Goal: Transaction & Acquisition: Book appointment/travel/reservation

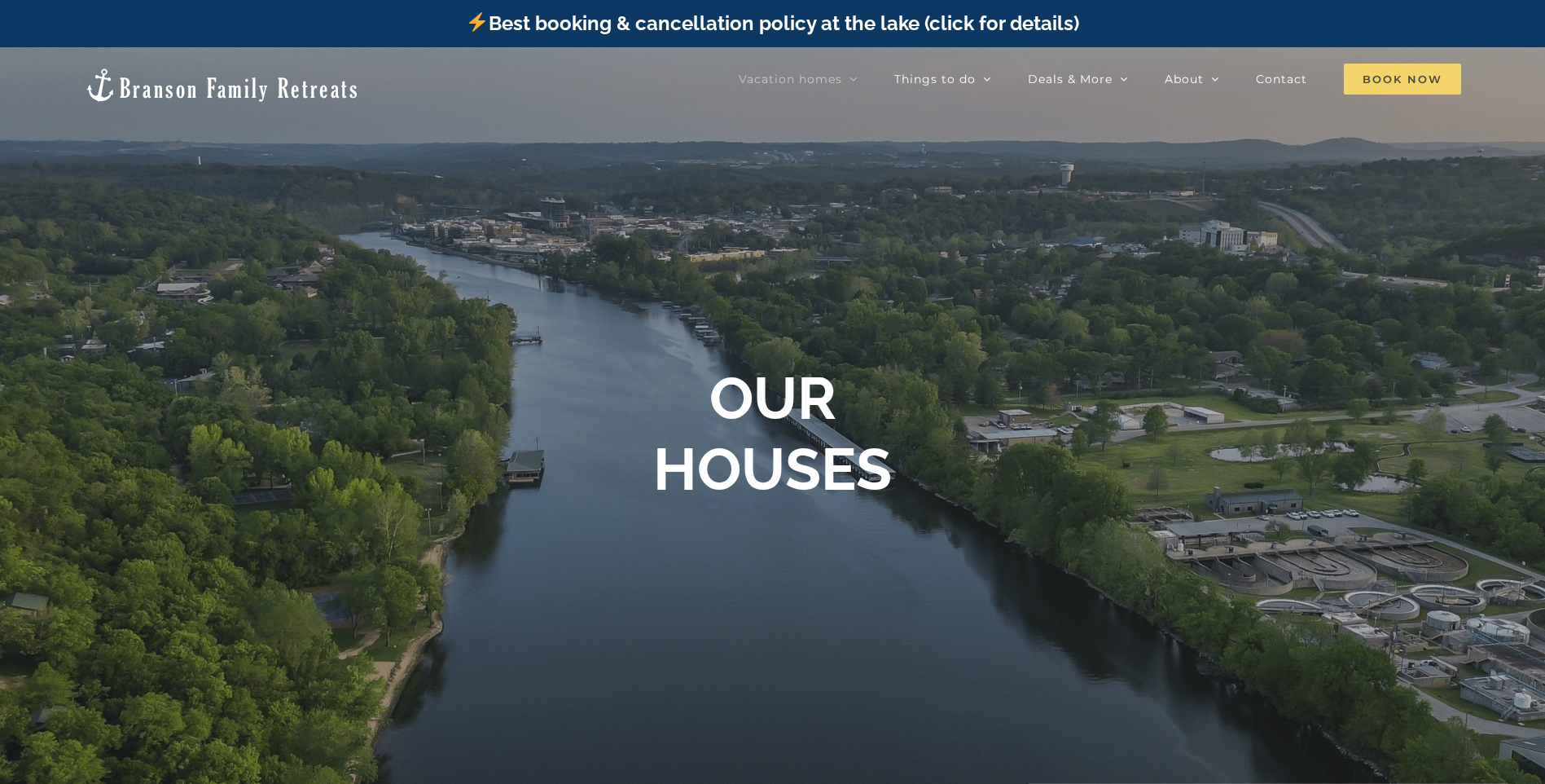
click at [1430, 80] on span "Book Now" at bounding box center [1402, 79] width 117 height 31
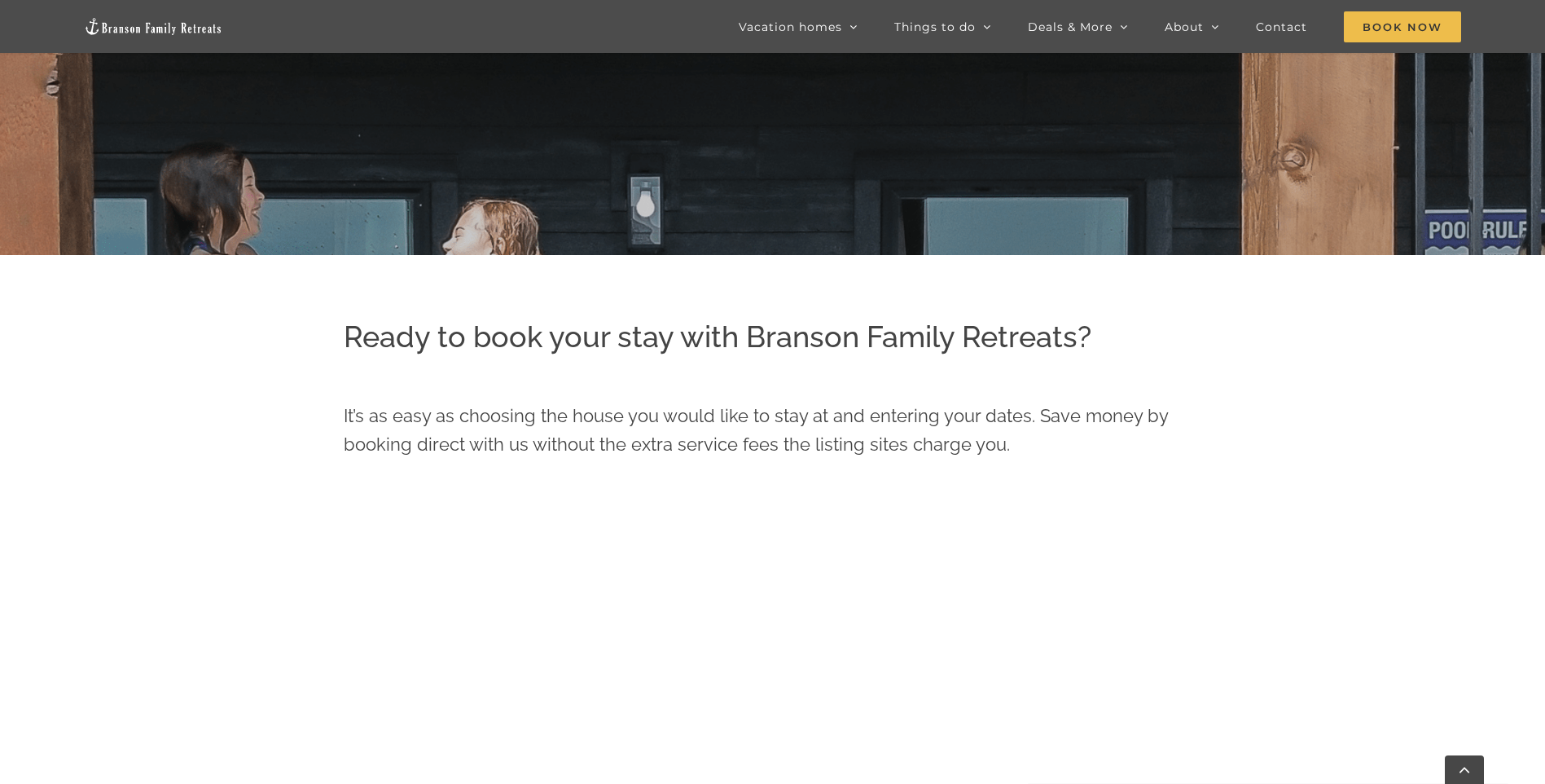
scroll to position [815, 0]
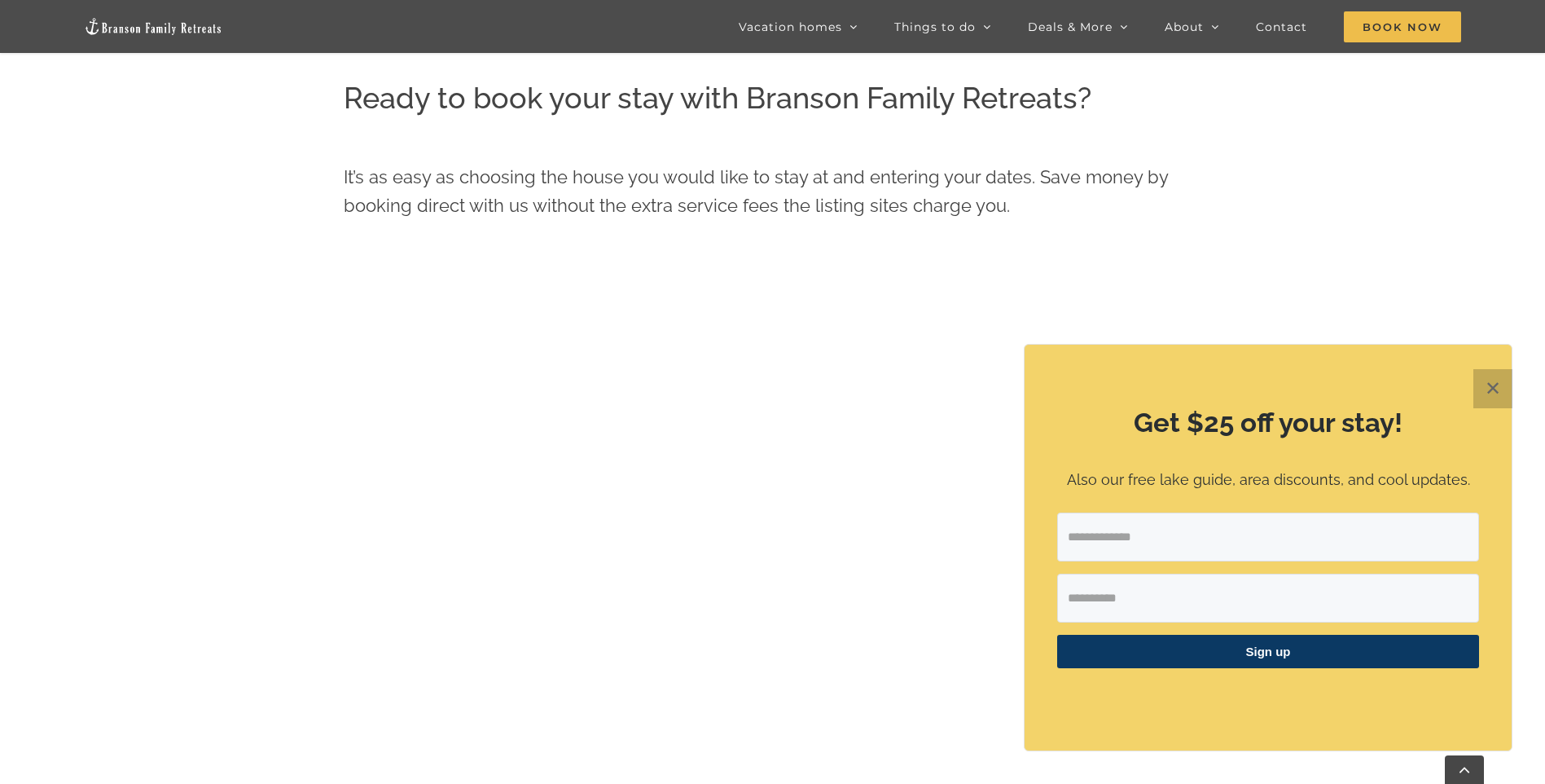
click at [1496, 391] on button "✕" at bounding box center [1492, 388] width 39 height 39
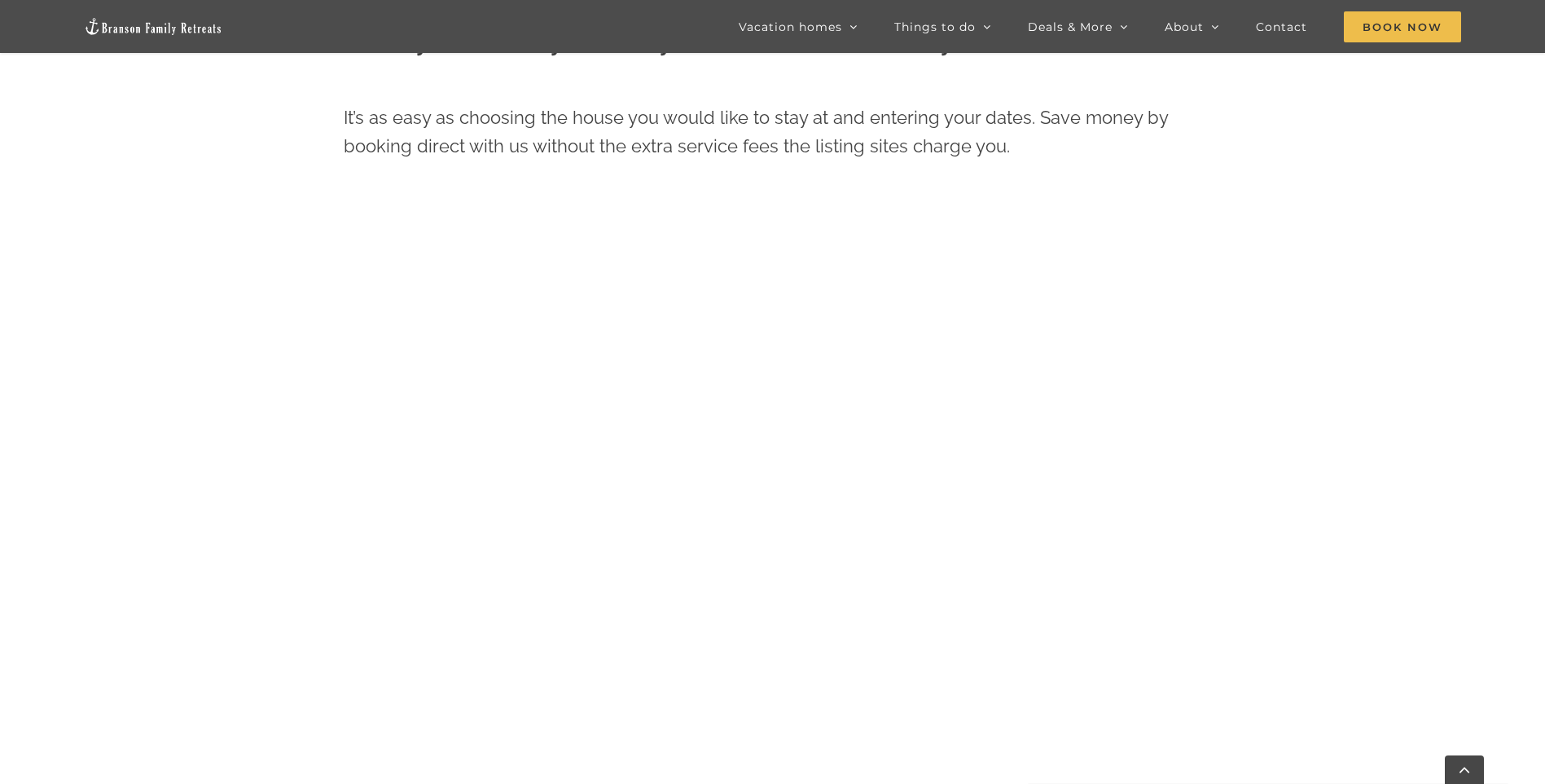
scroll to position [1028, 0]
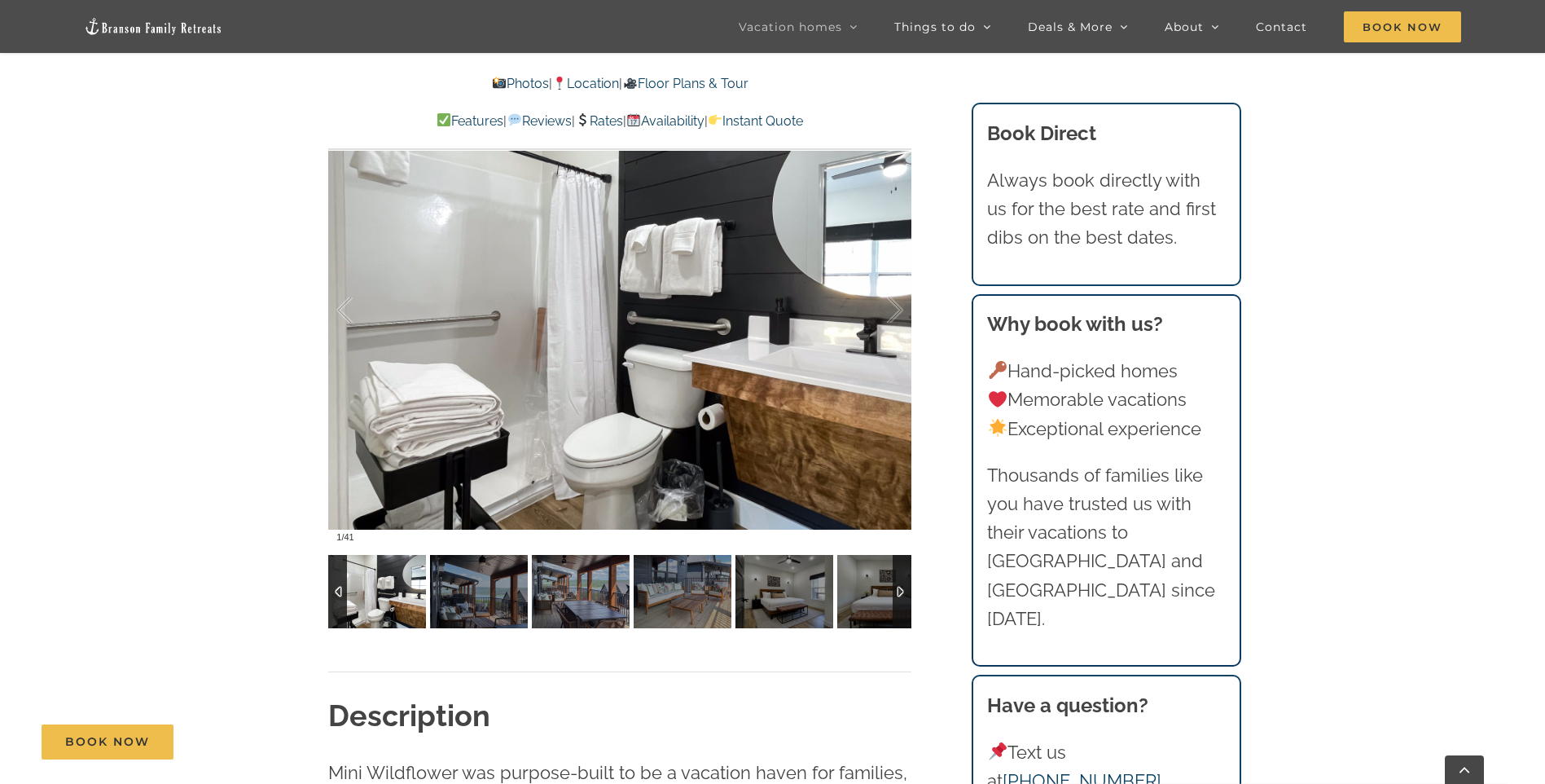
scroll to position [1222, 0]
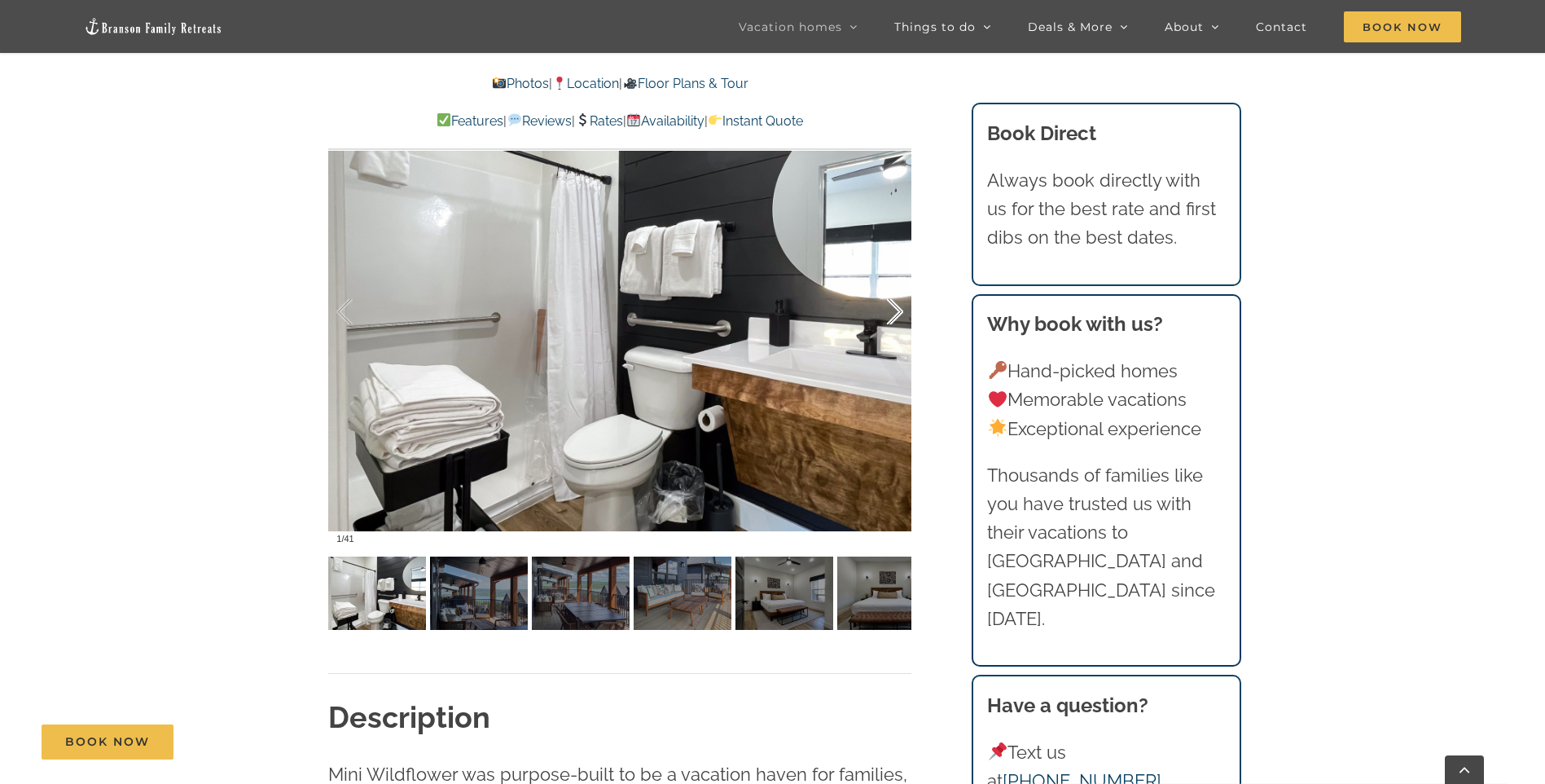
click at [879, 323] on div at bounding box center [878, 311] width 51 height 101
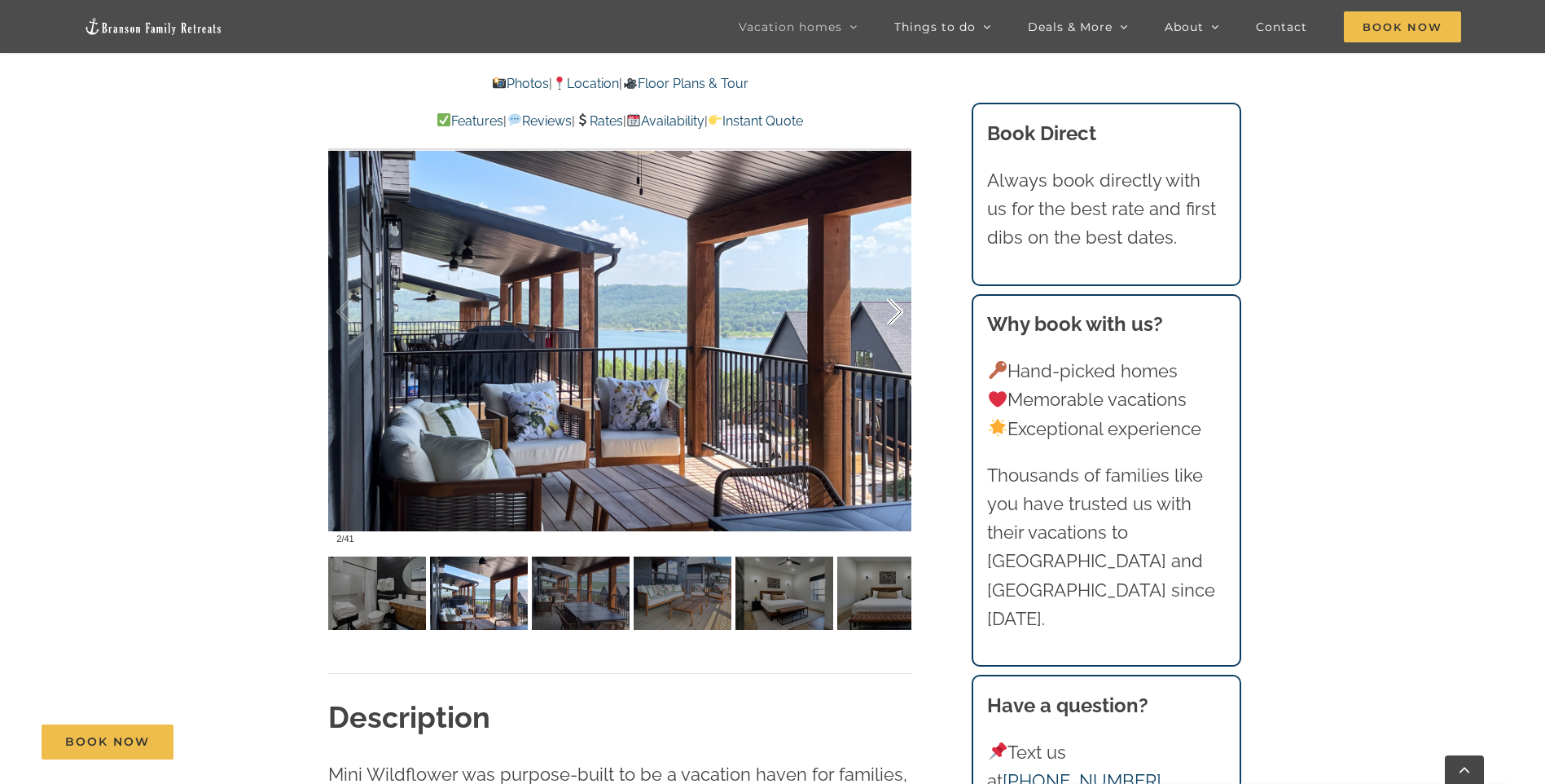
click at [888, 319] on div at bounding box center [878, 311] width 51 height 101
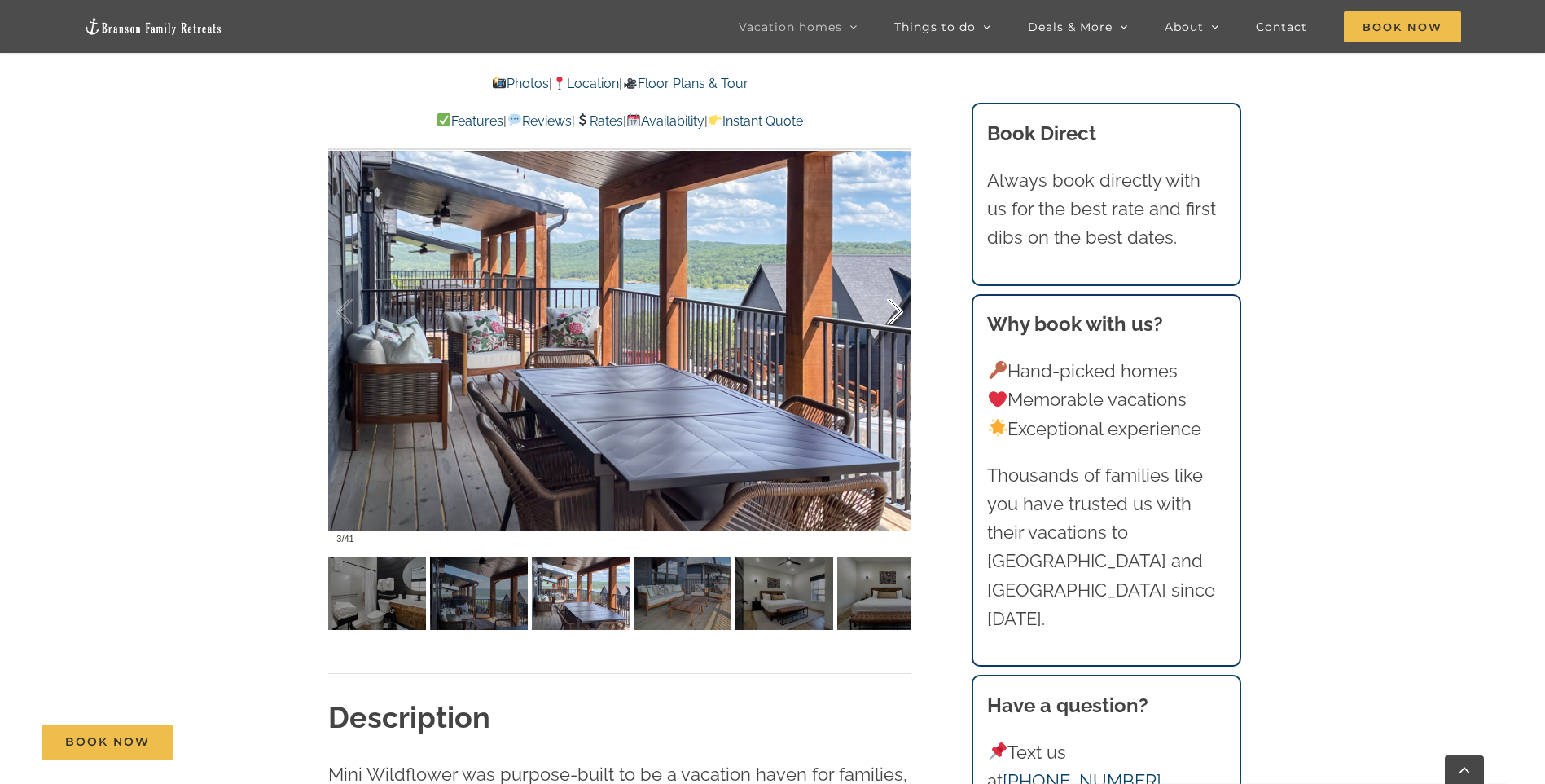
click at [888, 319] on div at bounding box center [878, 311] width 51 height 101
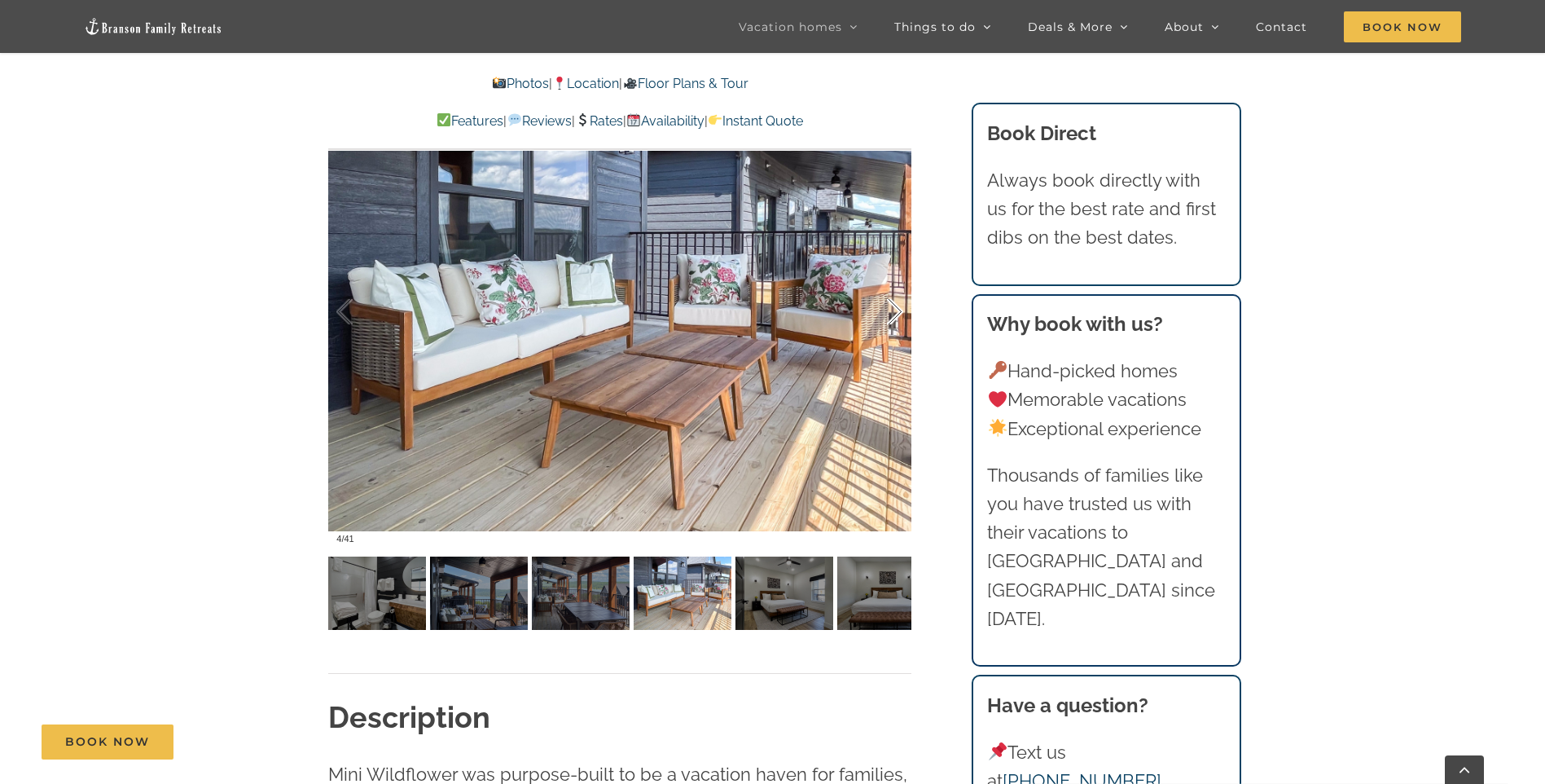
click at [888, 319] on div at bounding box center [878, 311] width 51 height 101
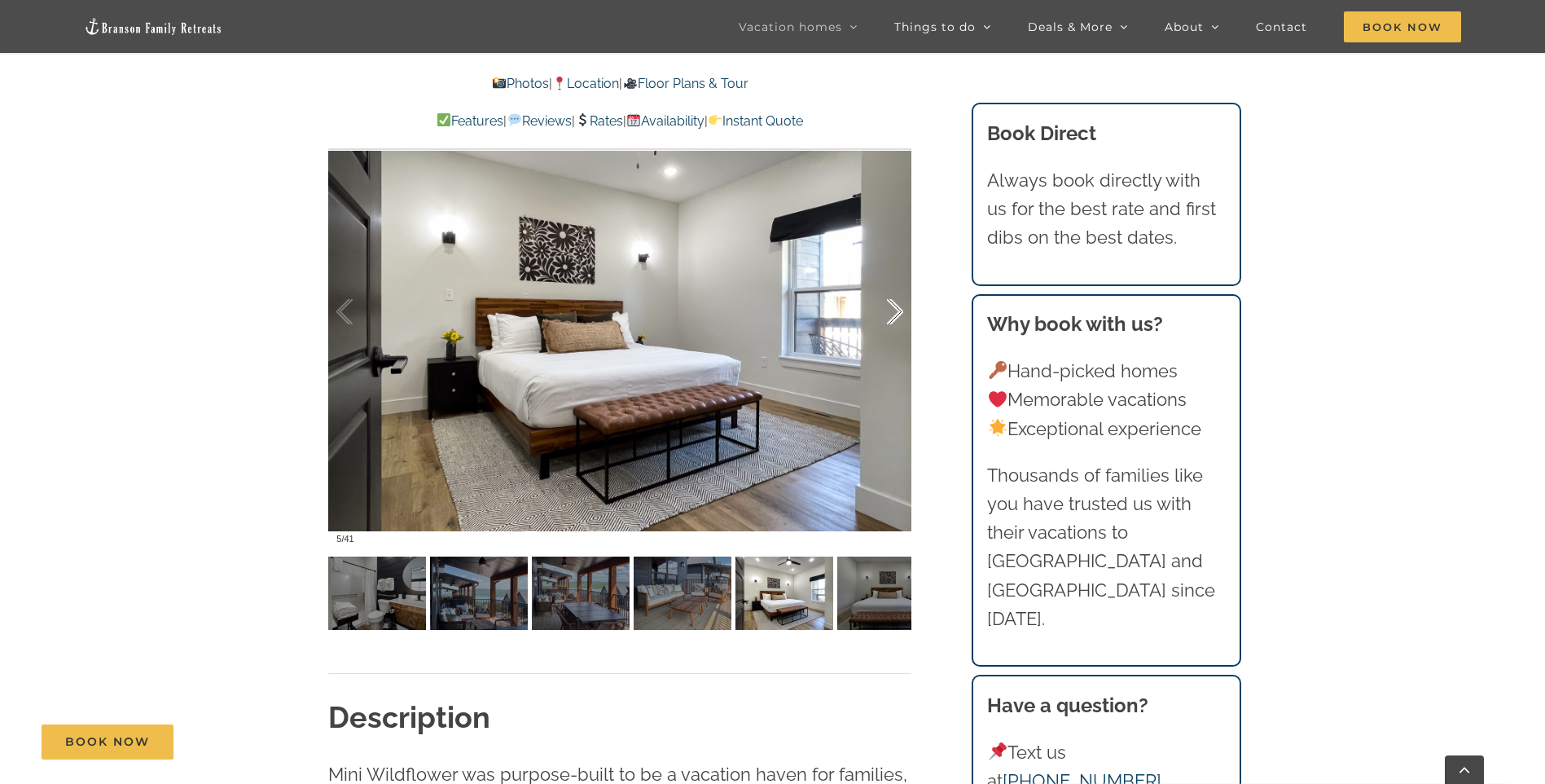
click at [888, 319] on div at bounding box center [878, 311] width 51 height 101
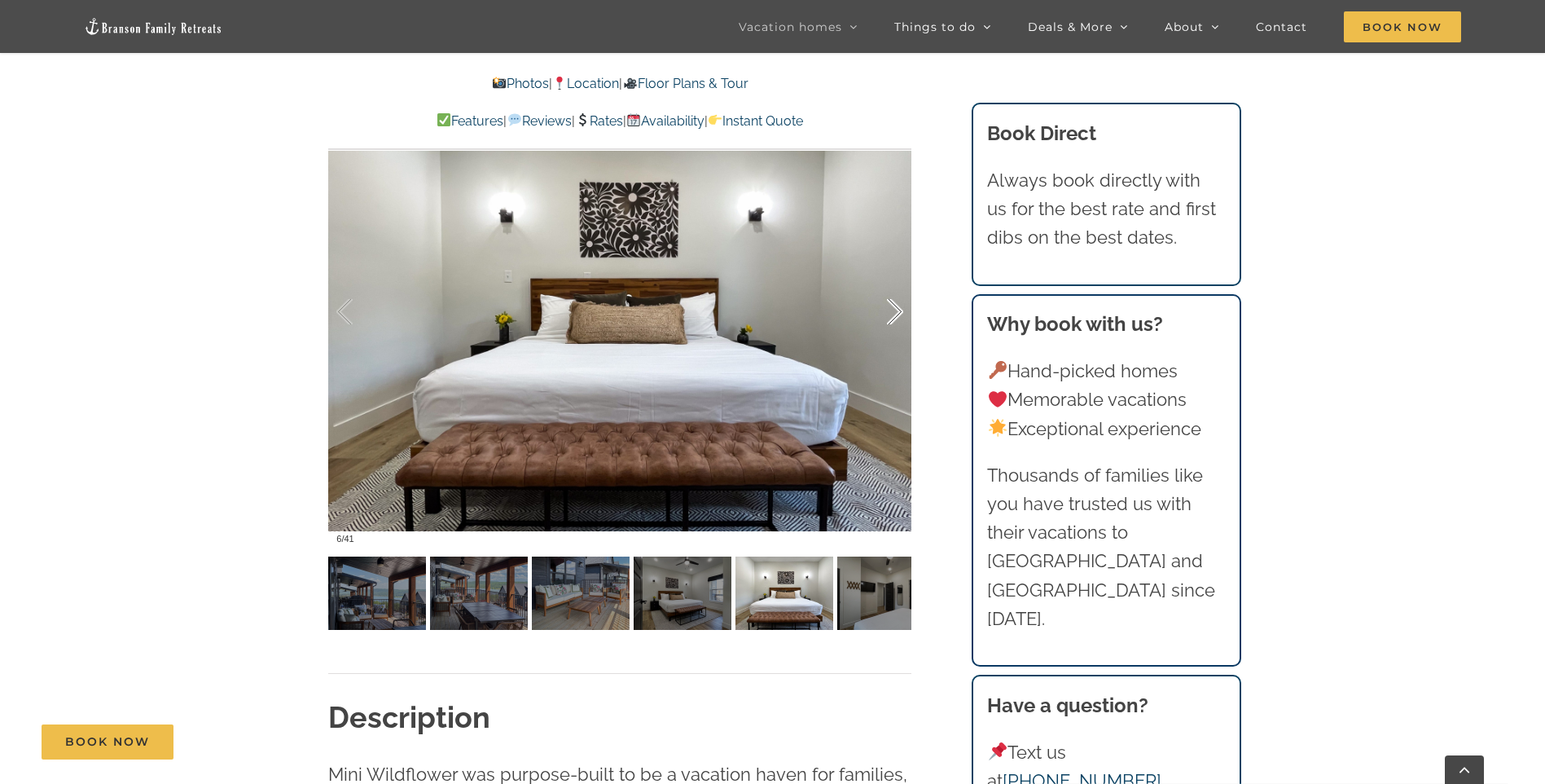
click at [888, 319] on div at bounding box center [878, 311] width 51 height 101
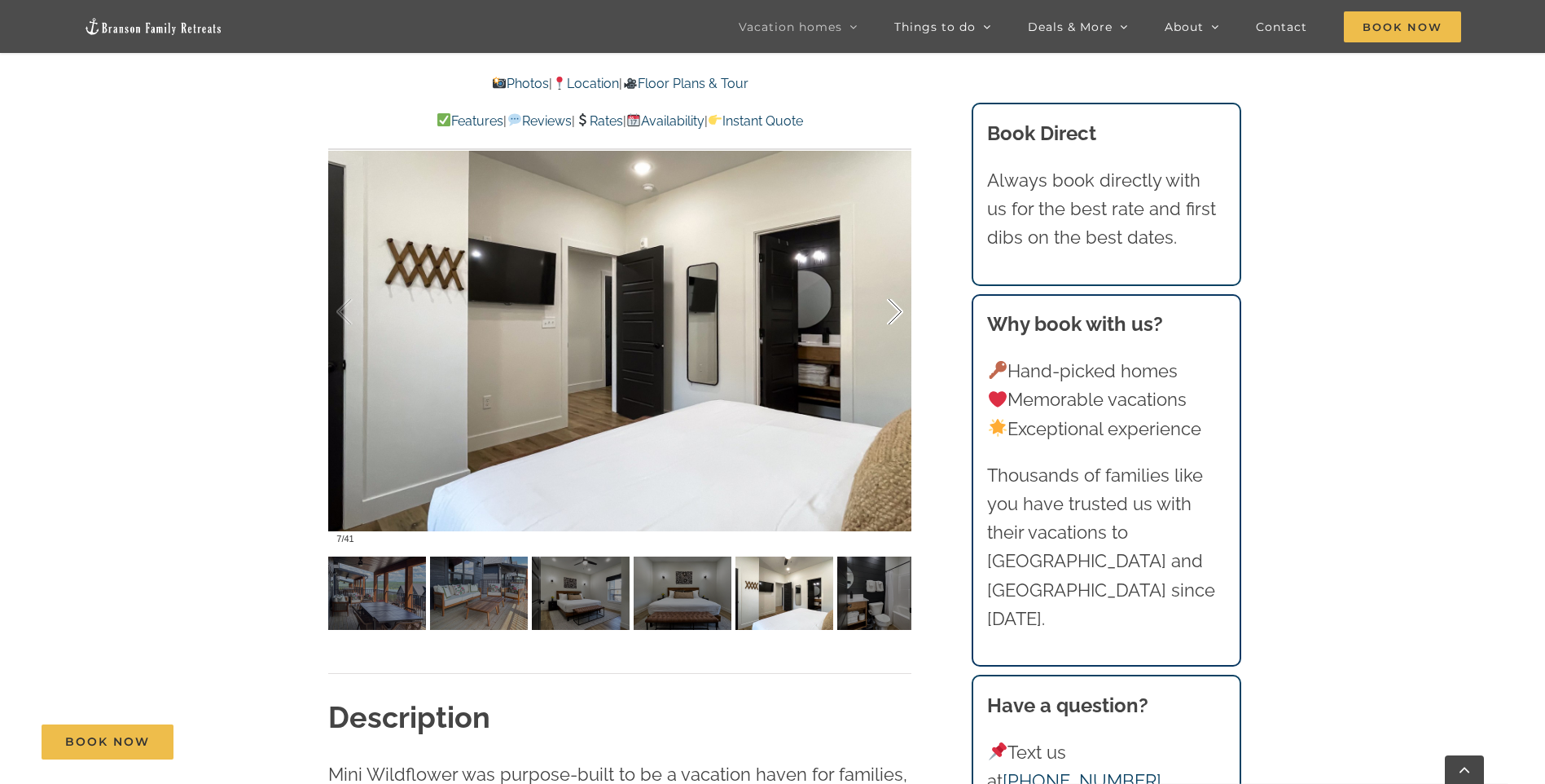
click at [888, 319] on div at bounding box center [878, 311] width 51 height 101
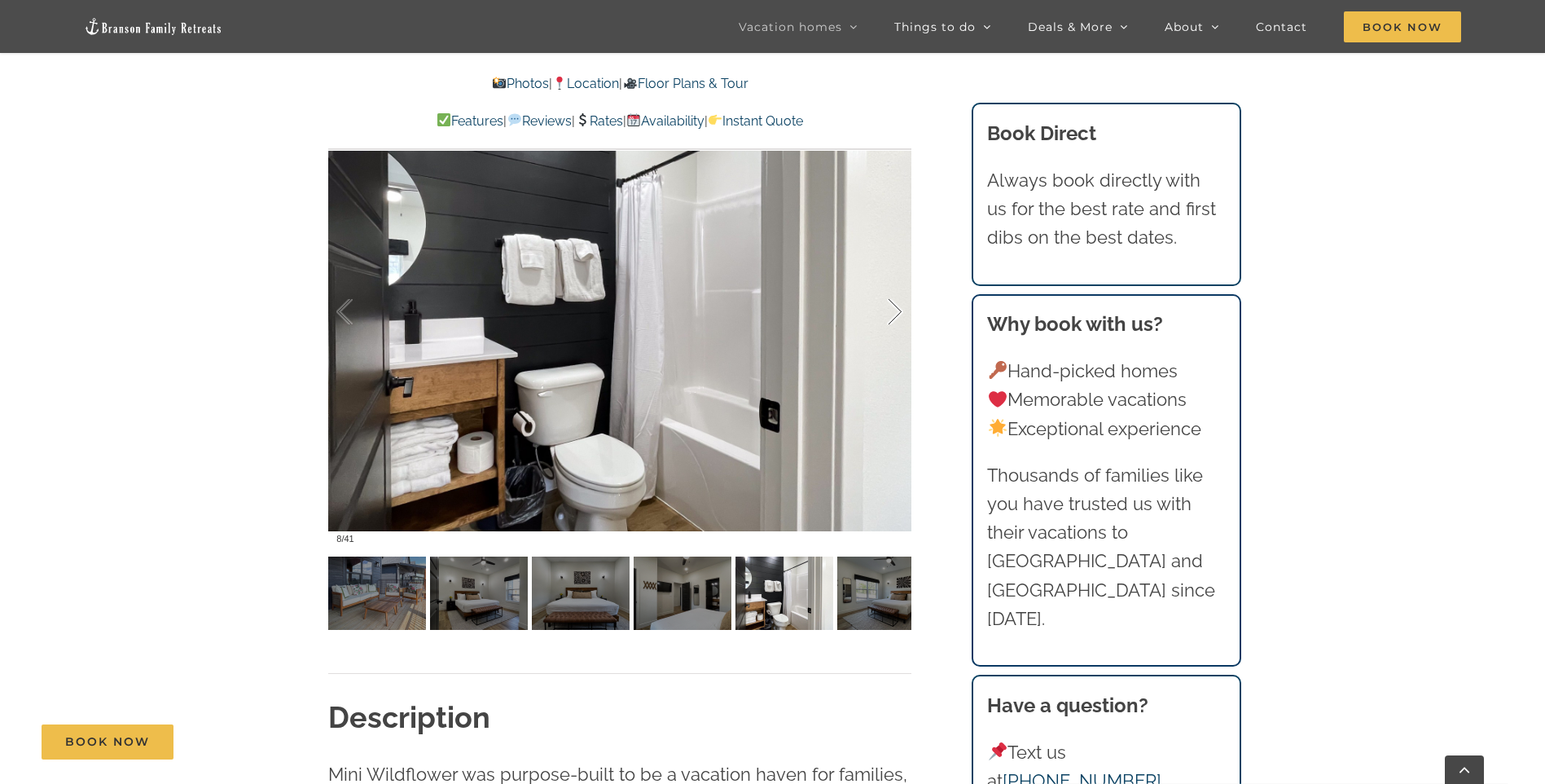
click at [888, 312] on div at bounding box center [878, 311] width 51 height 101
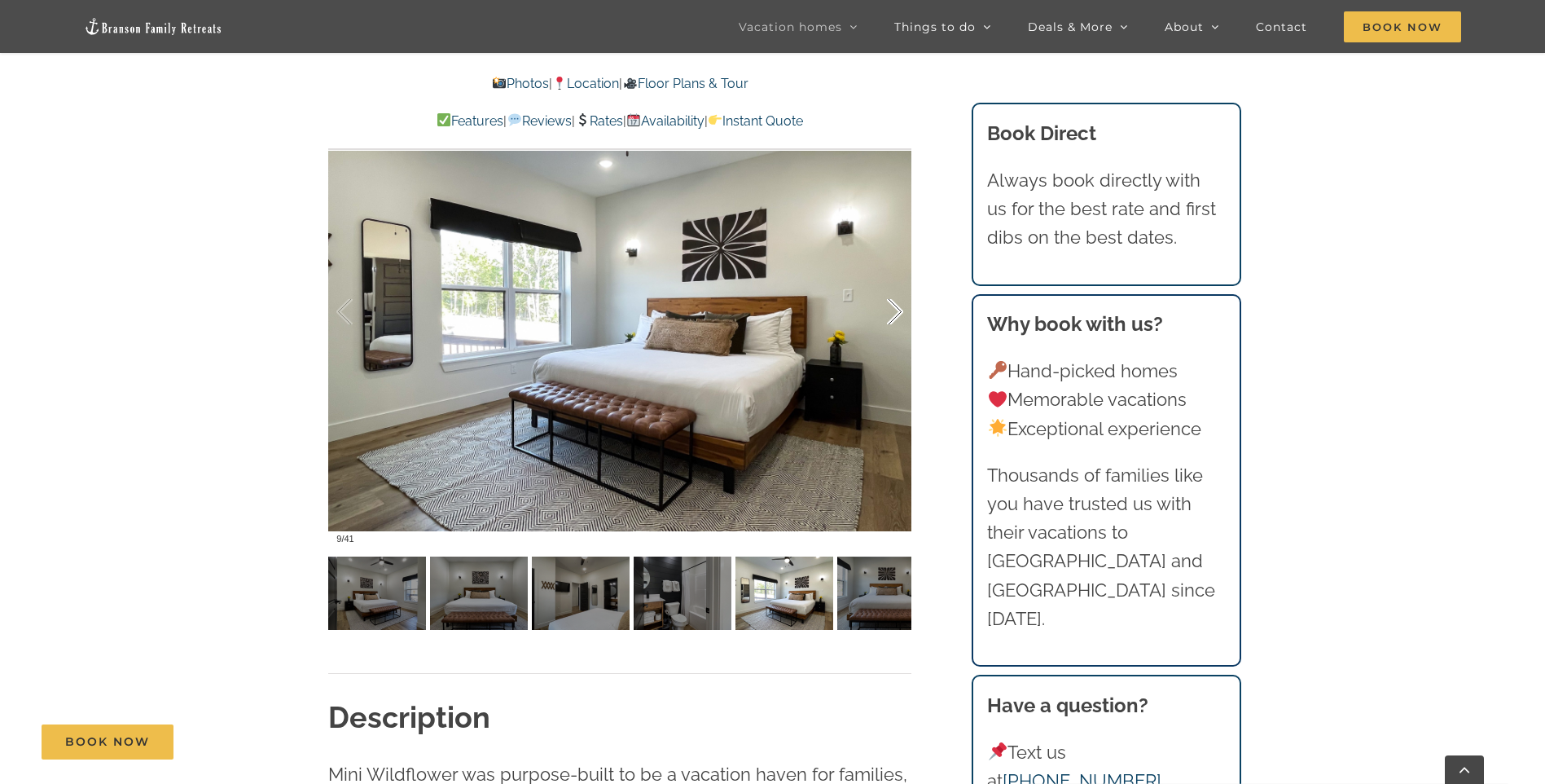
click at [888, 312] on div at bounding box center [878, 311] width 51 height 101
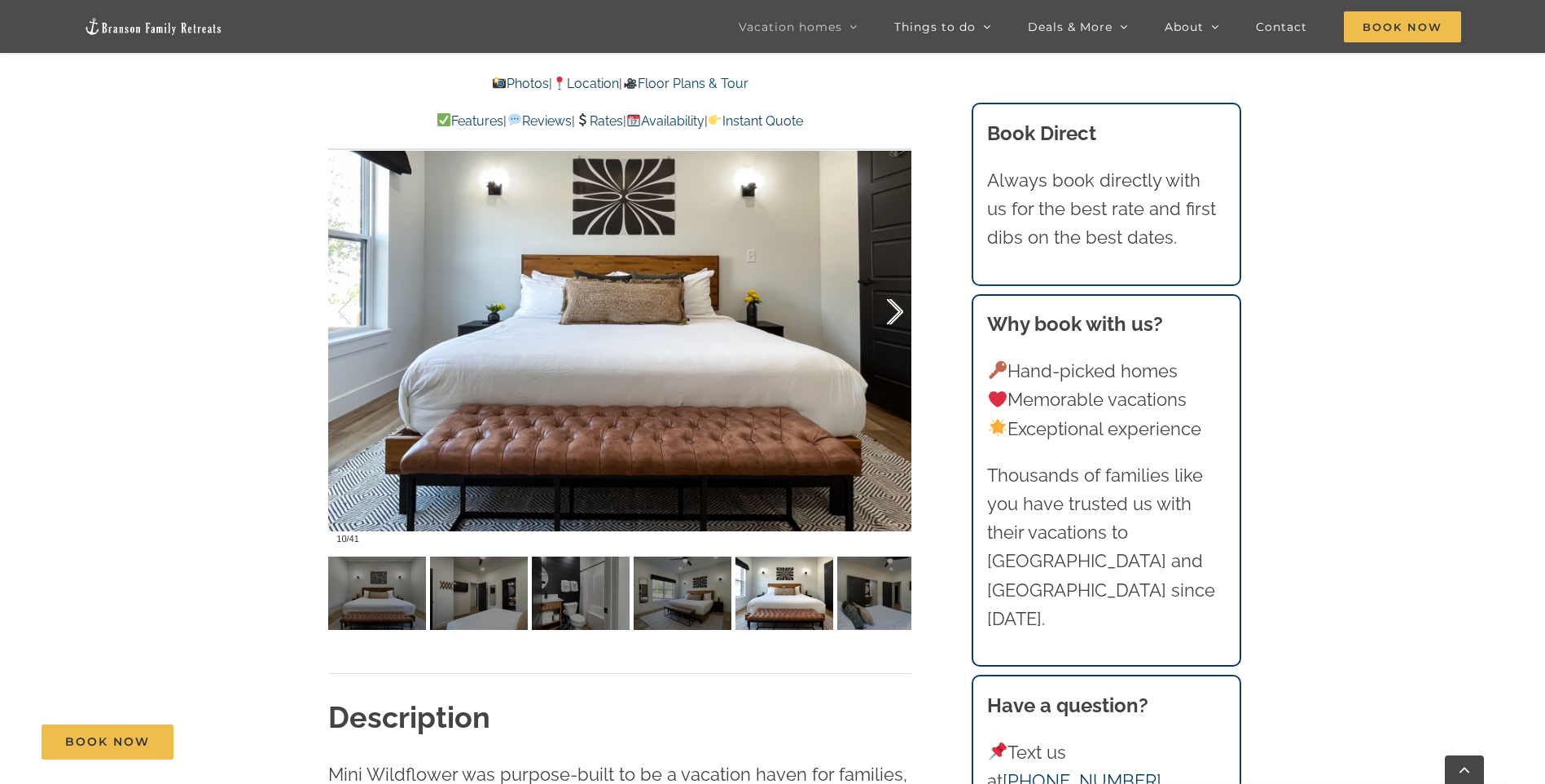
click at [888, 312] on div at bounding box center [878, 311] width 51 height 101
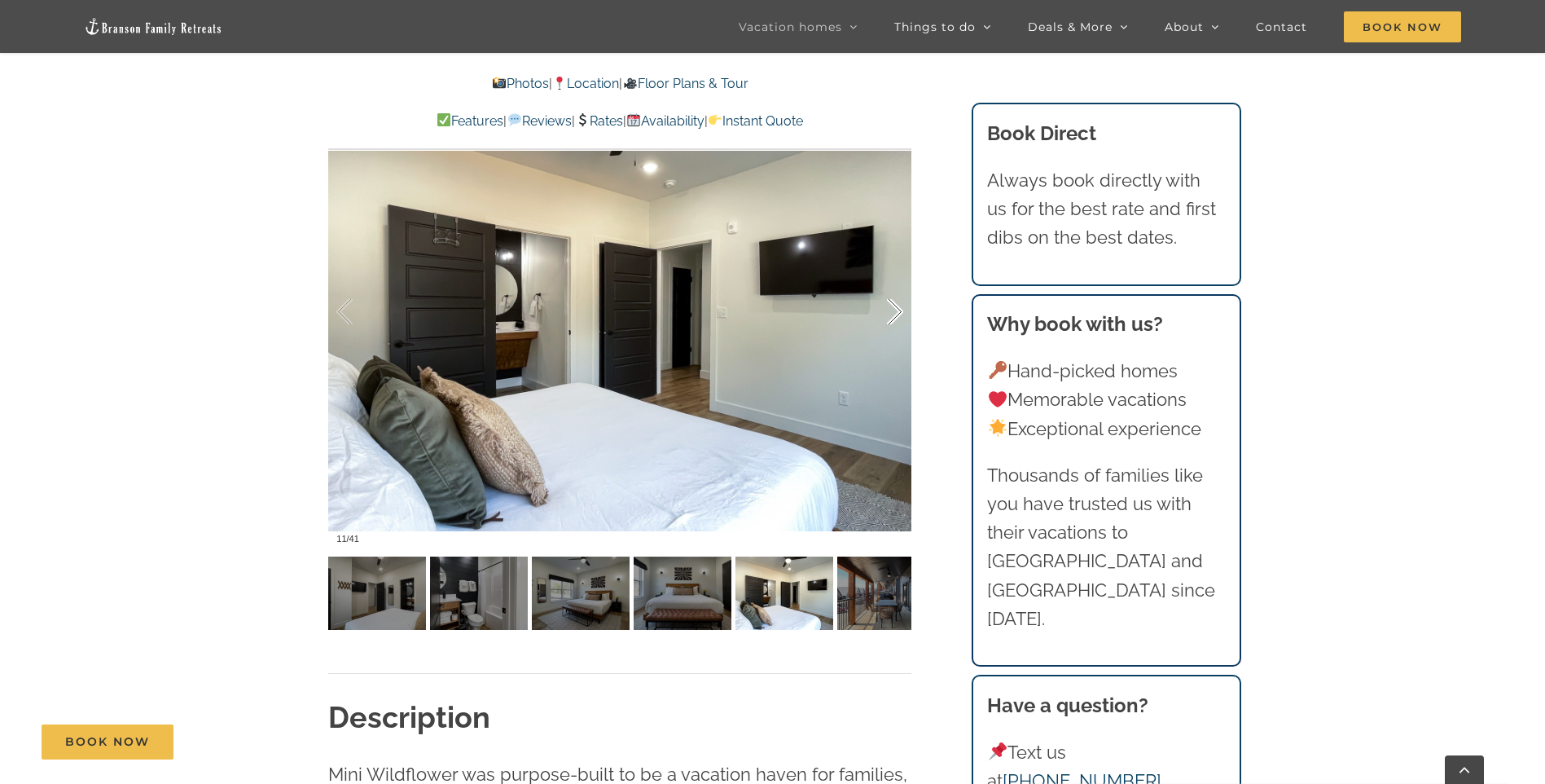
click at [888, 312] on div at bounding box center [878, 311] width 51 height 101
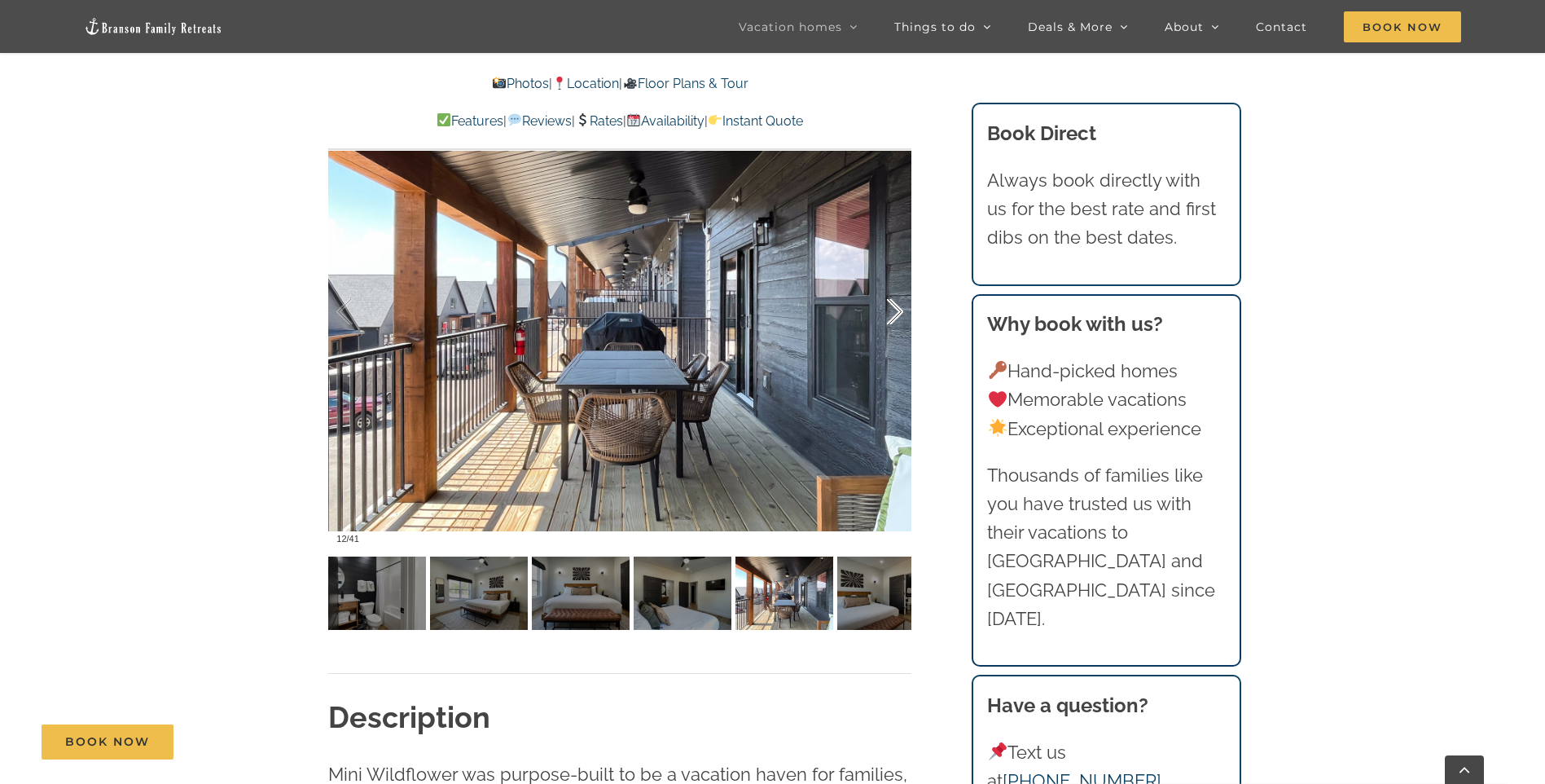
click at [888, 312] on div at bounding box center [878, 311] width 51 height 101
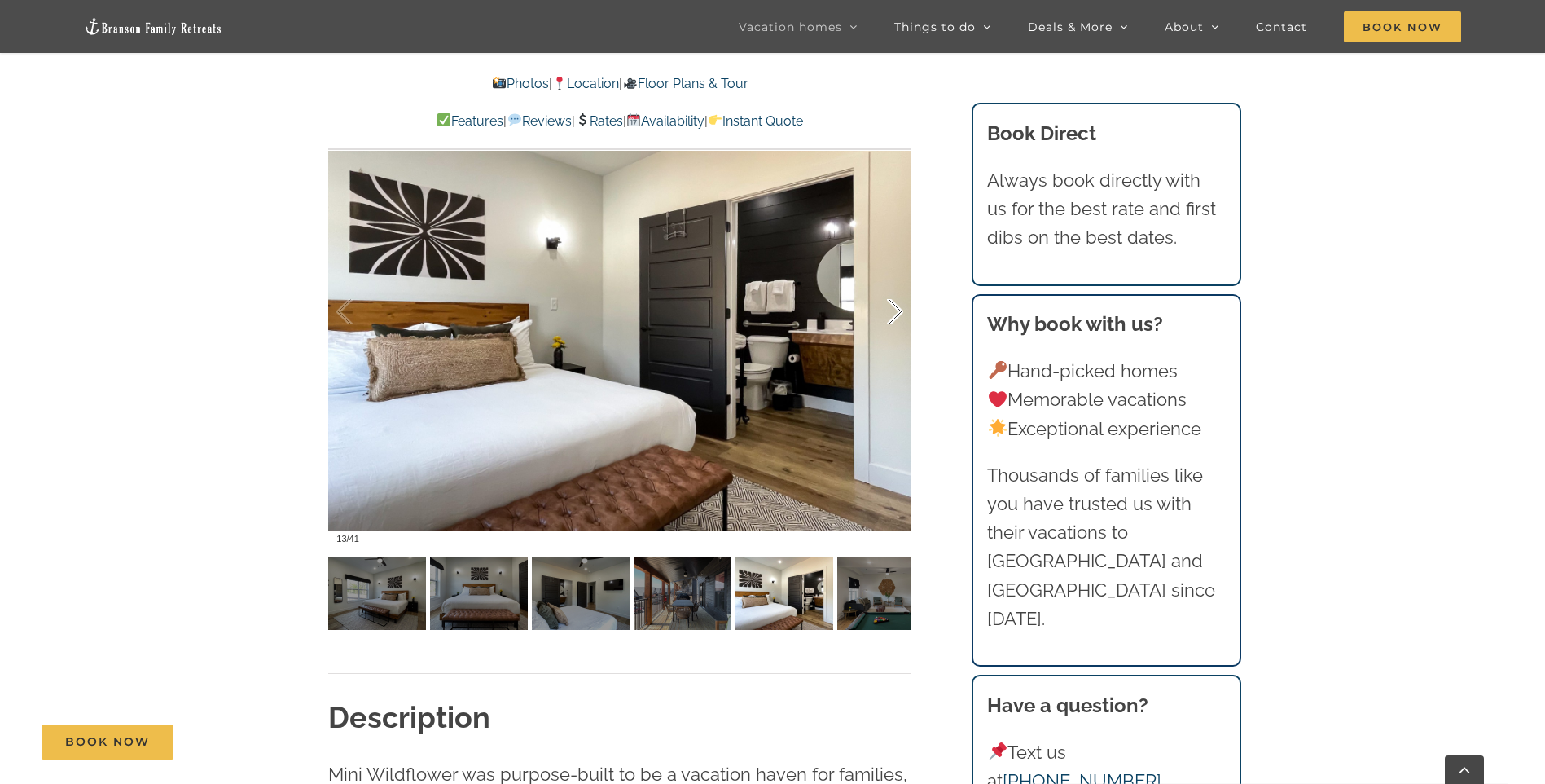
click at [888, 312] on div at bounding box center [878, 311] width 51 height 101
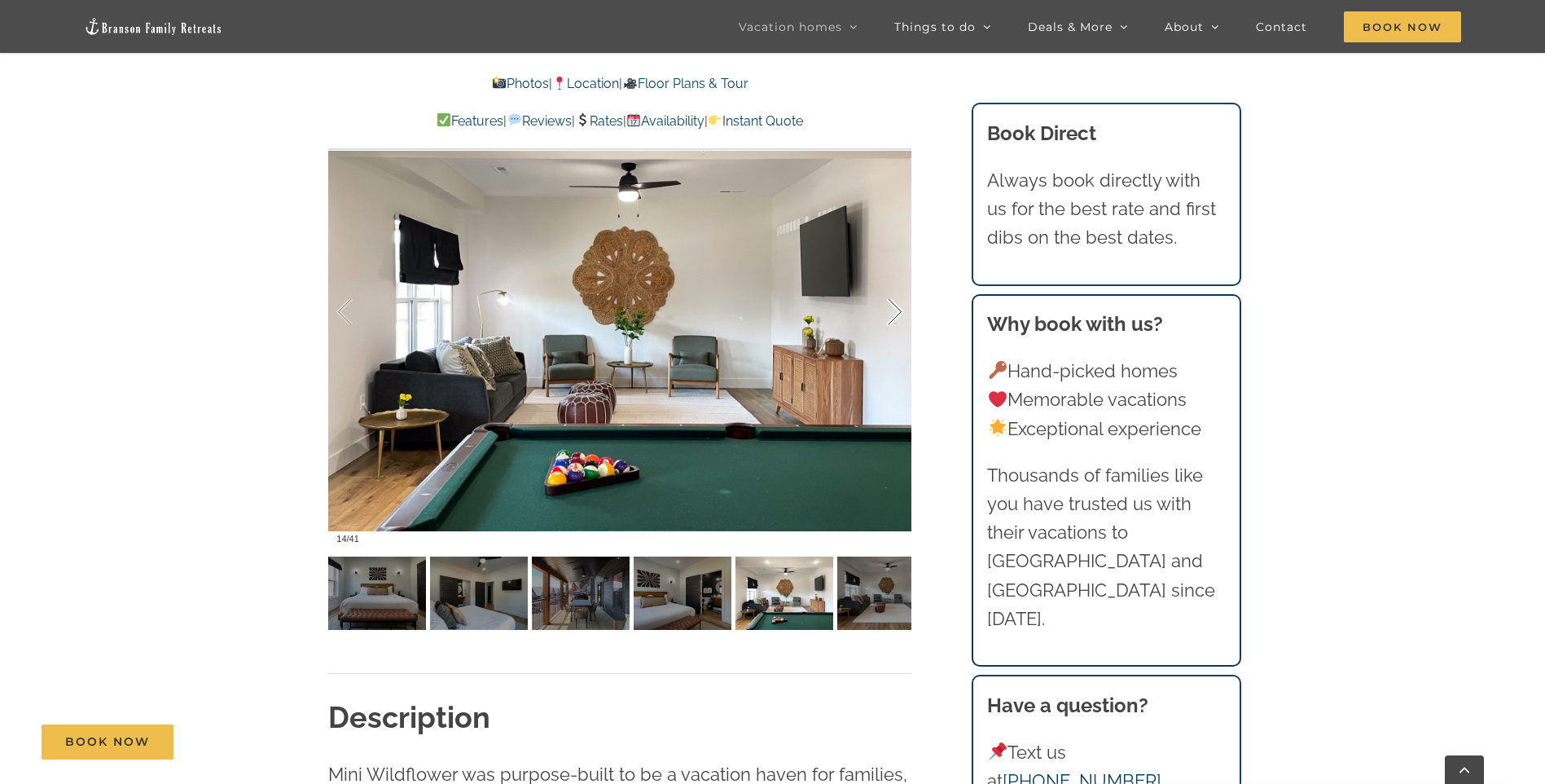
click at [888, 312] on div at bounding box center [878, 311] width 51 height 101
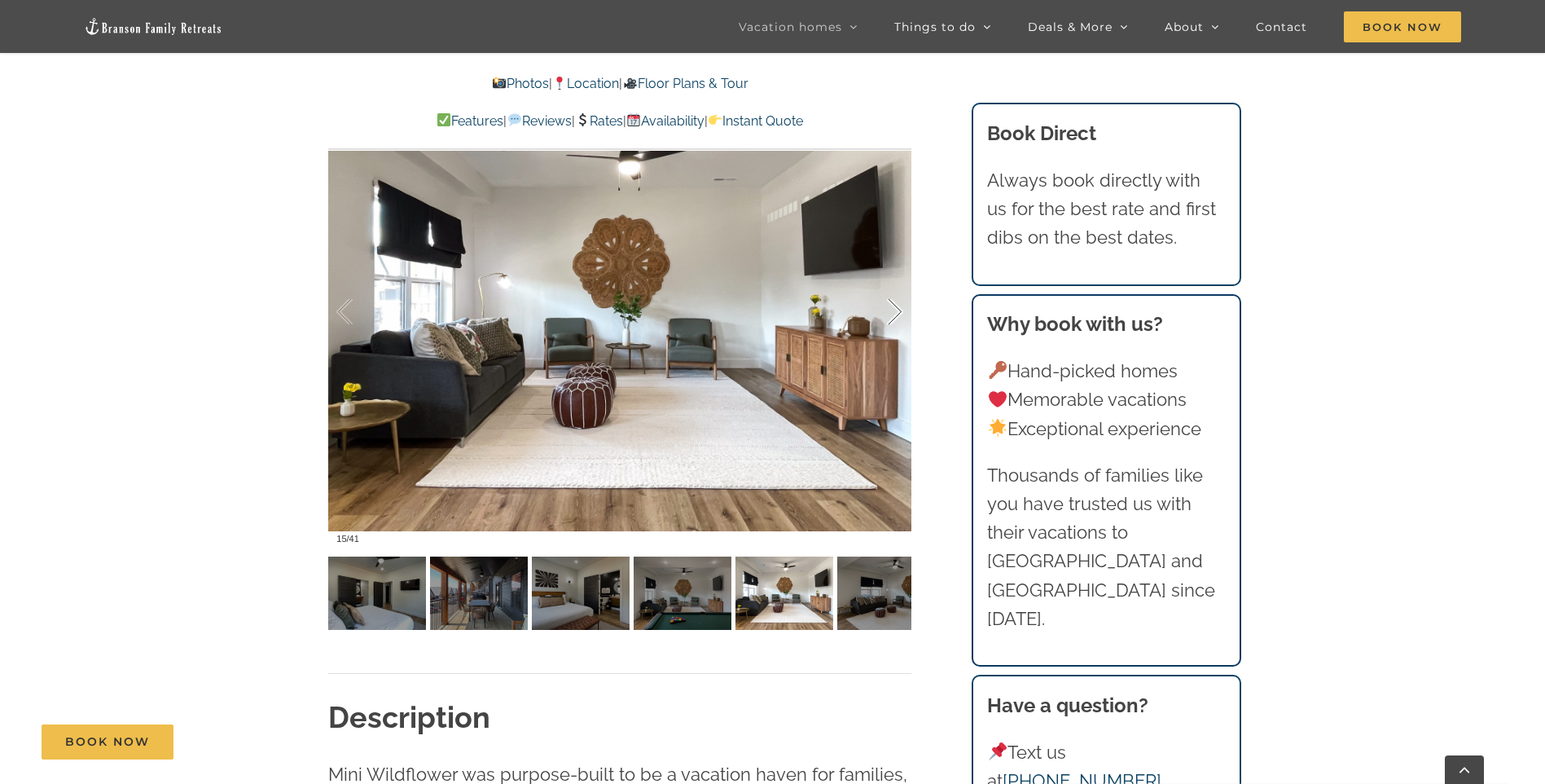
click at [888, 312] on div at bounding box center [878, 311] width 51 height 101
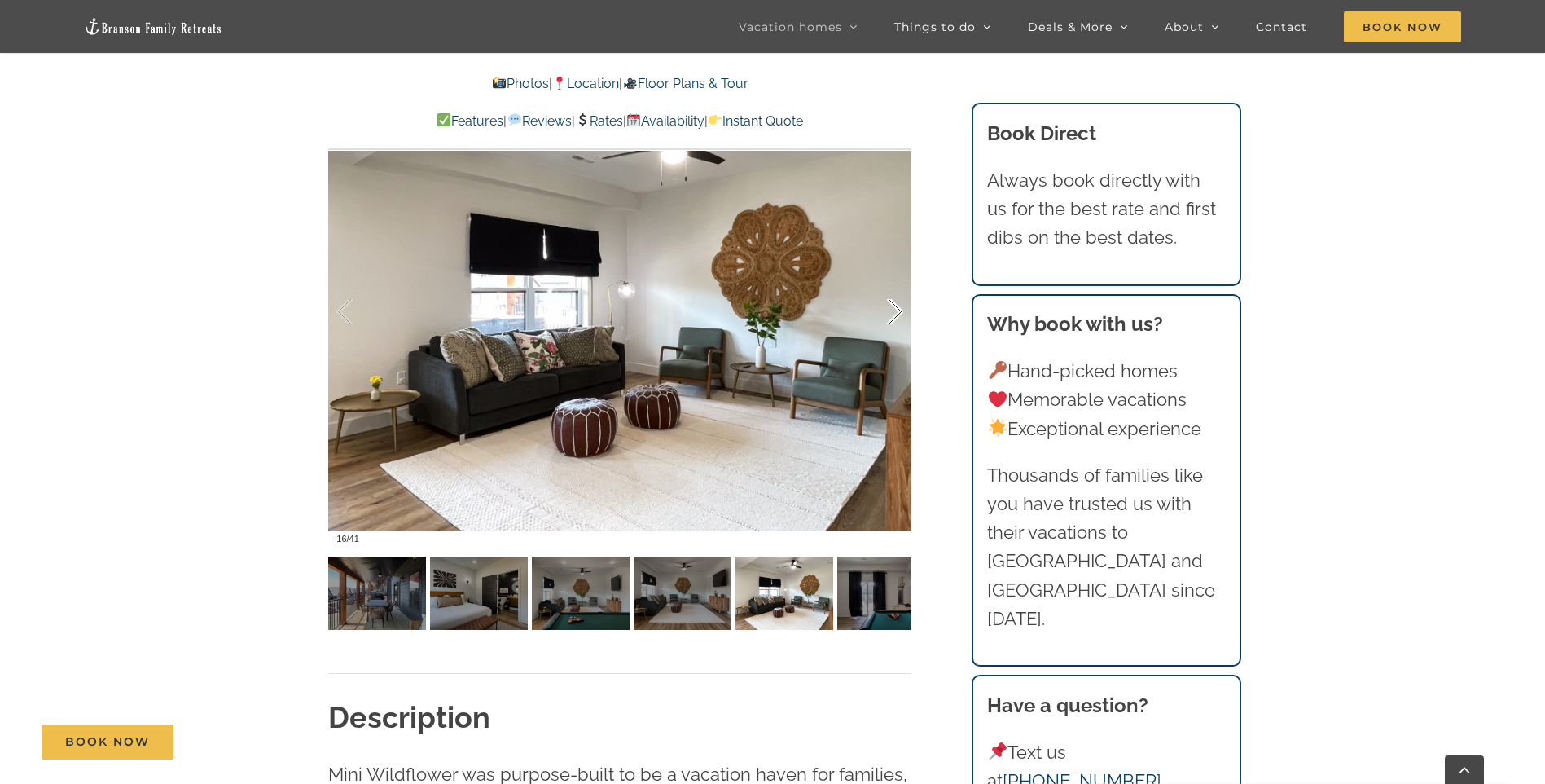
click at [888, 312] on div at bounding box center [878, 311] width 51 height 101
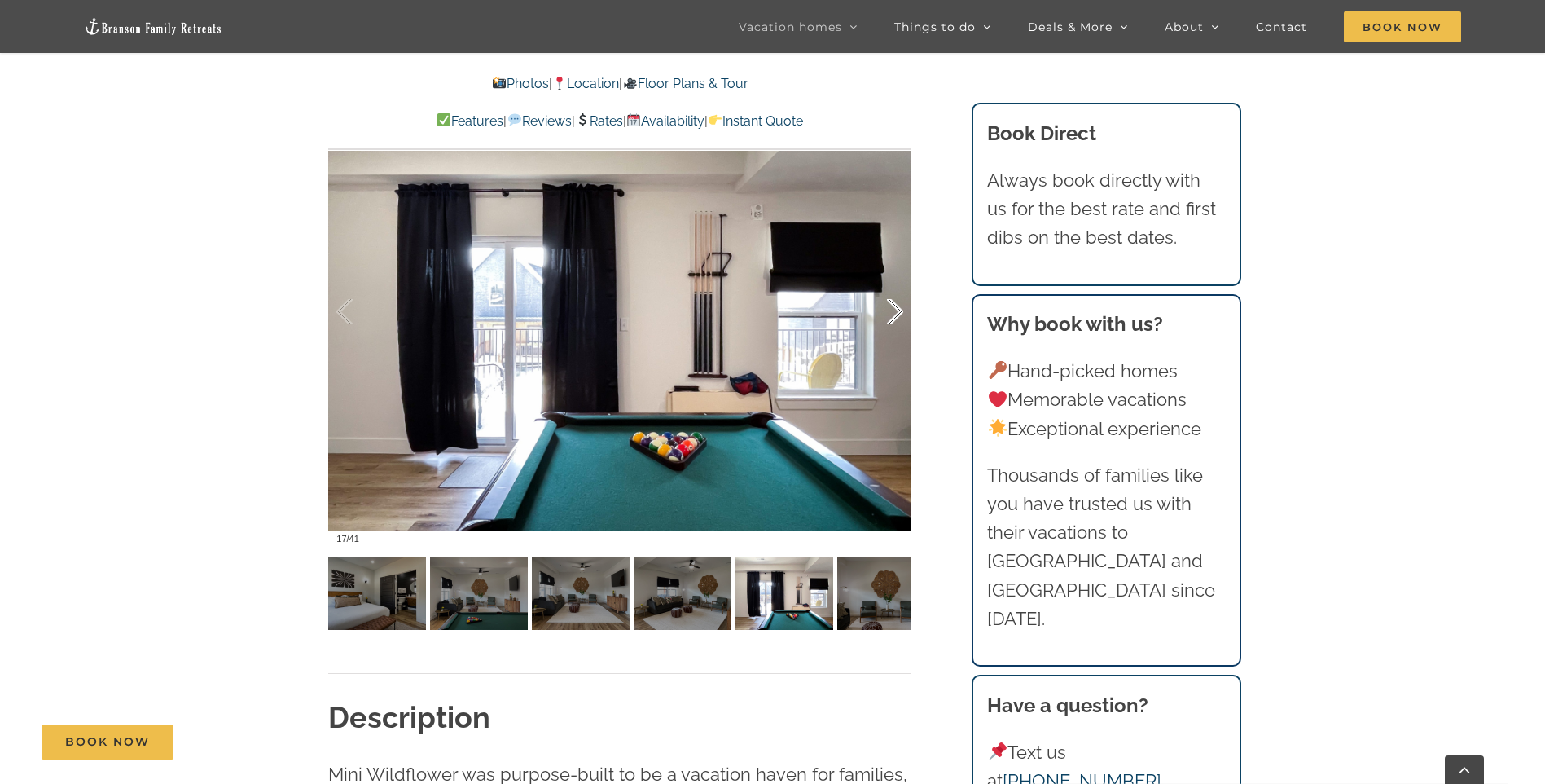
click at [888, 312] on div at bounding box center [878, 311] width 51 height 101
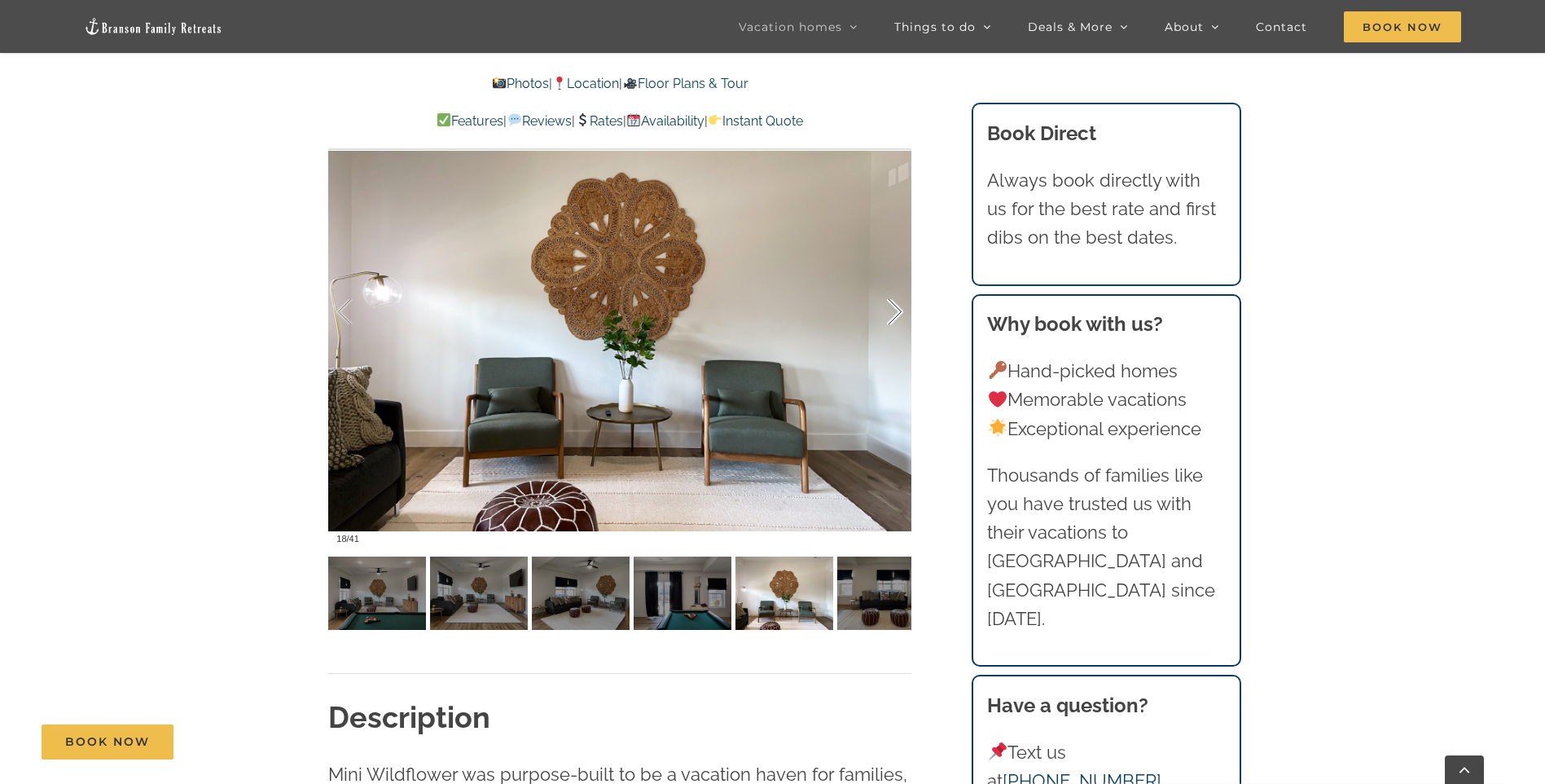
click at [888, 312] on div at bounding box center [878, 311] width 51 height 101
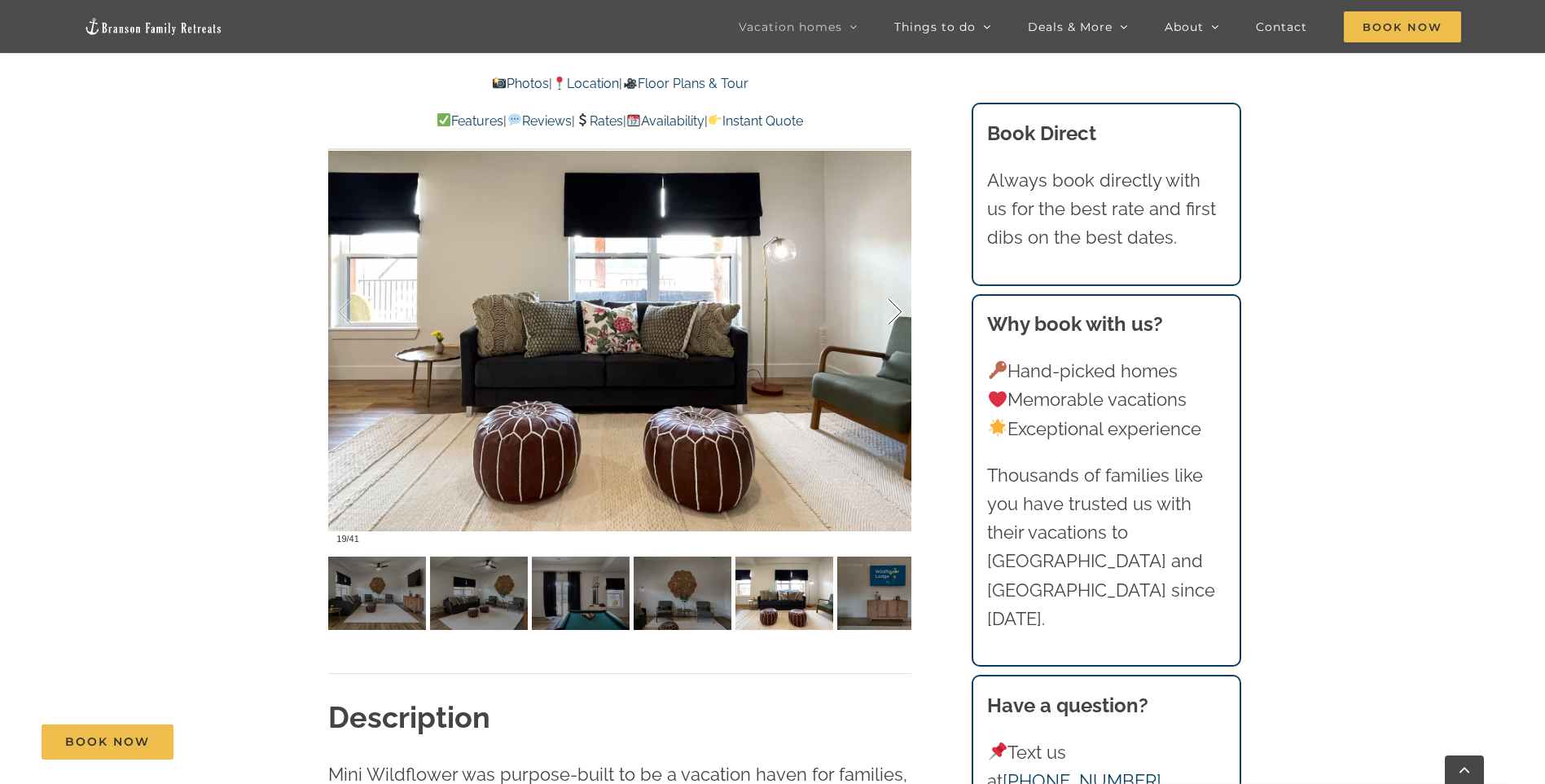
click at [888, 312] on div at bounding box center [878, 311] width 51 height 101
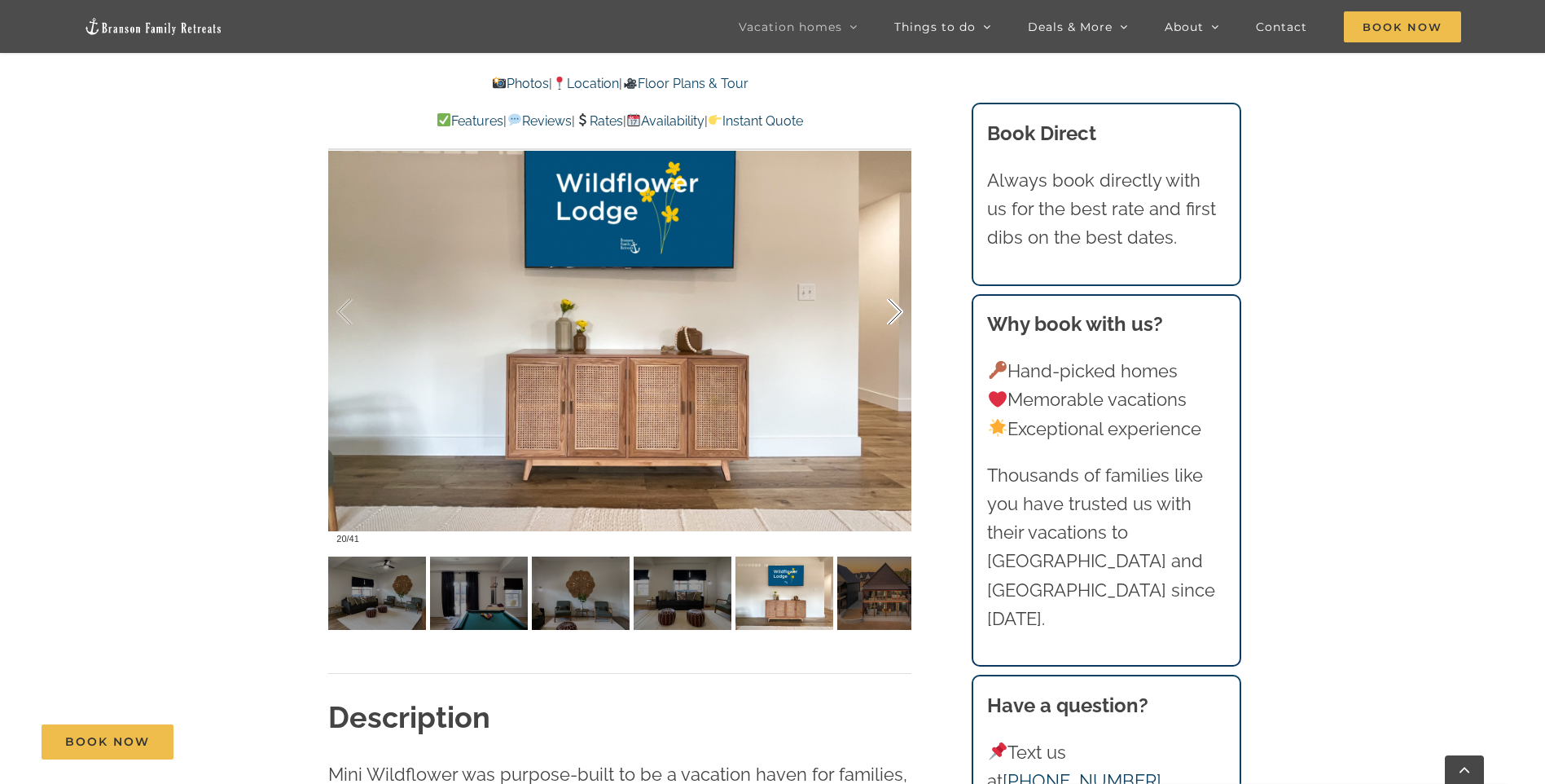
click at [888, 312] on div at bounding box center [878, 311] width 51 height 101
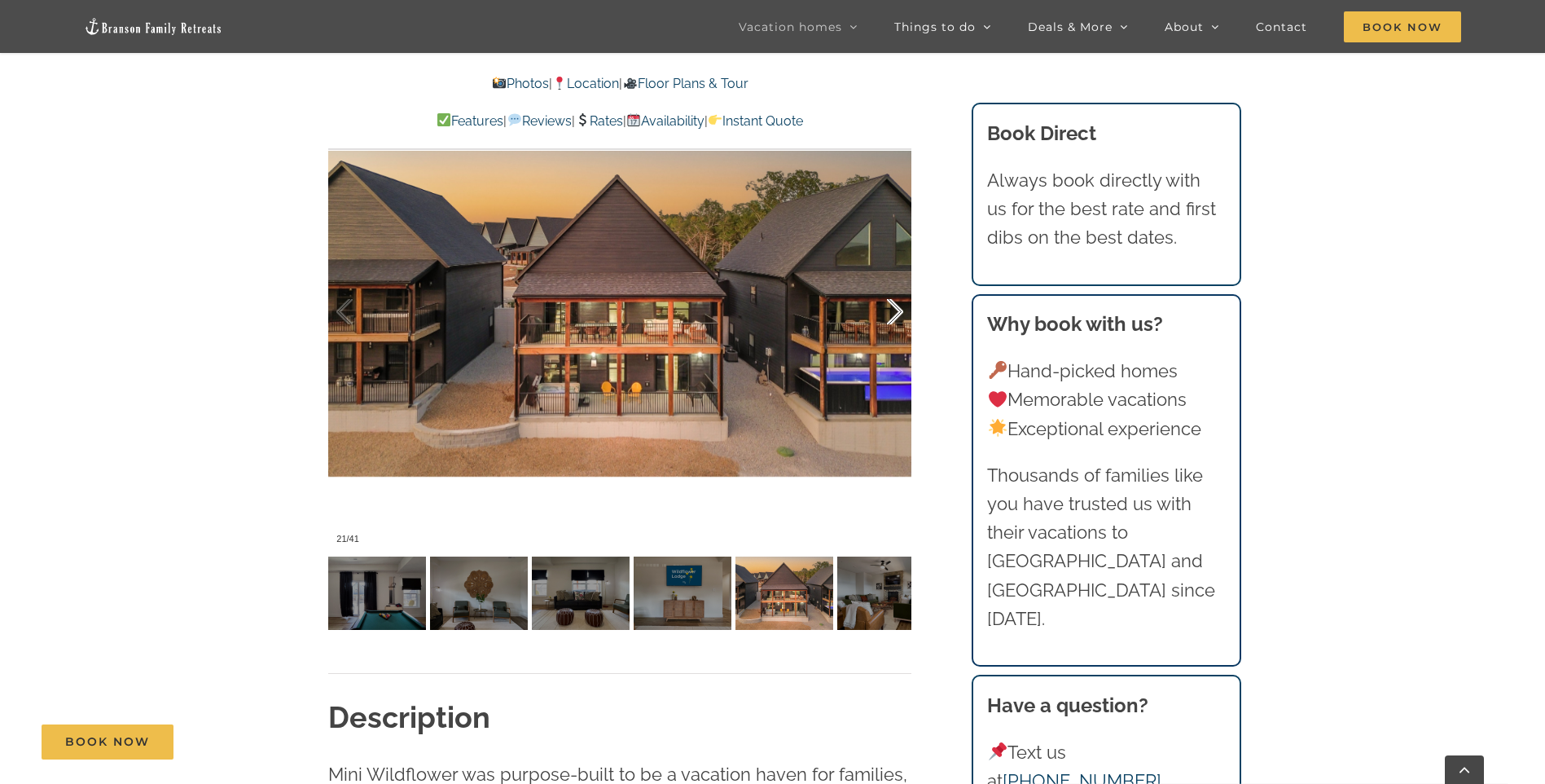
click at [888, 312] on div at bounding box center [878, 311] width 51 height 101
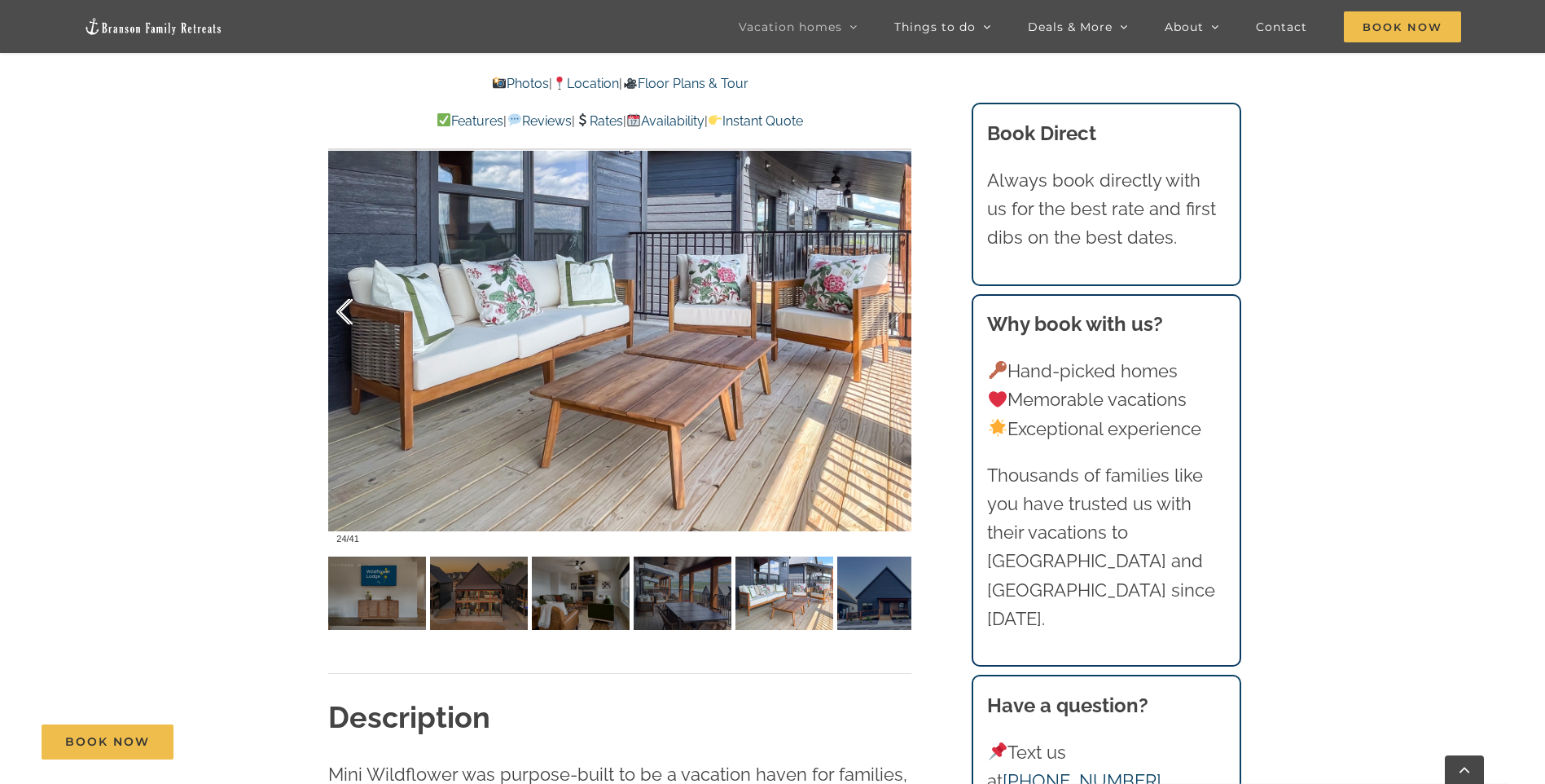
click at [356, 312] on div at bounding box center [361, 311] width 51 height 101
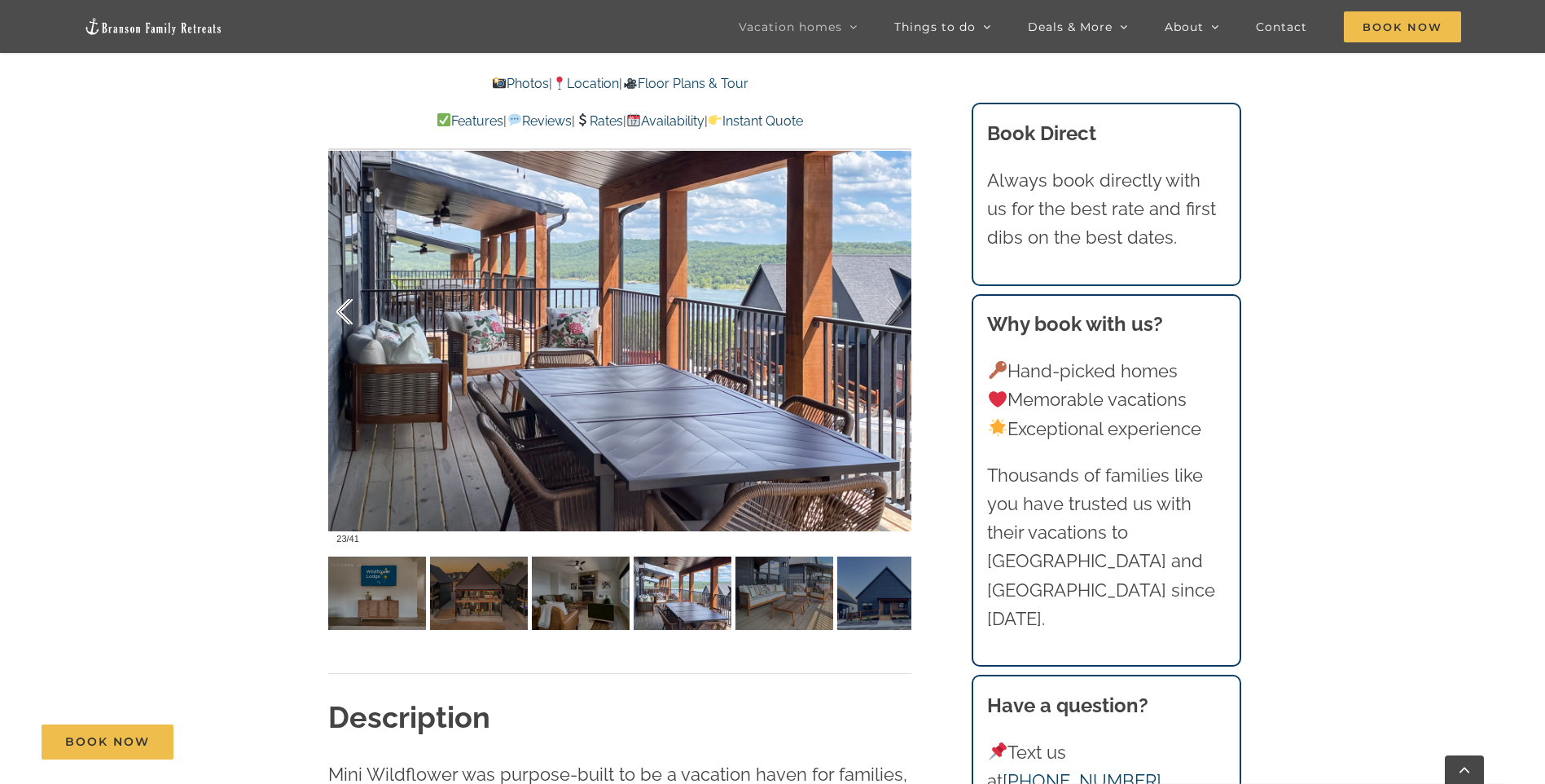
click at [350, 312] on div at bounding box center [361, 311] width 51 height 101
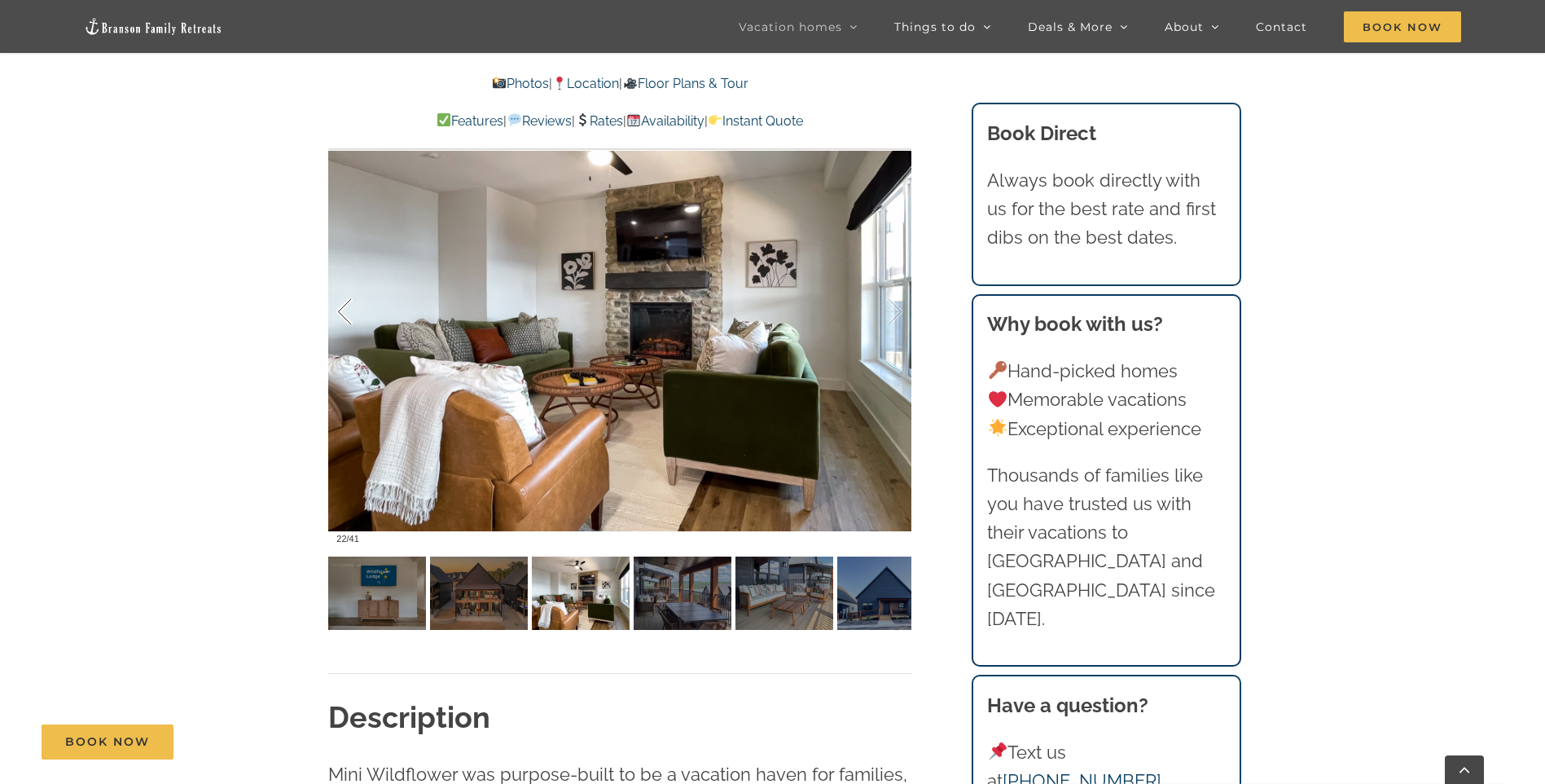
click at [350, 312] on div at bounding box center [361, 311] width 51 height 101
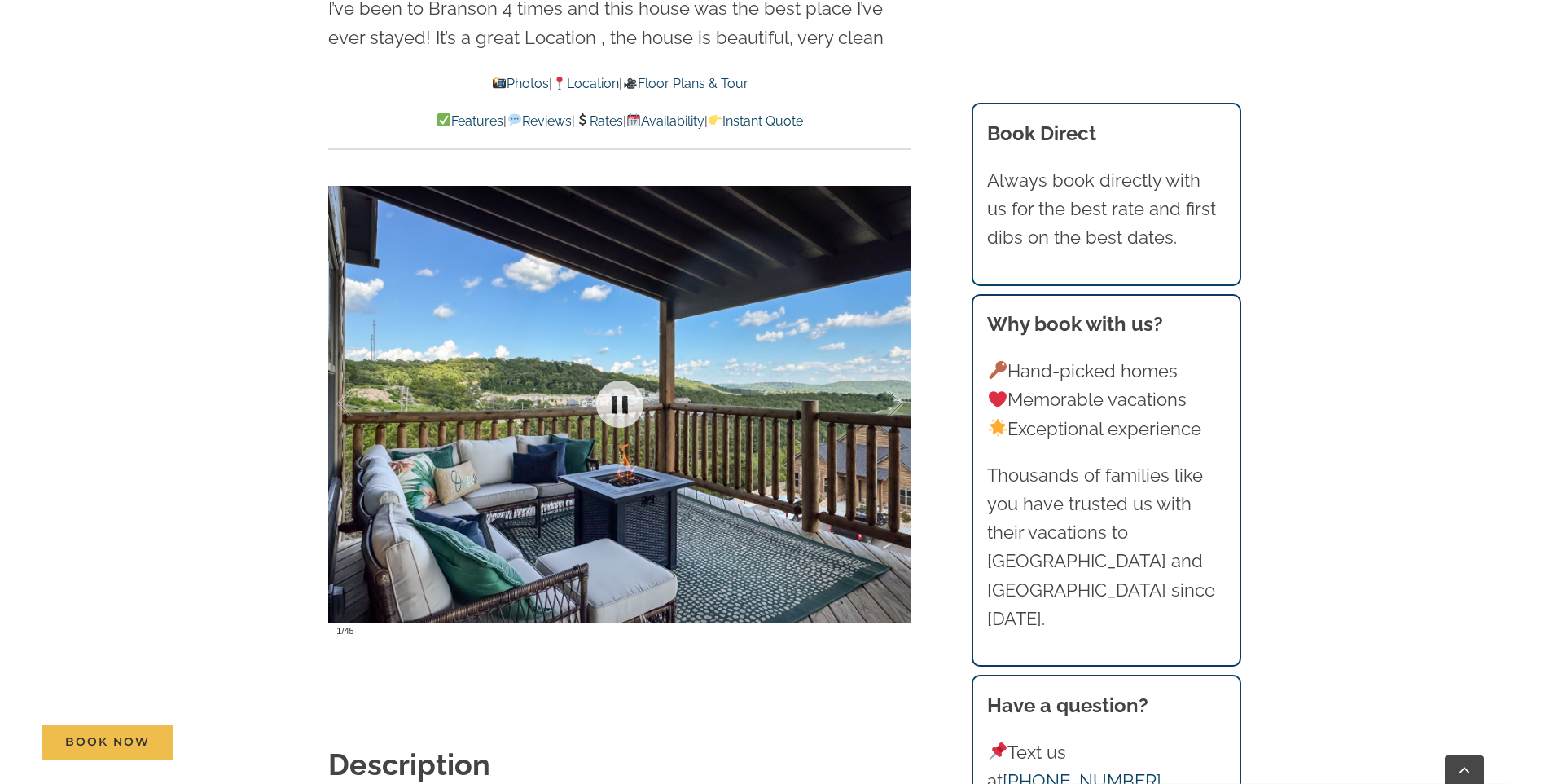
scroll to position [1303, 0]
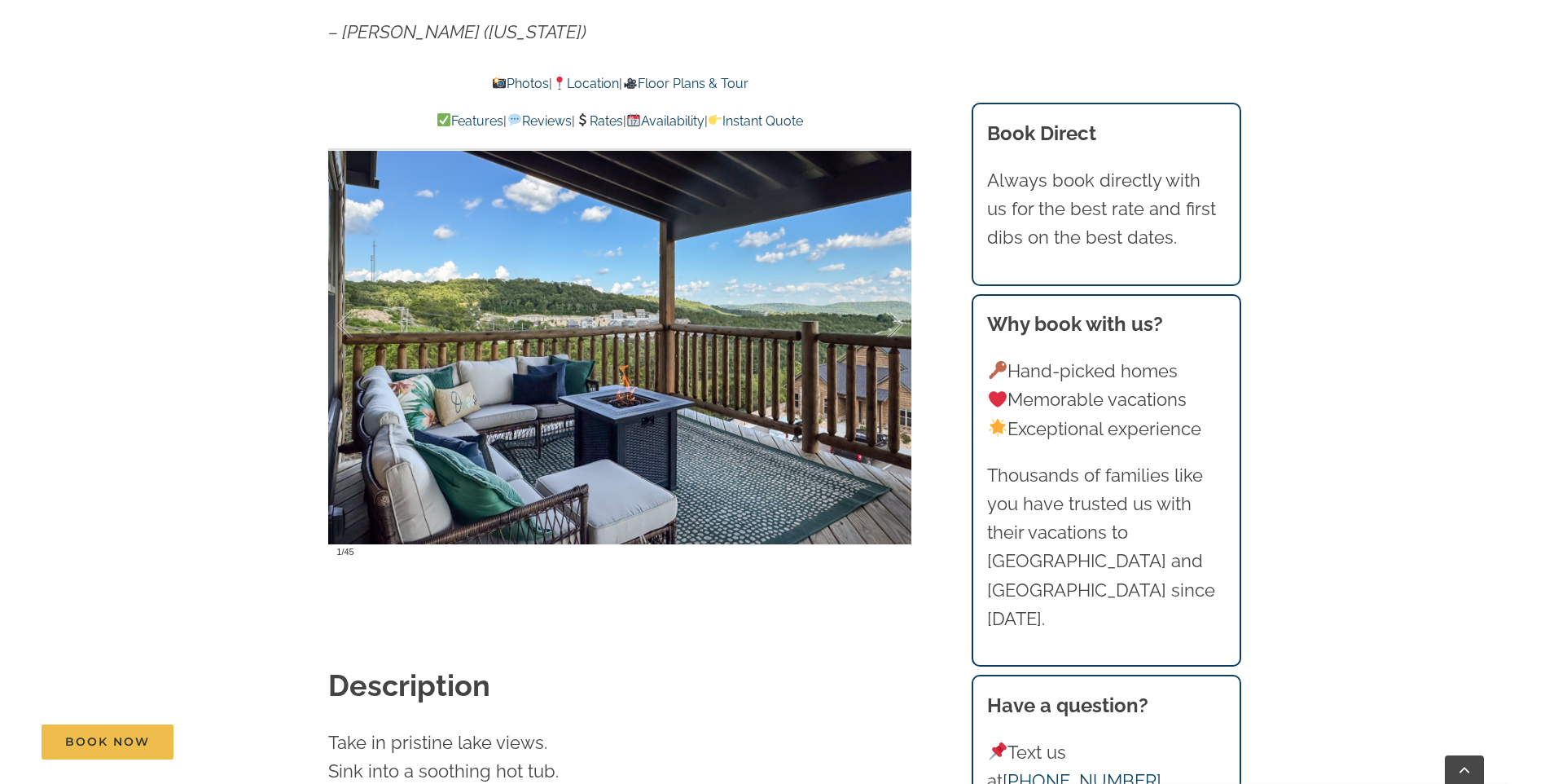
click at [661, 453] on div at bounding box center [620, 325] width 584 height 479
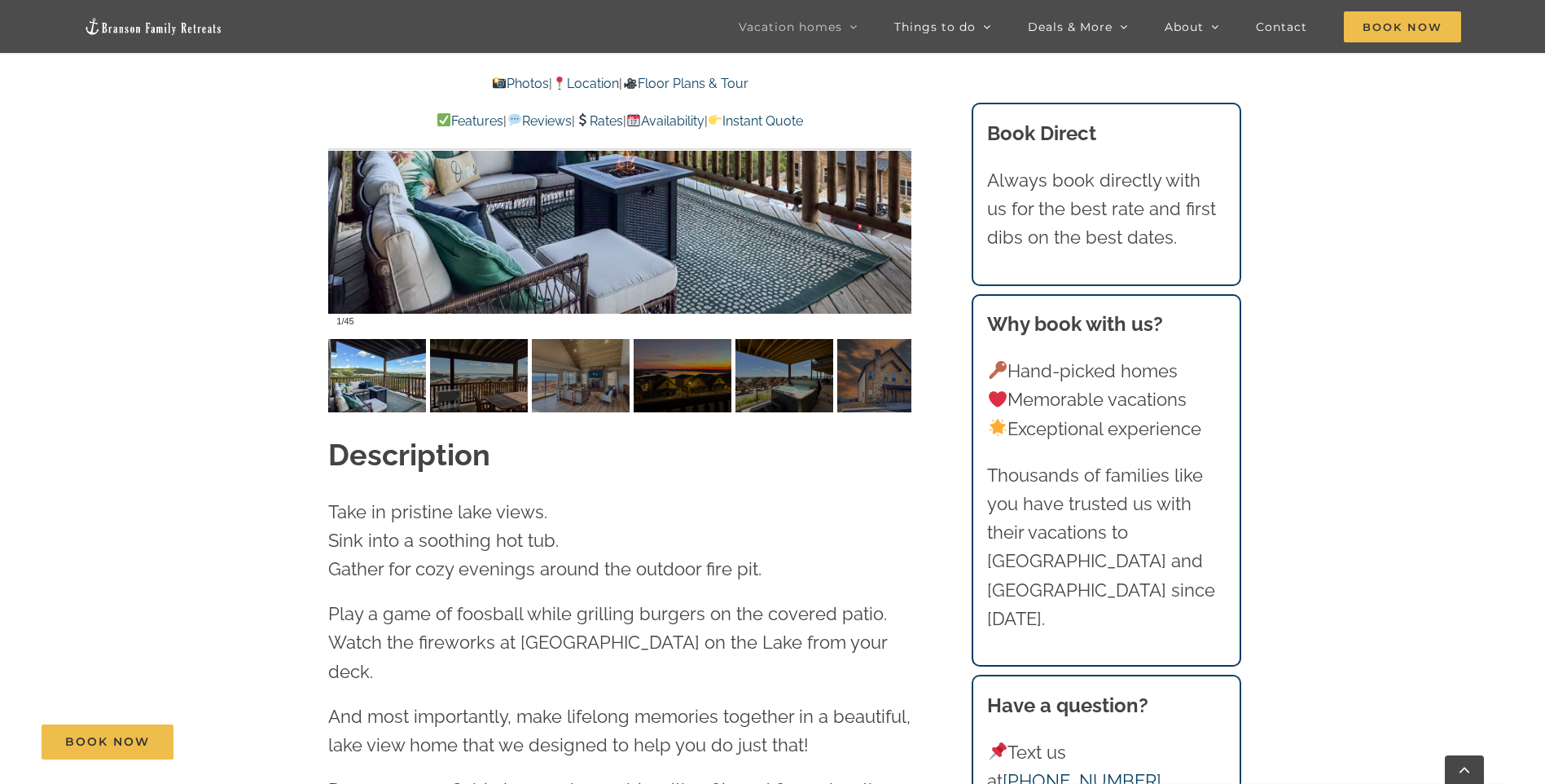
scroll to position [1385, 0]
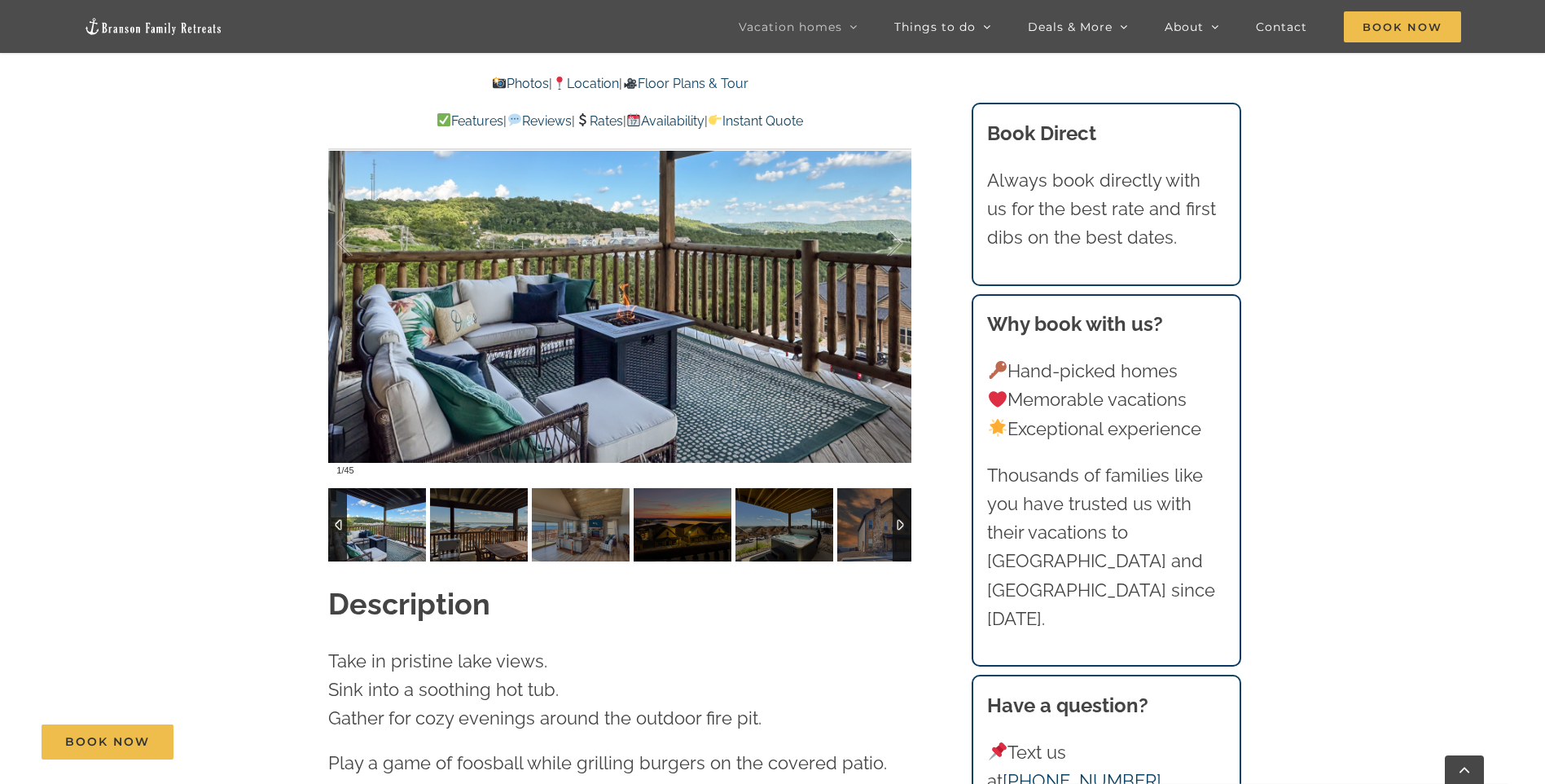
click at [361, 494] on img at bounding box center [378, 524] width 98 height 73
click at [381, 505] on img at bounding box center [378, 524] width 98 height 73
click at [495, 489] on img at bounding box center [479, 524] width 98 height 73
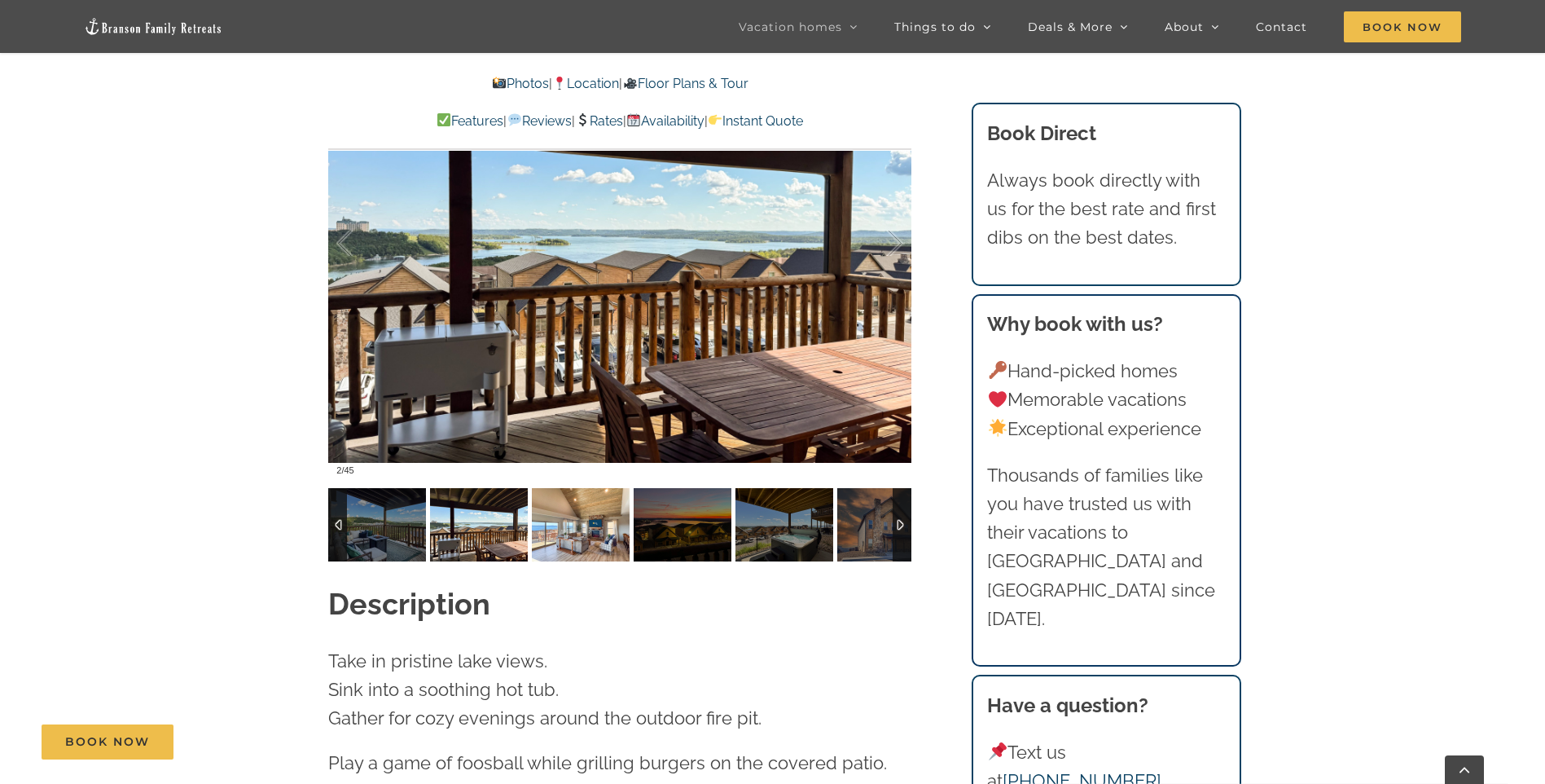
click at [576, 491] on img at bounding box center [581, 524] width 98 height 73
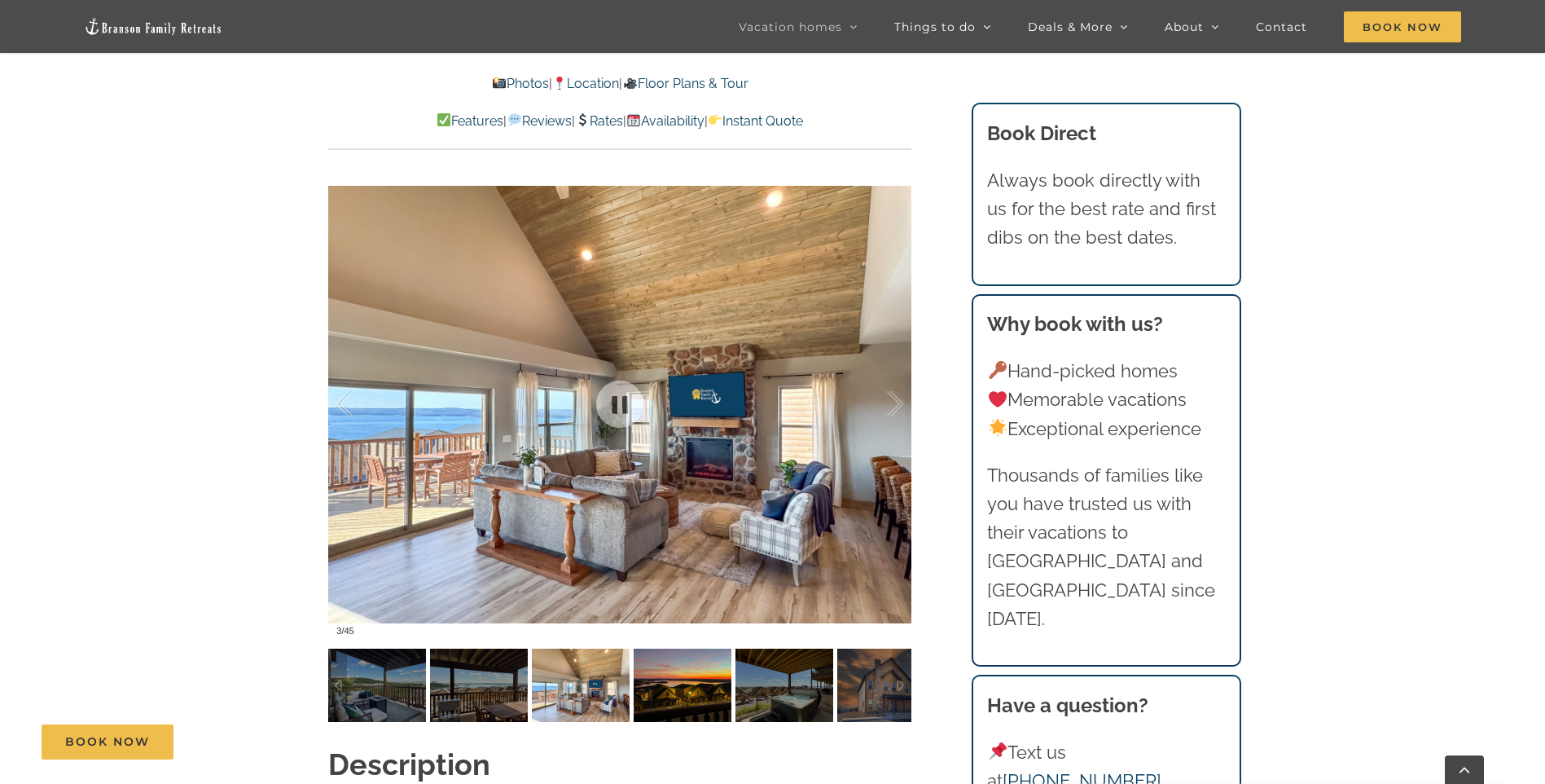
scroll to position [1303, 0]
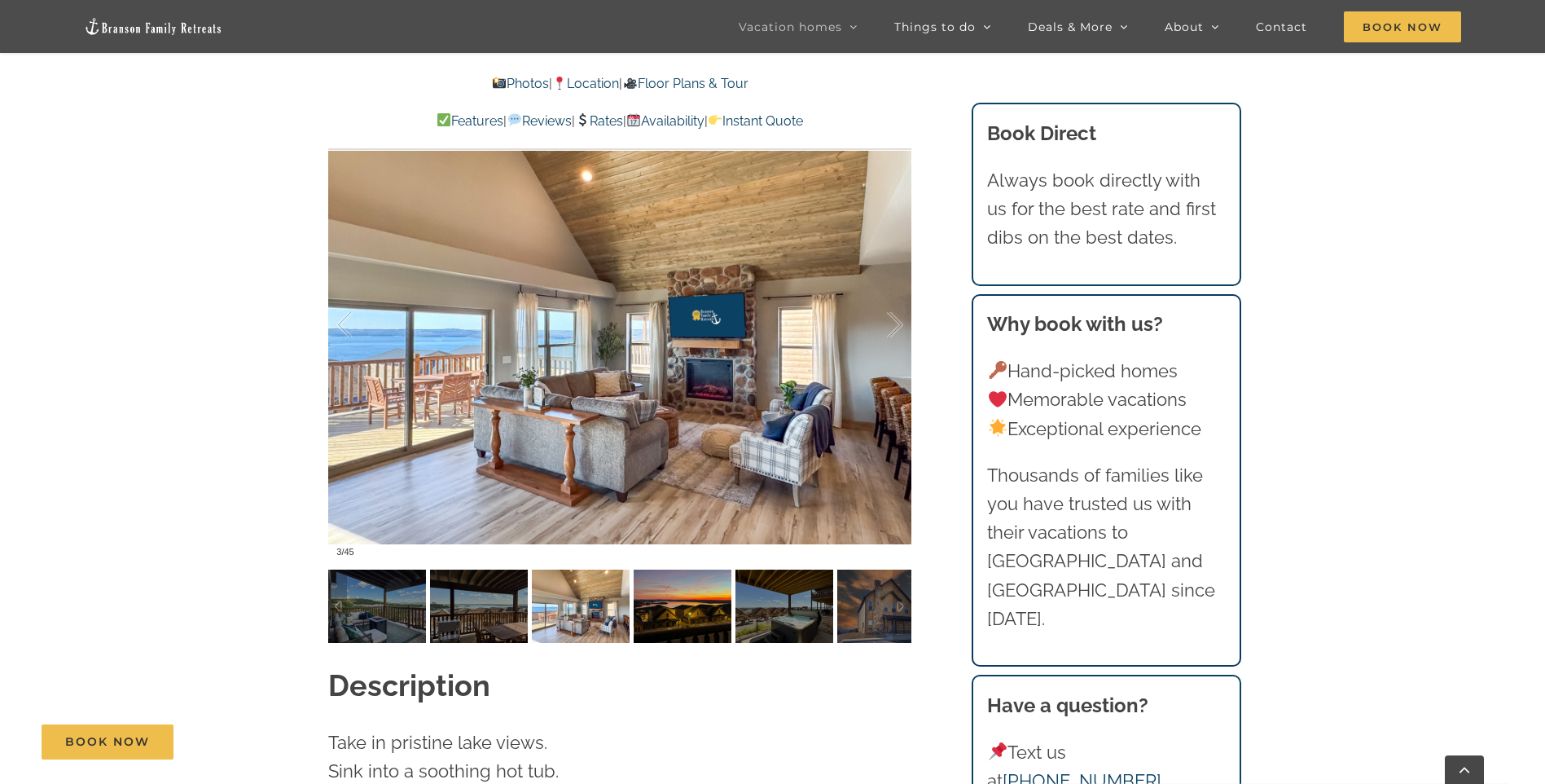
click at [682, 569] on img at bounding box center [682, 606] width 98 height 73
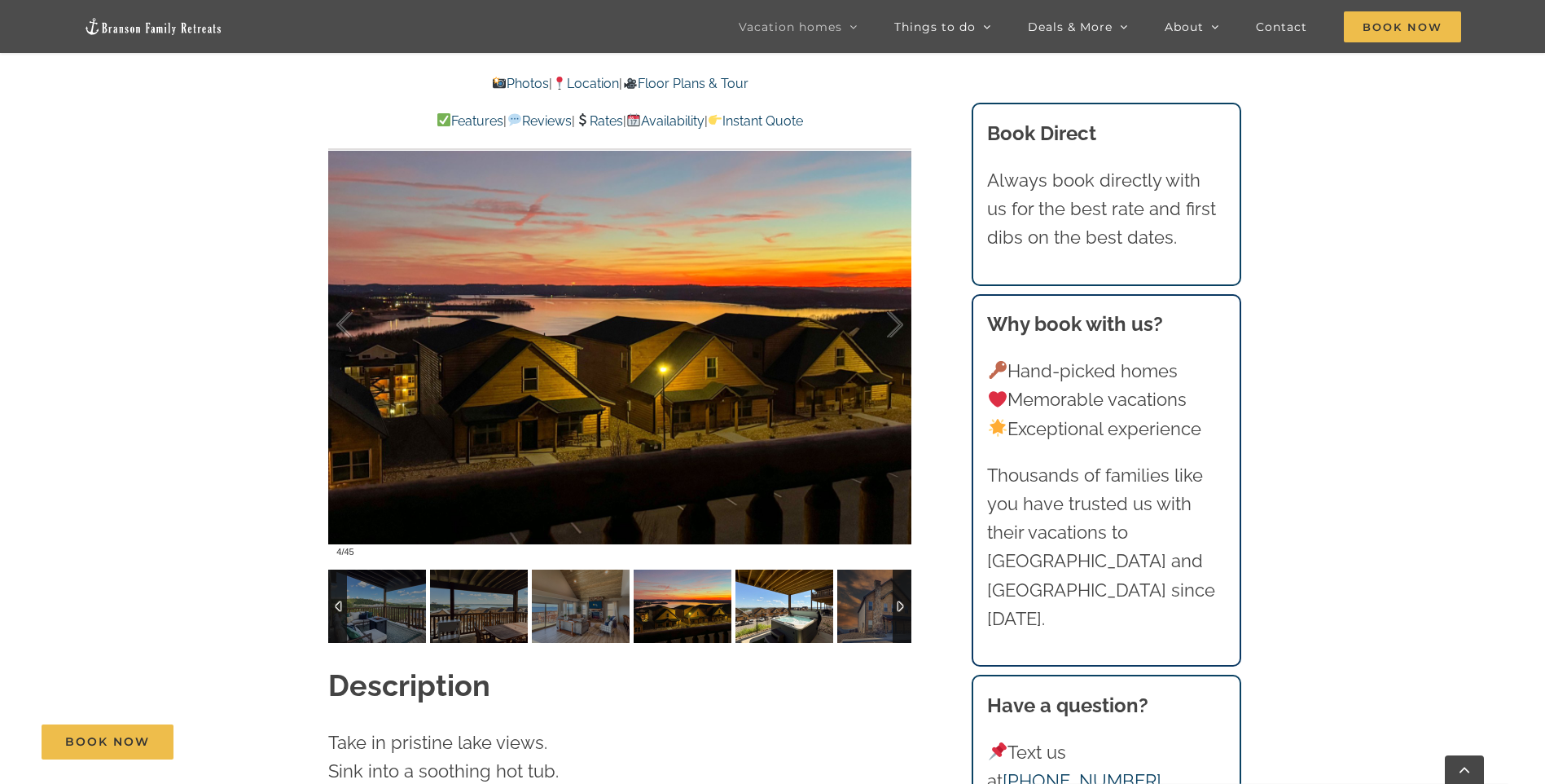
click at [784, 585] on img at bounding box center [784, 606] width 98 height 73
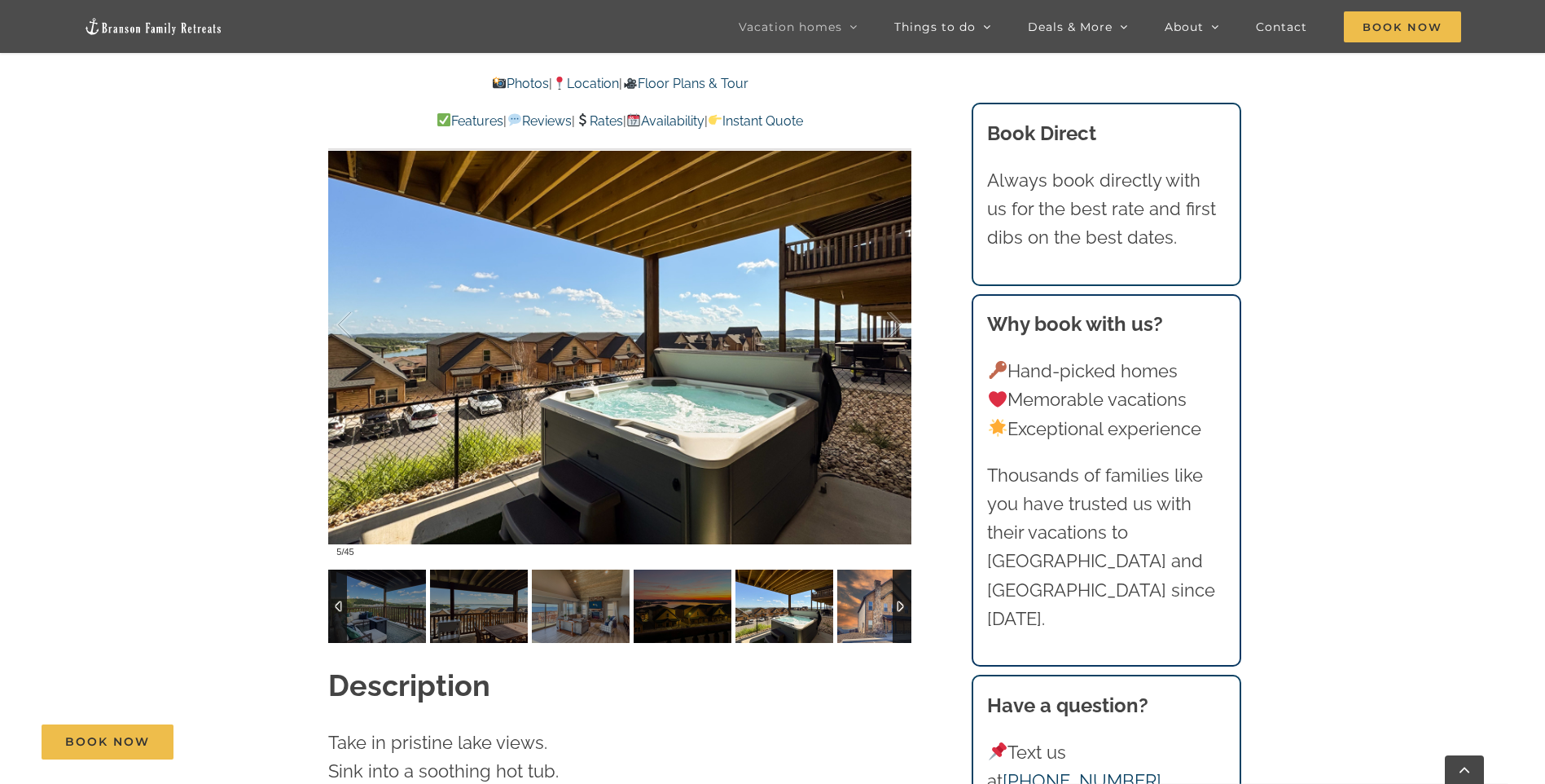
click at [859, 581] on img at bounding box center [887, 606] width 98 height 73
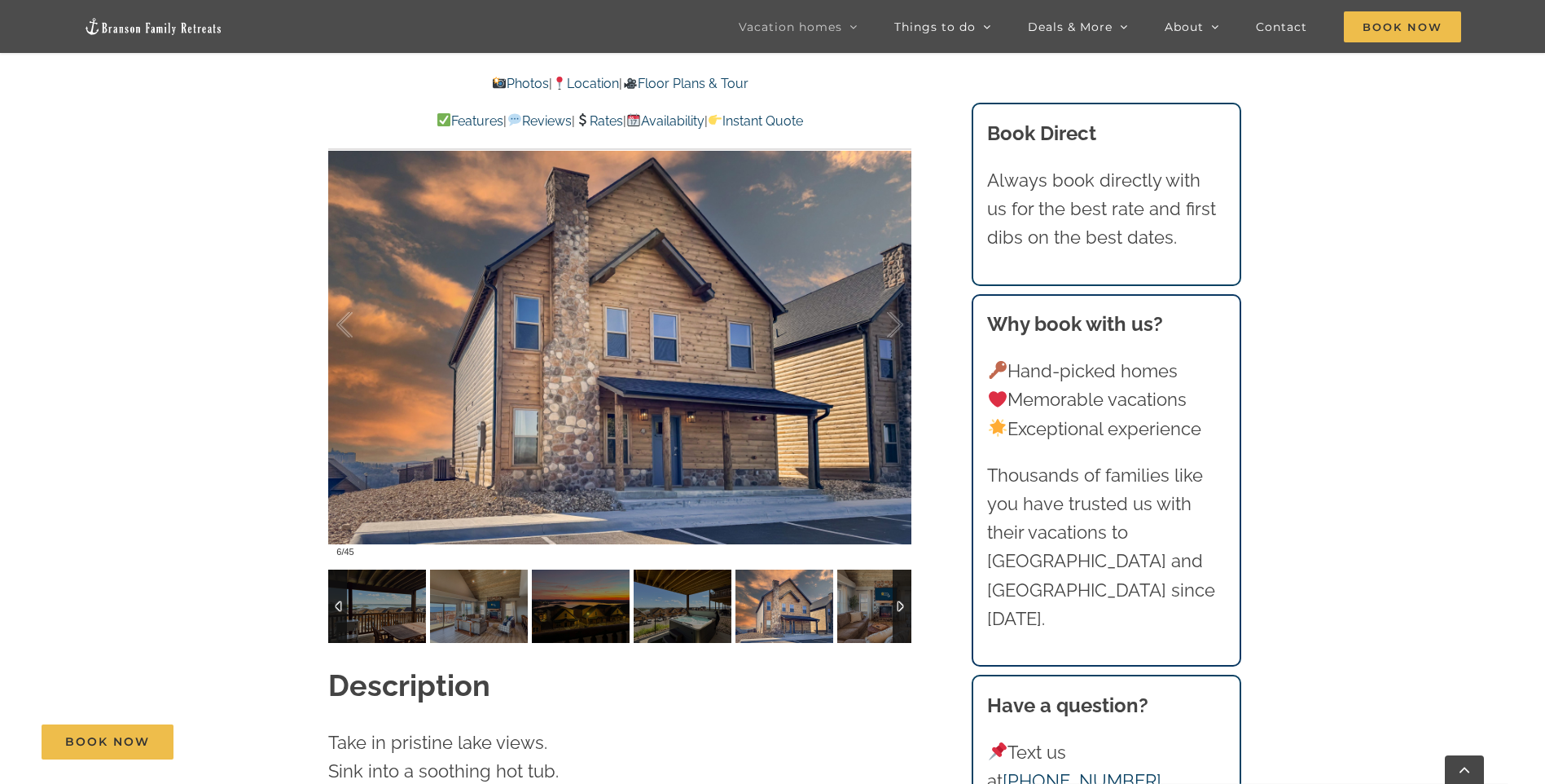
click at [809, 580] on img at bounding box center [784, 606] width 98 height 73
click at [851, 578] on img at bounding box center [887, 606] width 98 height 73
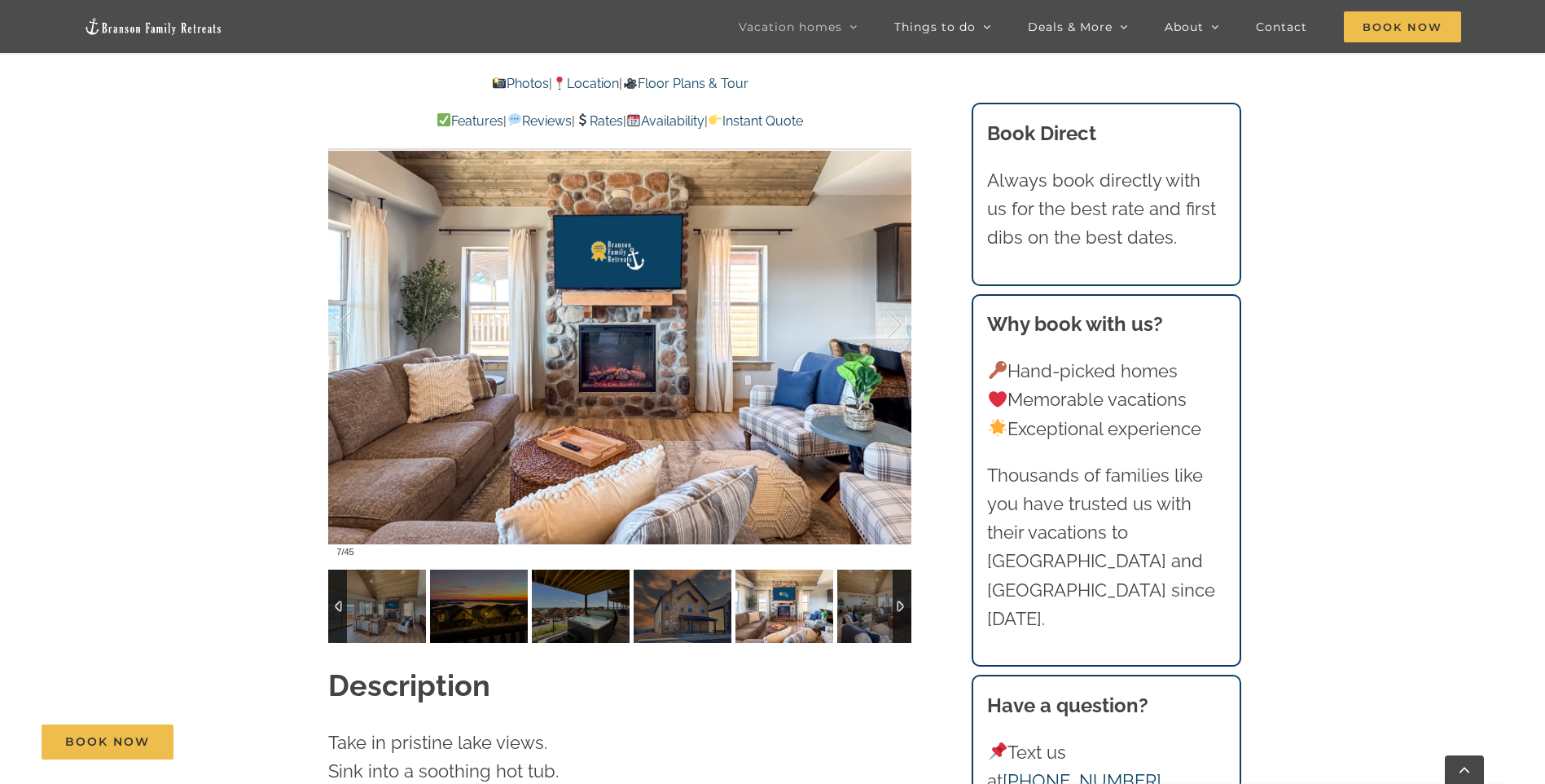
click at [796, 580] on img at bounding box center [784, 606] width 98 height 73
click at [859, 584] on img at bounding box center [887, 606] width 98 height 73
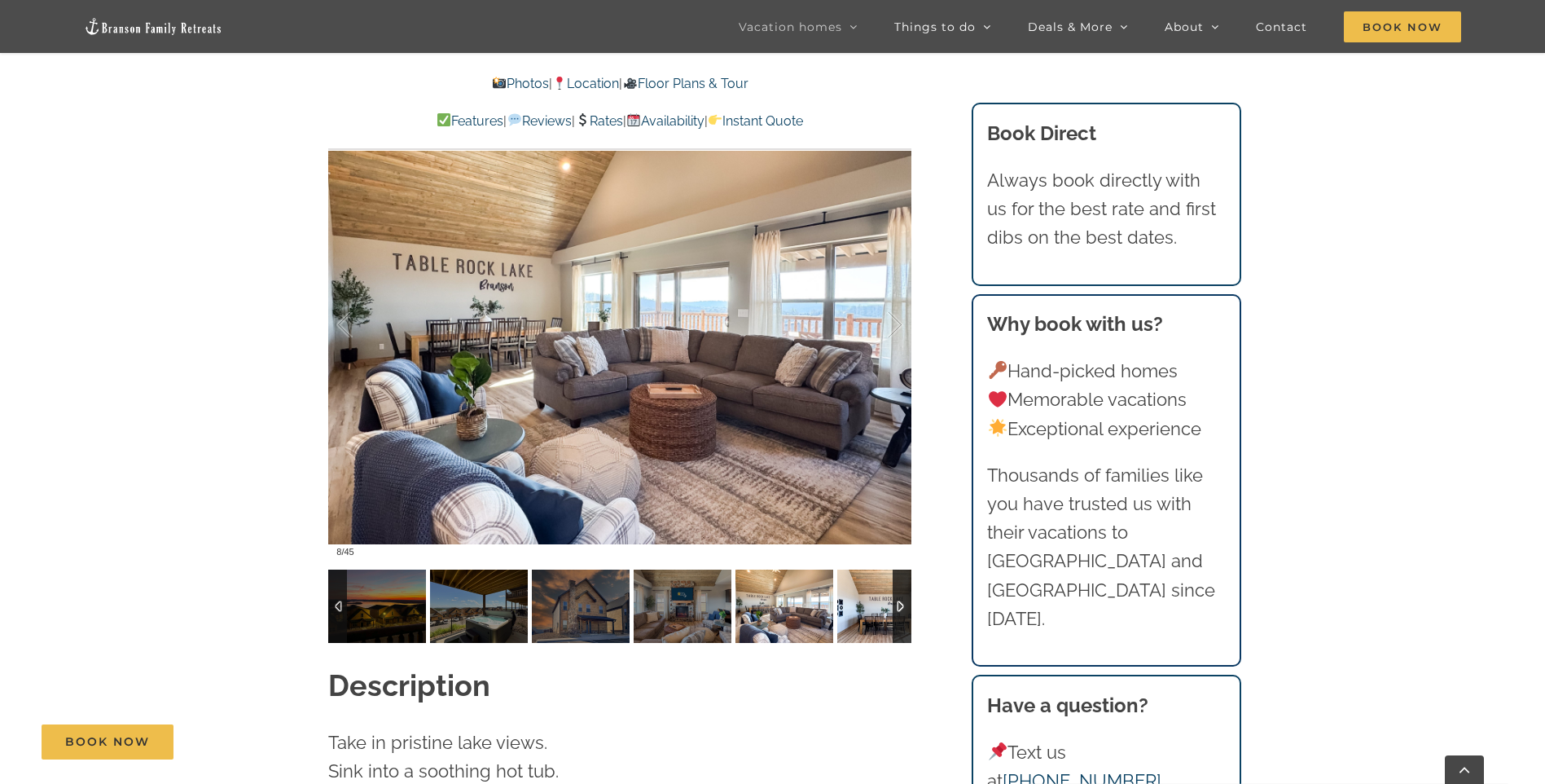
click at [865, 584] on img at bounding box center [887, 606] width 98 height 73
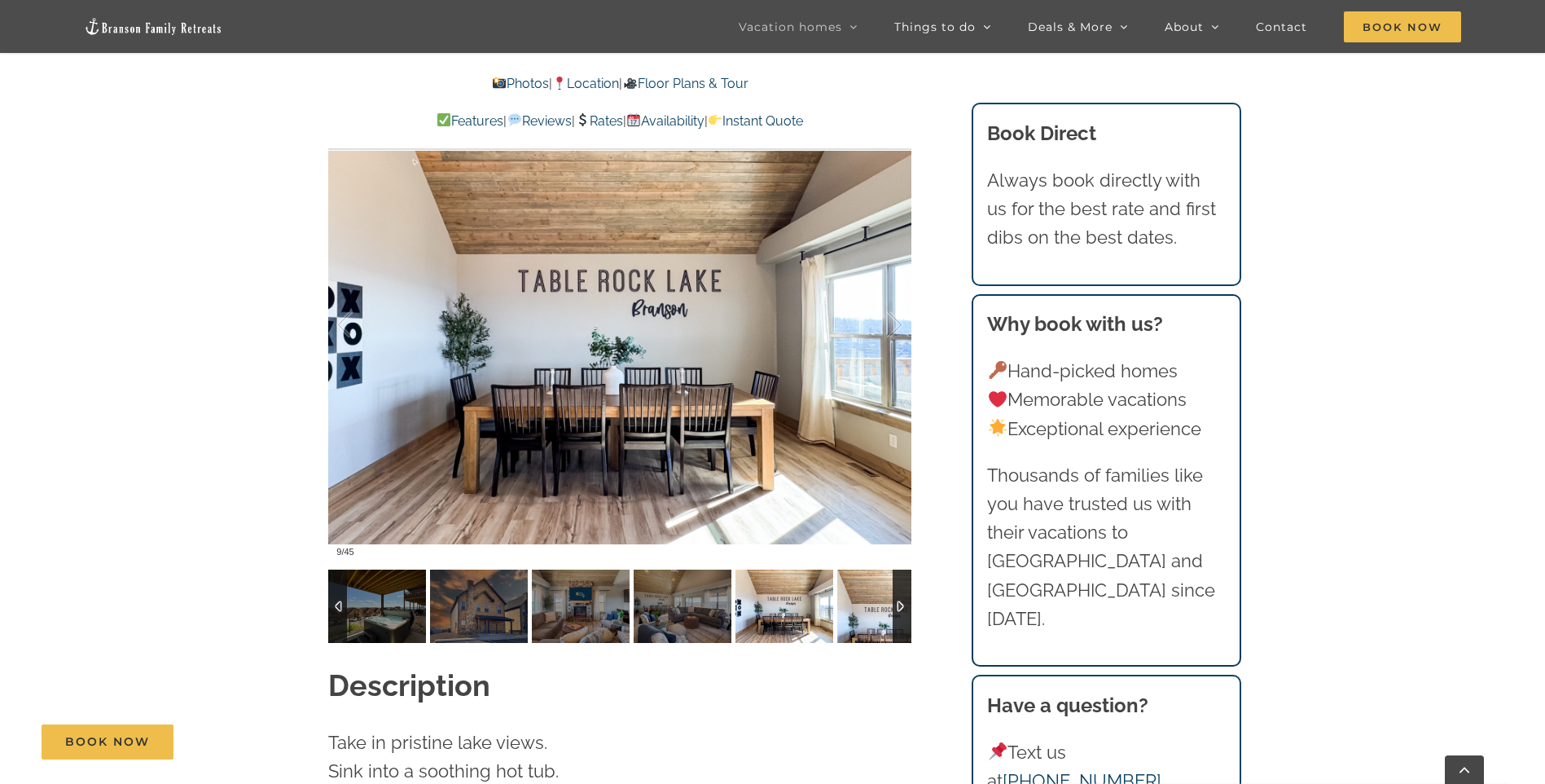
click at [865, 584] on img at bounding box center [887, 606] width 98 height 73
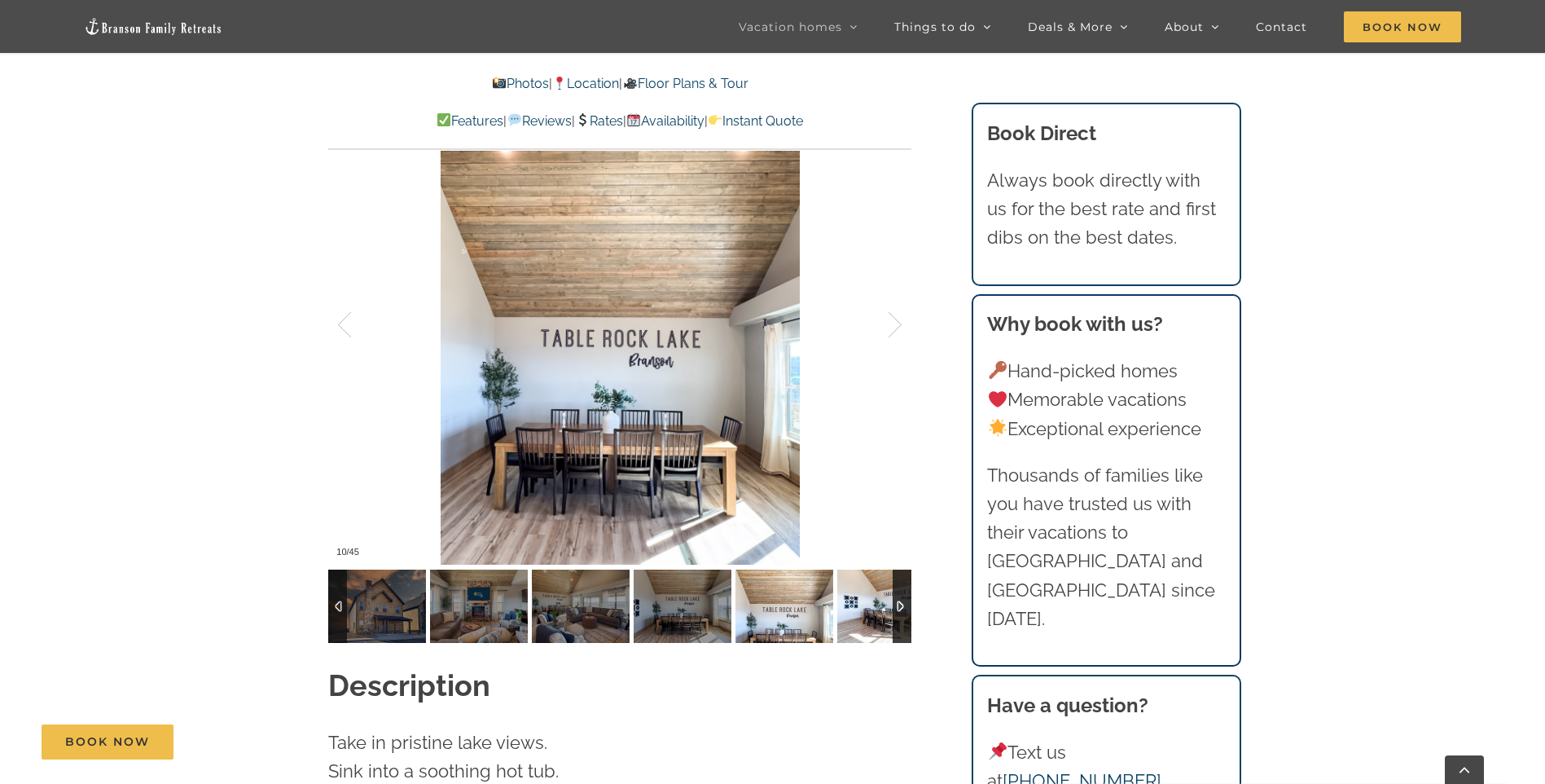
click at [865, 584] on img at bounding box center [887, 606] width 98 height 73
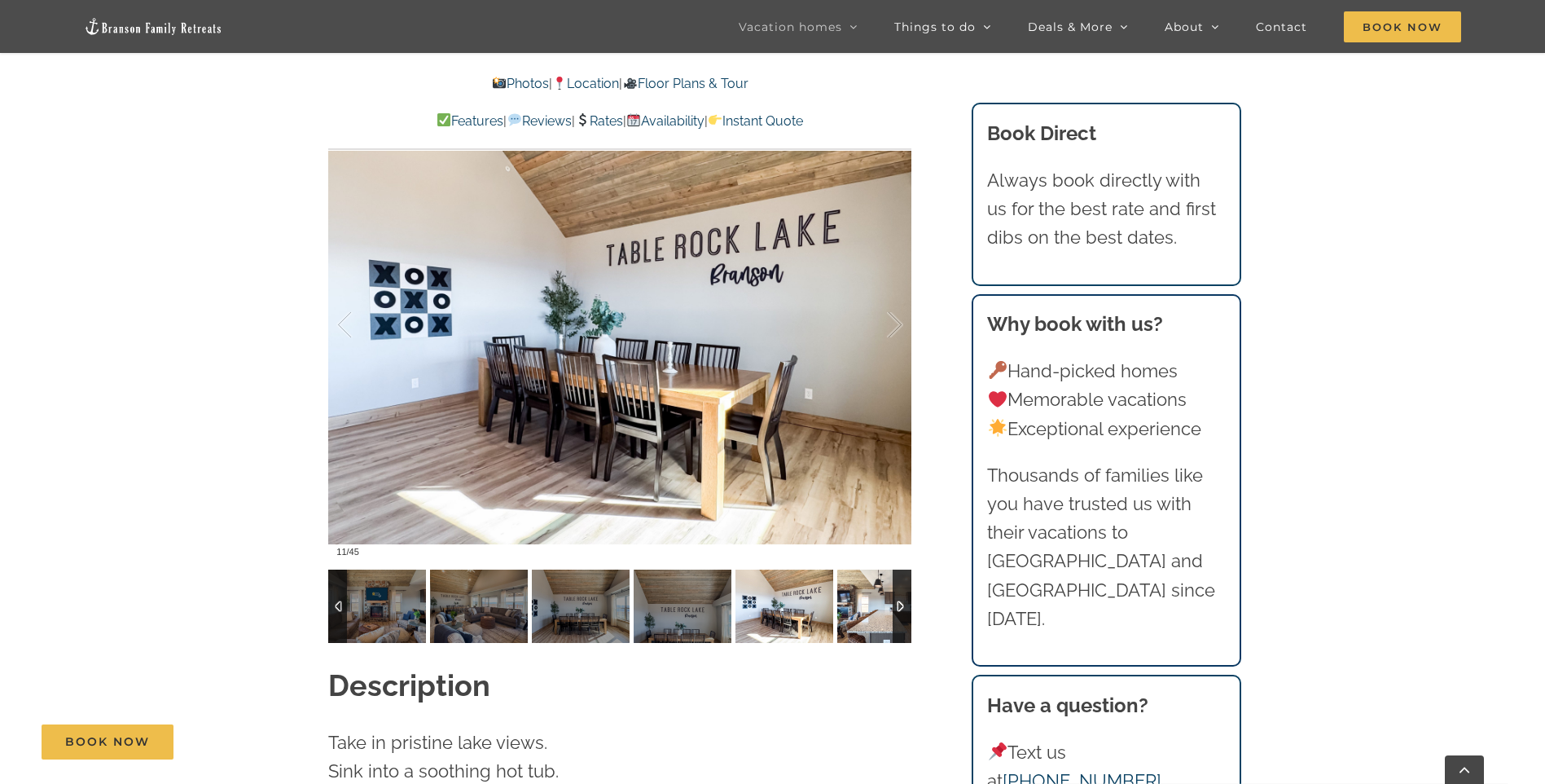
click at [865, 588] on img at bounding box center [887, 606] width 98 height 73
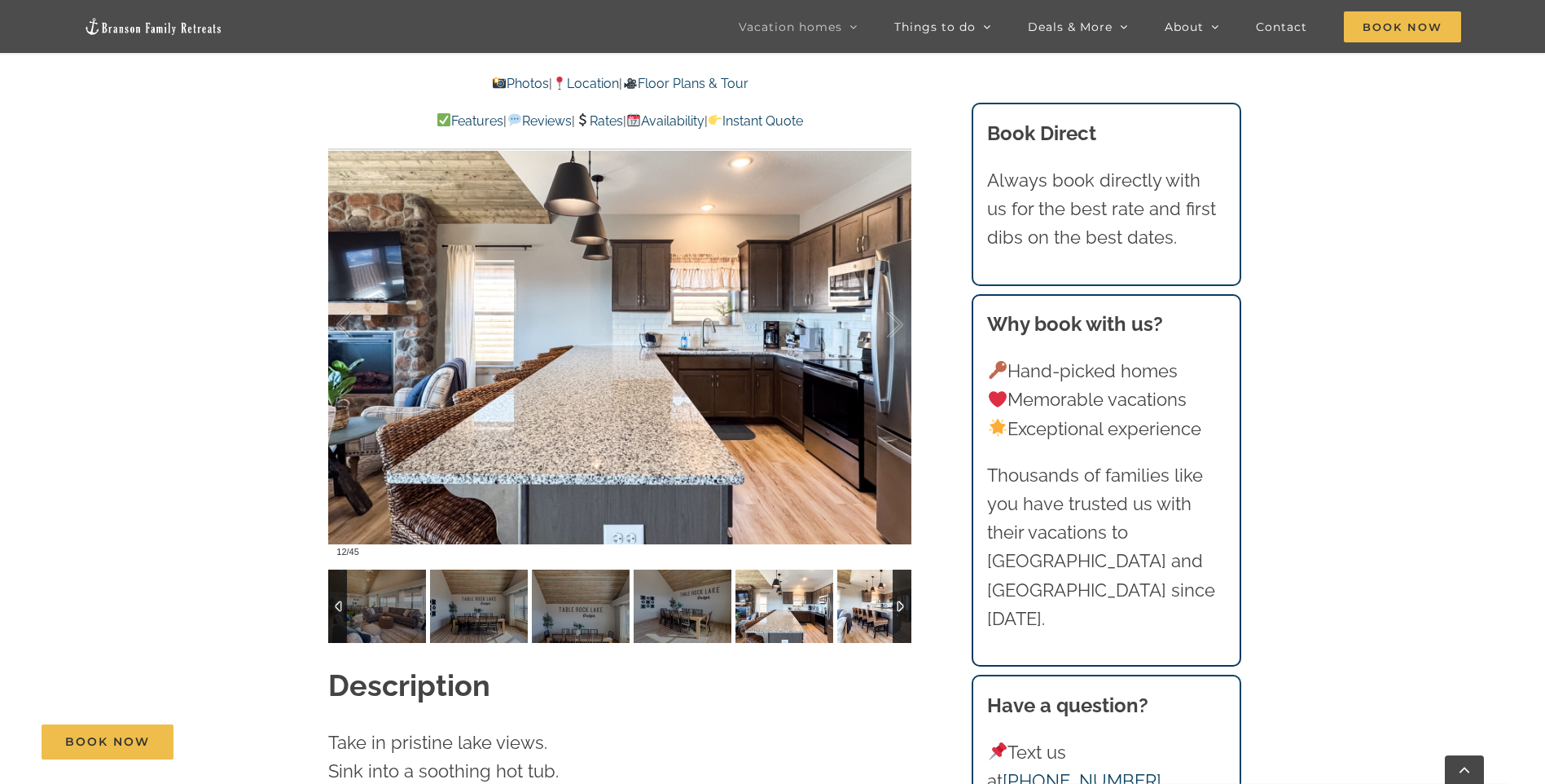
click at [865, 588] on img at bounding box center [887, 606] width 98 height 73
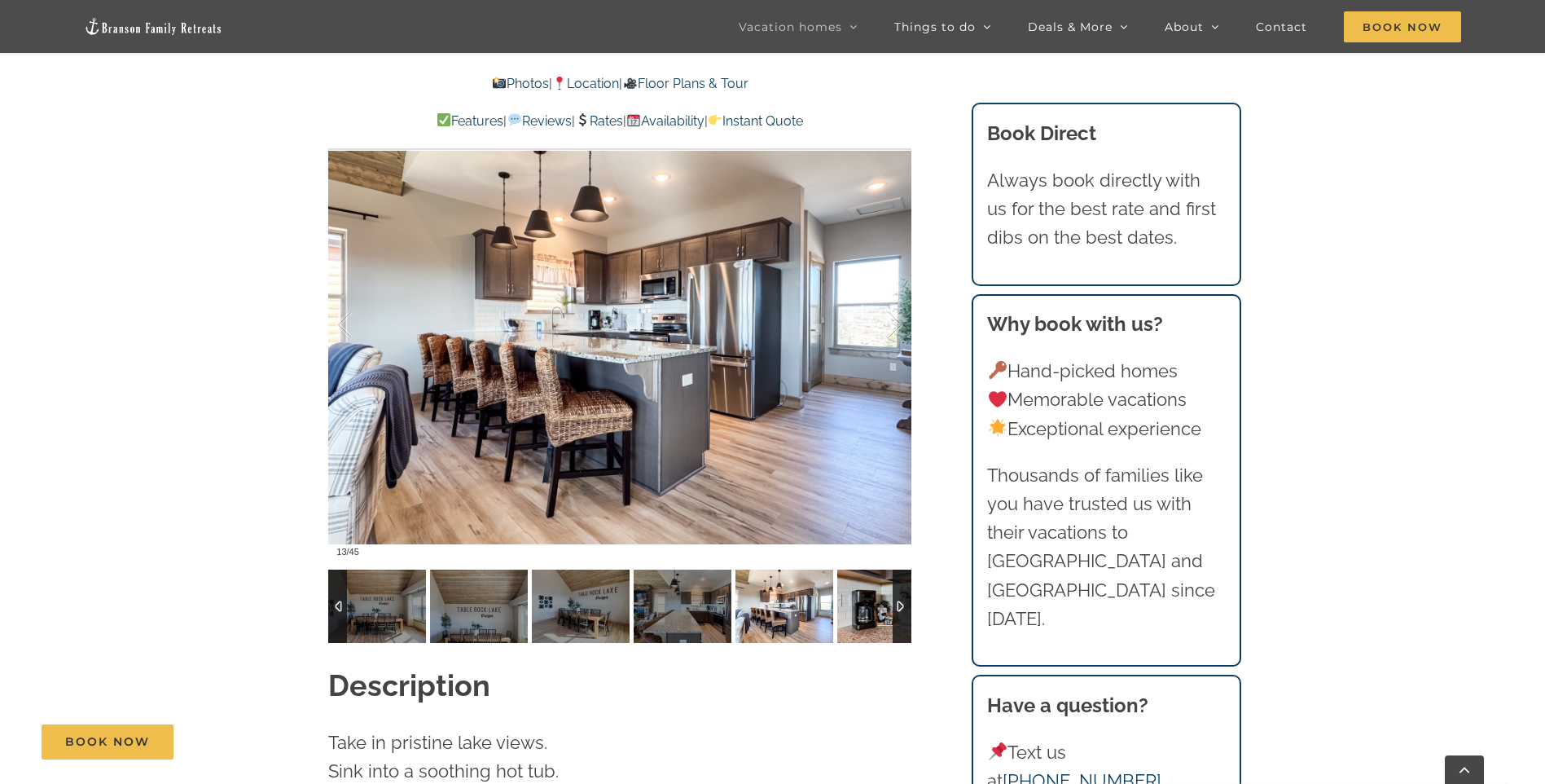
click at [865, 588] on img at bounding box center [887, 606] width 98 height 73
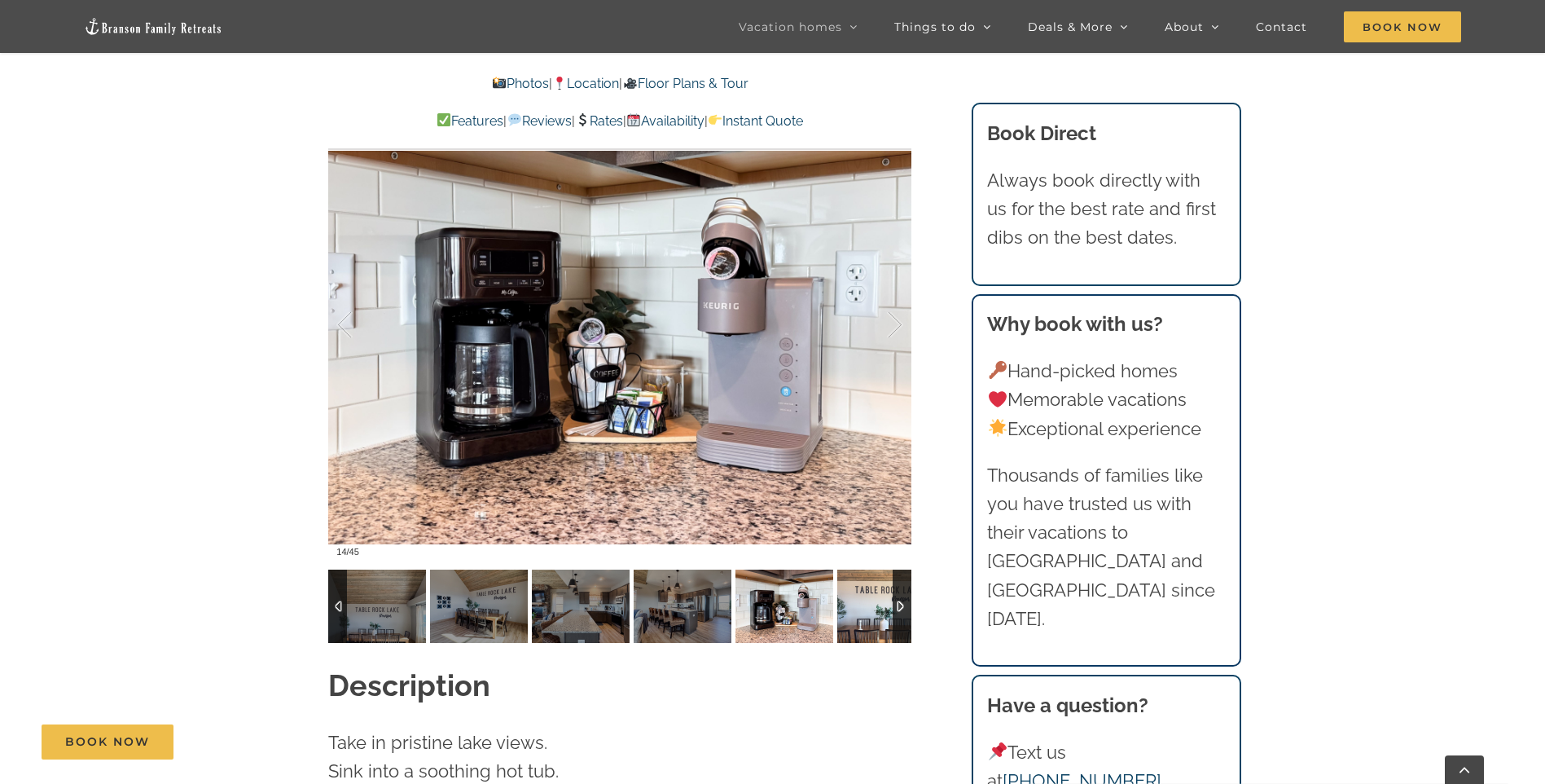
click at [865, 588] on img at bounding box center [887, 606] width 98 height 73
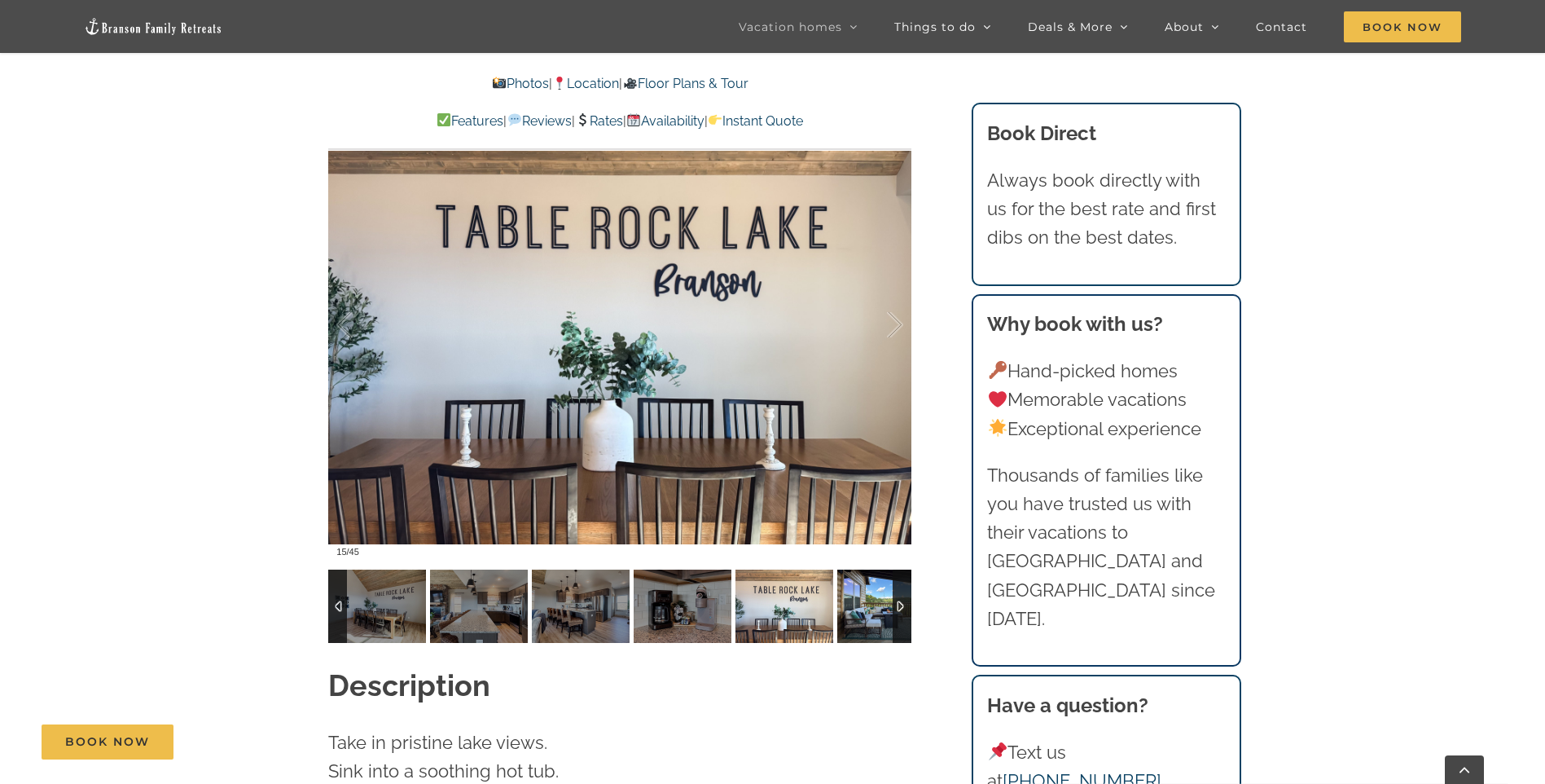
click at [865, 588] on img at bounding box center [887, 606] width 98 height 73
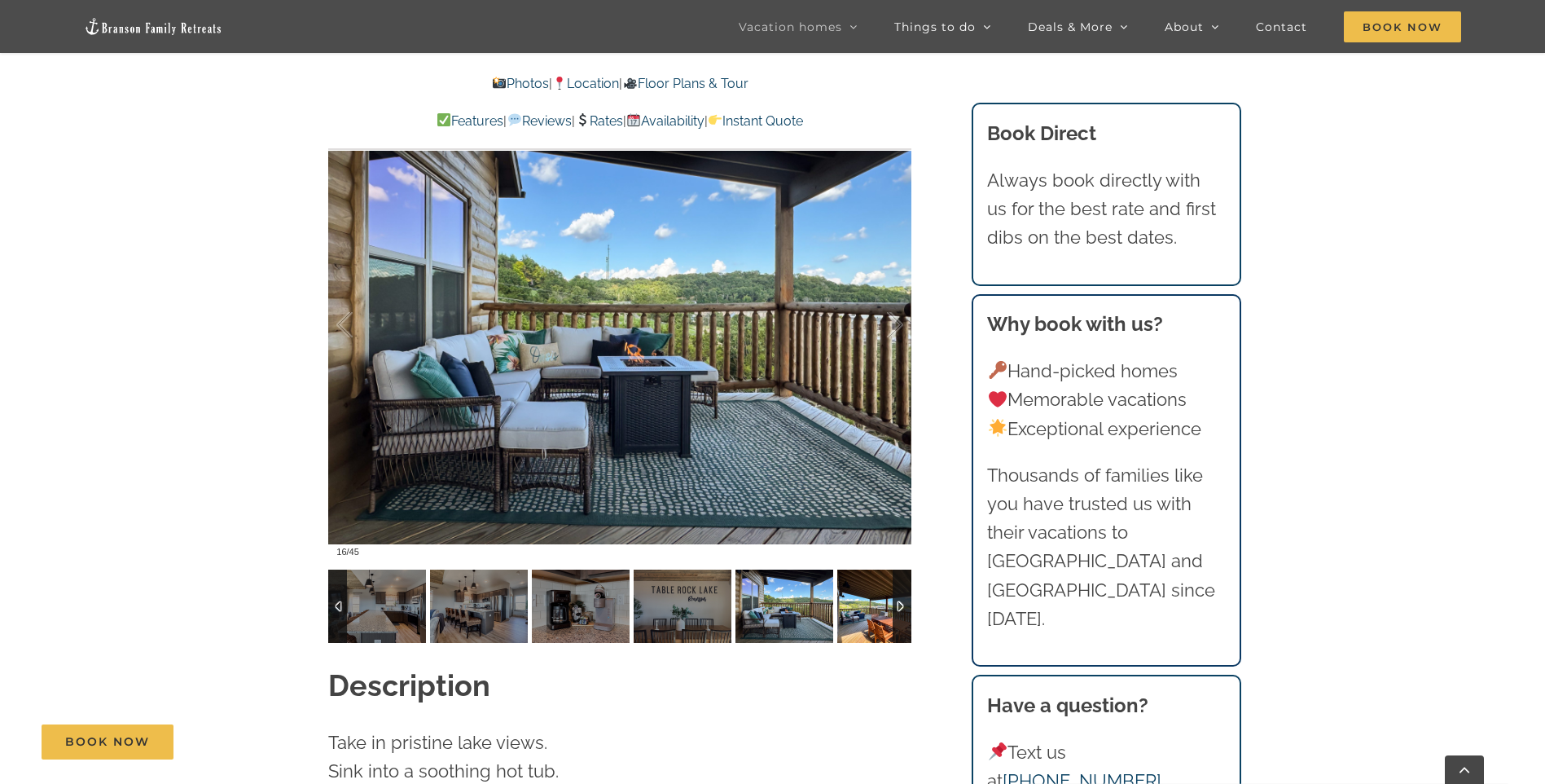
click at [865, 588] on img at bounding box center [887, 606] width 98 height 73
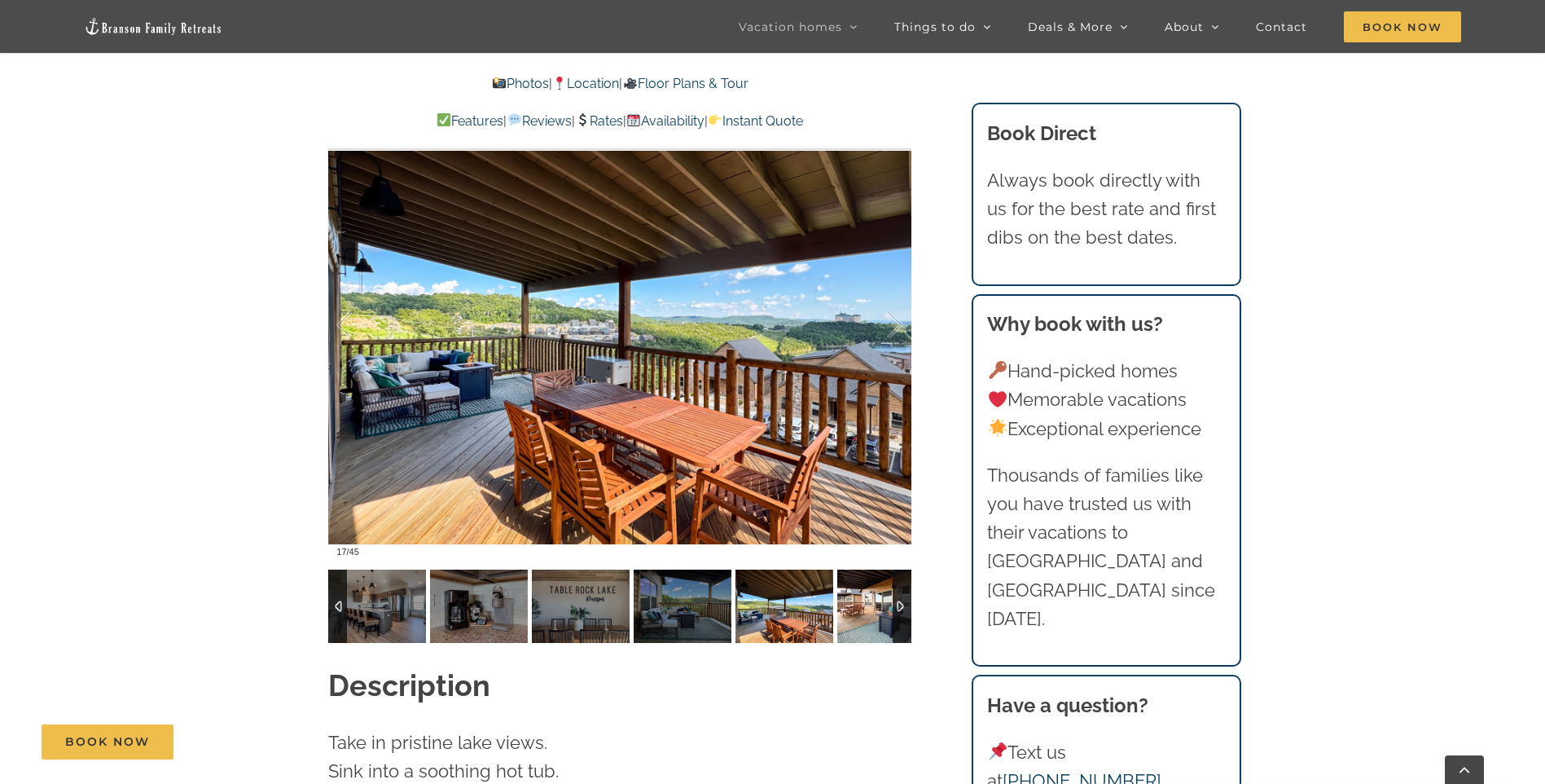
click at [865, 588] on img at bounding box center [887, 606] width 98 height 73
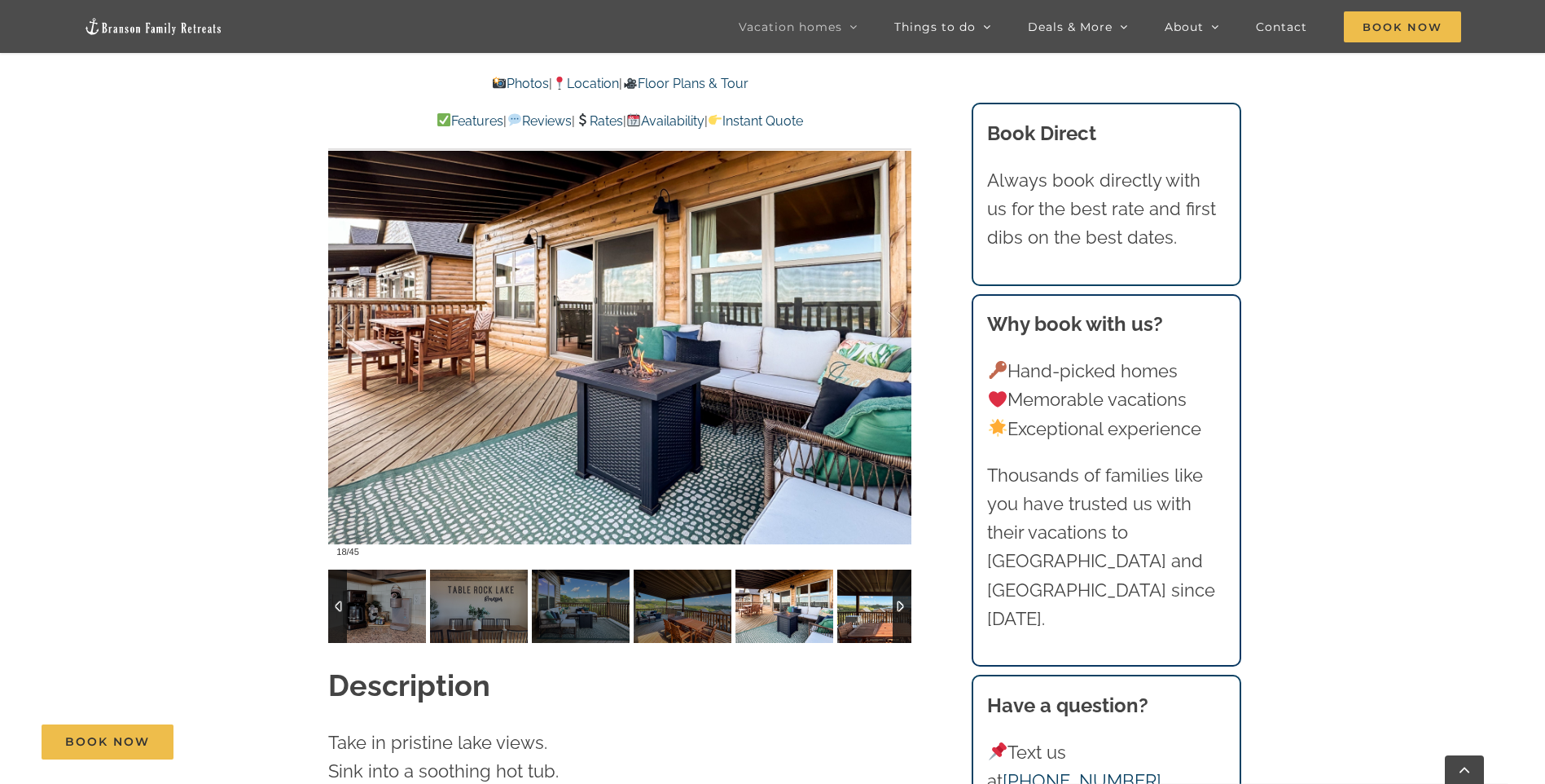
click at [865, 588] on img at bounding box center [887, 606] width 98 height 73
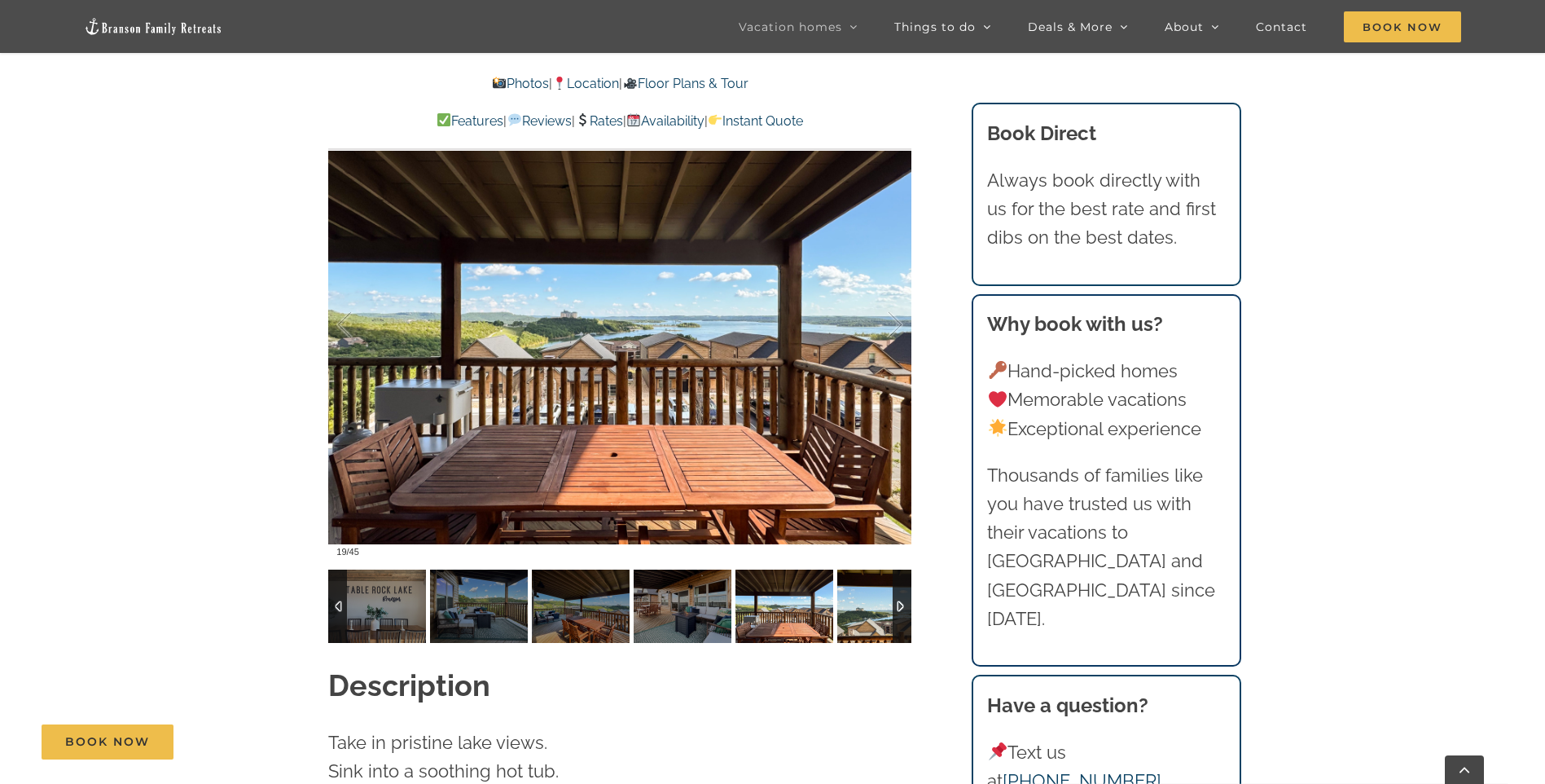
click at [865, 588] on img at bounding box center [887, 606] width 98 height 73
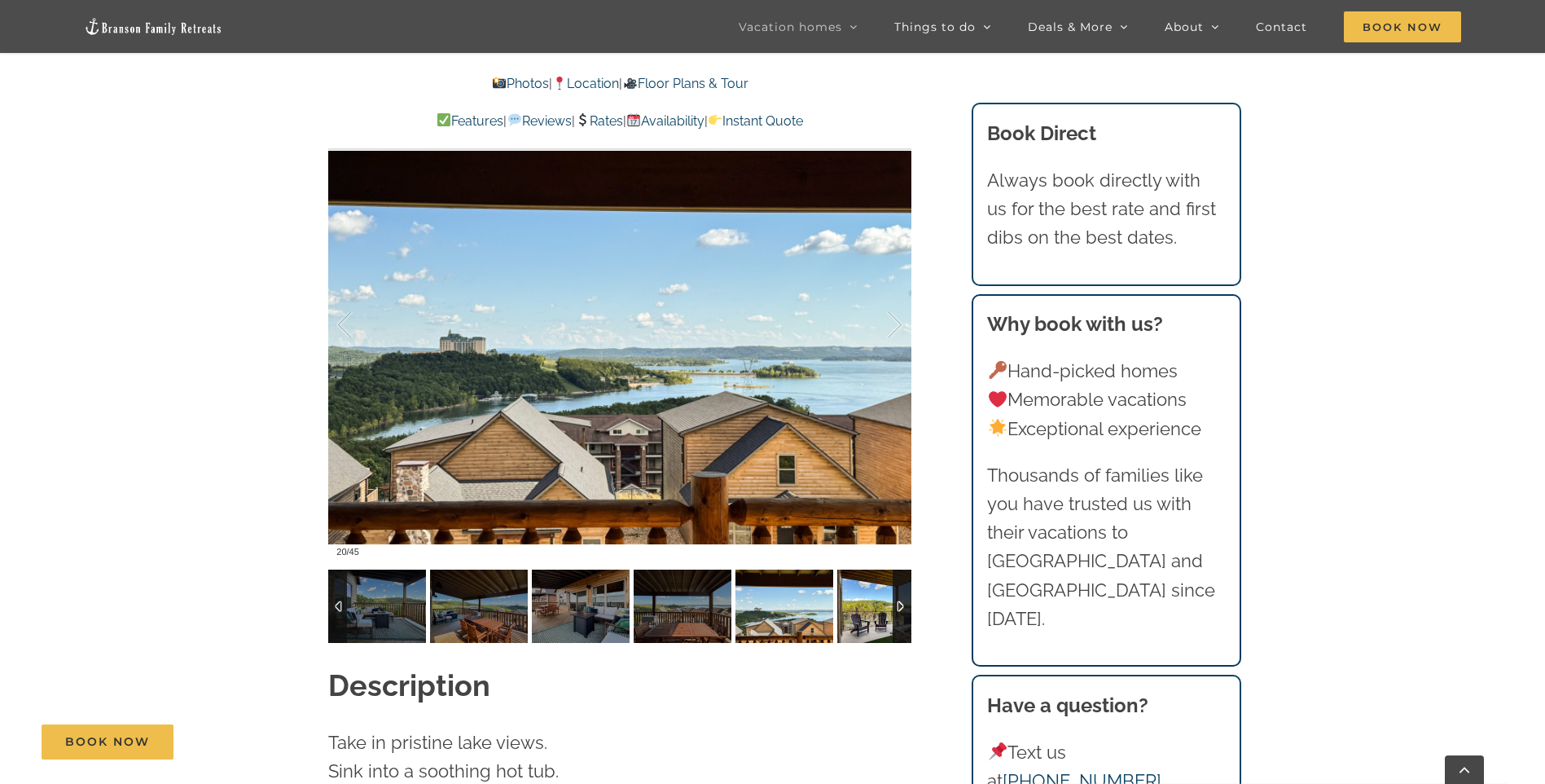
click at [865, 588] on img at bounding box center [887, 606] width 98 height 73
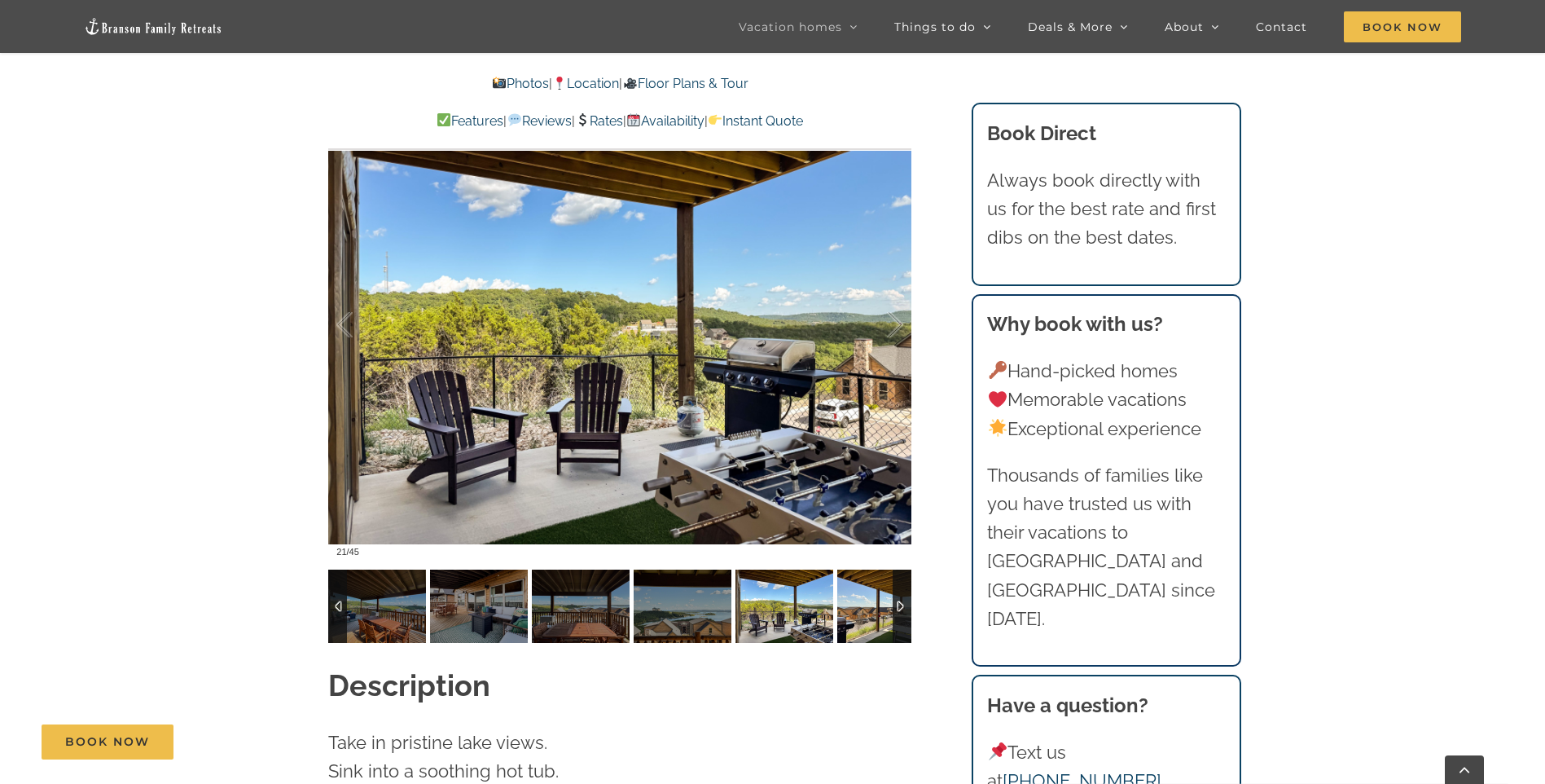
click at [865, 588] on img at bounding box center [887, 606] width 98 height 73
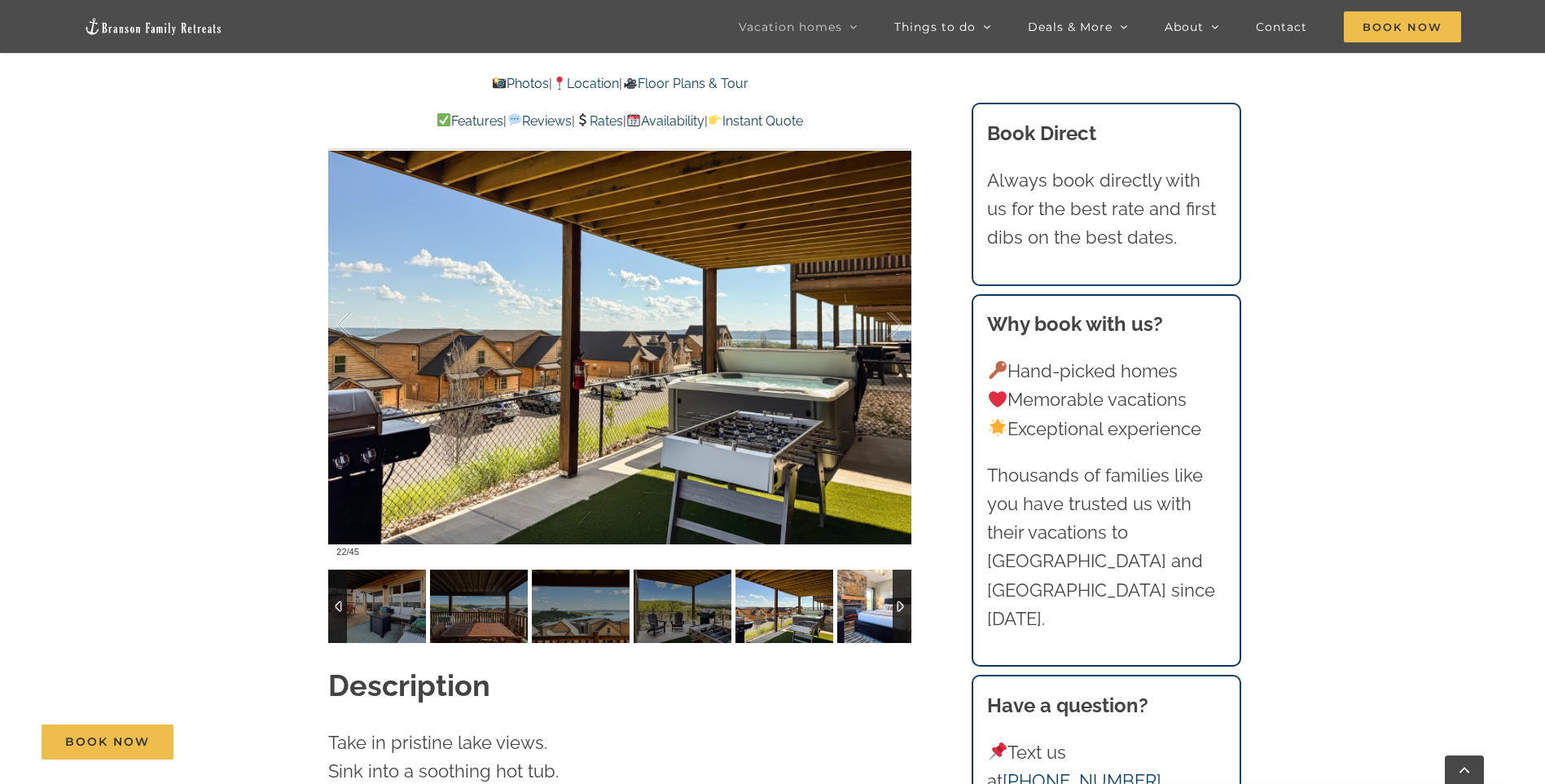
click at [865, 588] on img at bounding box center [887, 606] width 98 height 73
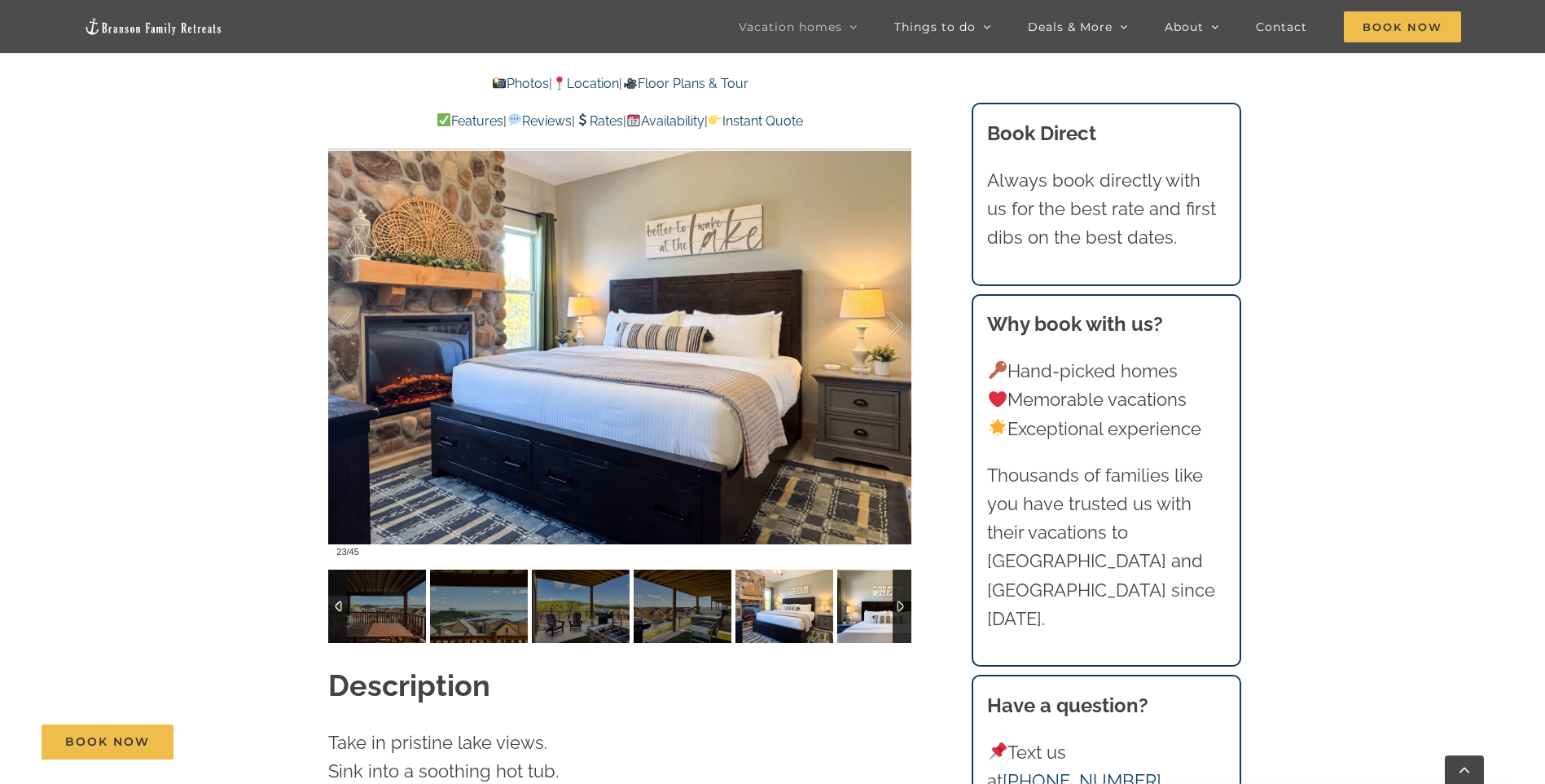
click at [865, 588] on img at bounding box center [887, 606] width 98 height 73
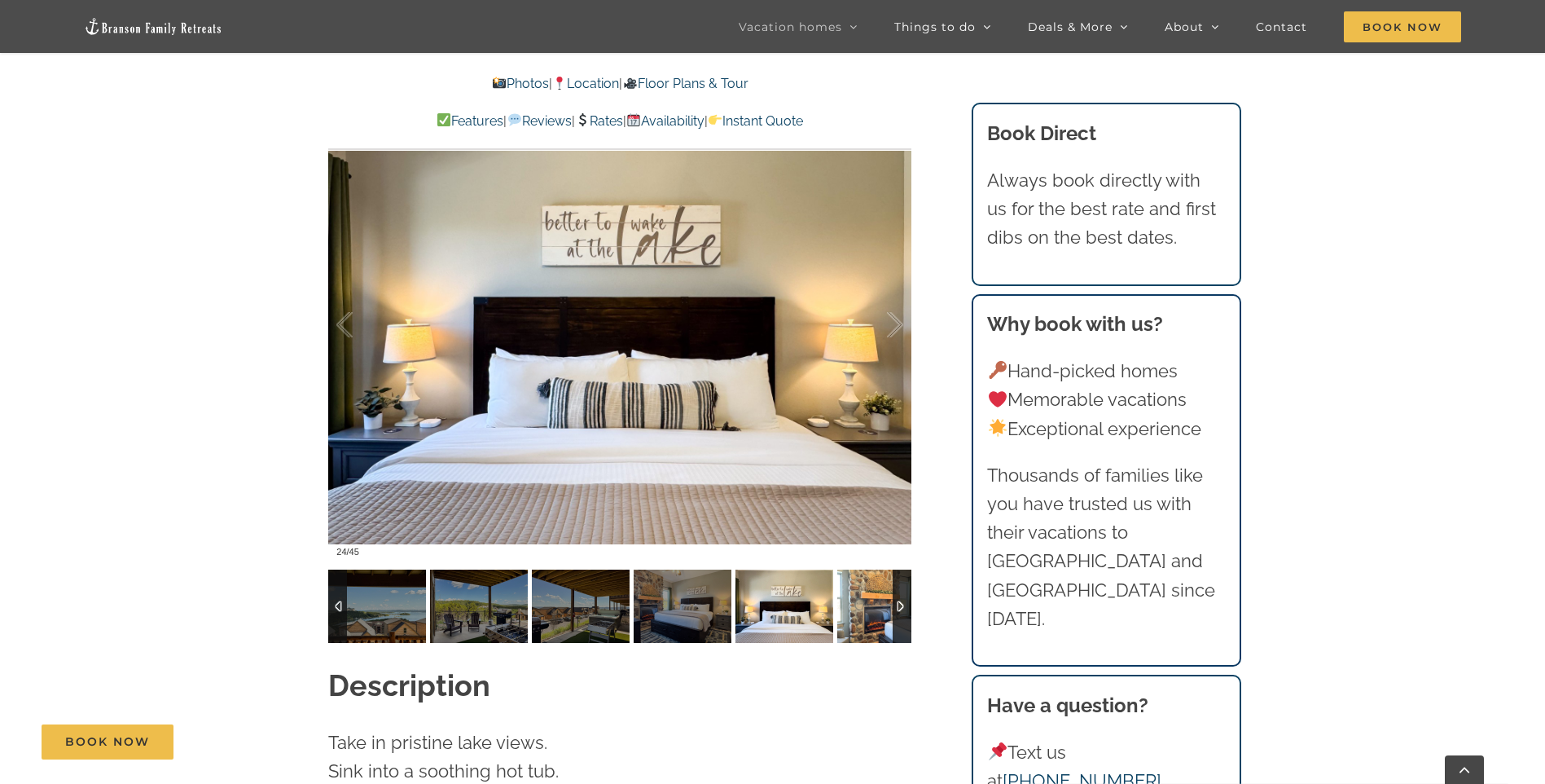
click at [865, 588] on img at bounding box center [887, 606] width 98 height 73
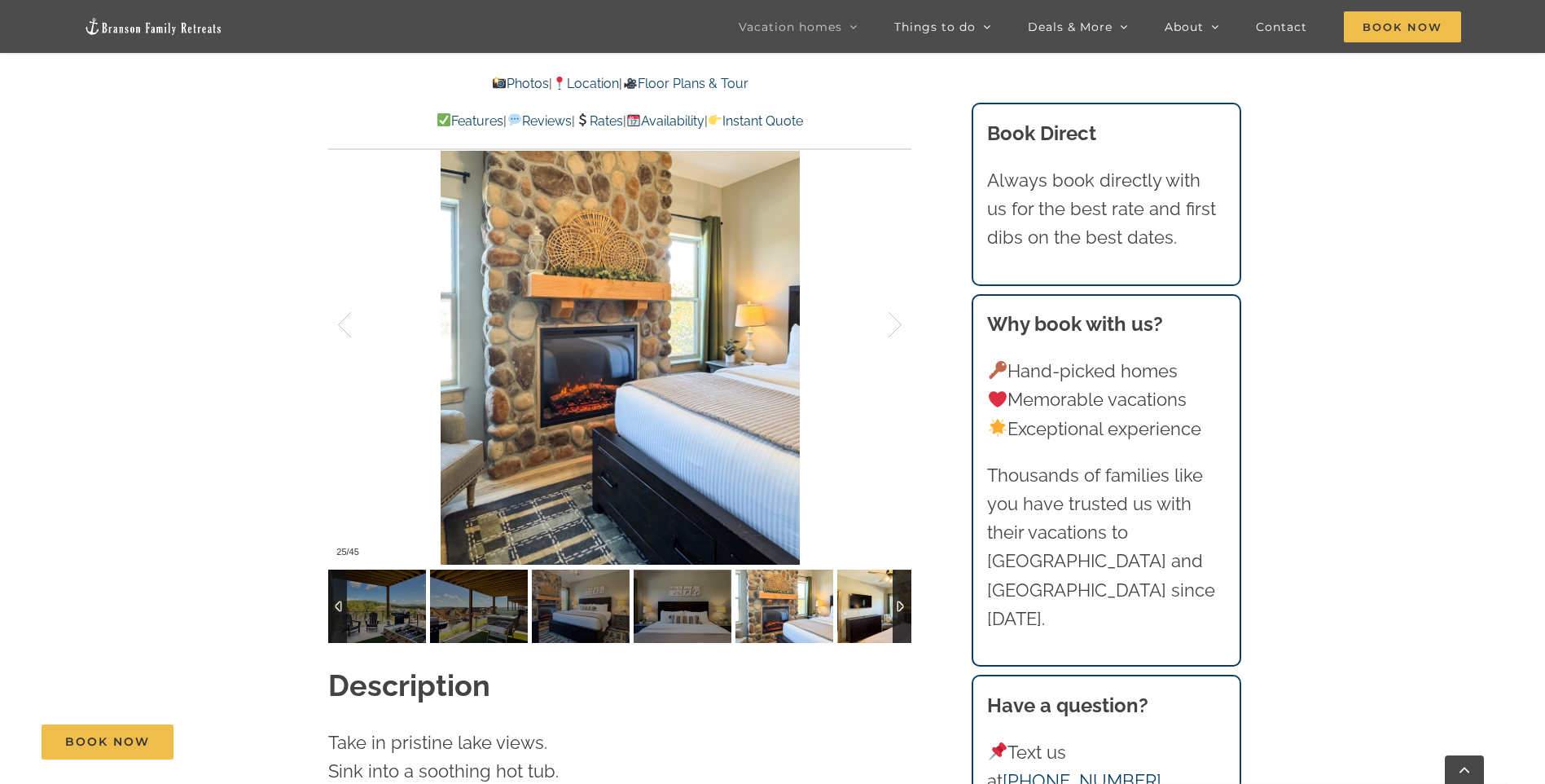
click at [865, 588] on img at bounding box center [887, 606] width 98 height 73
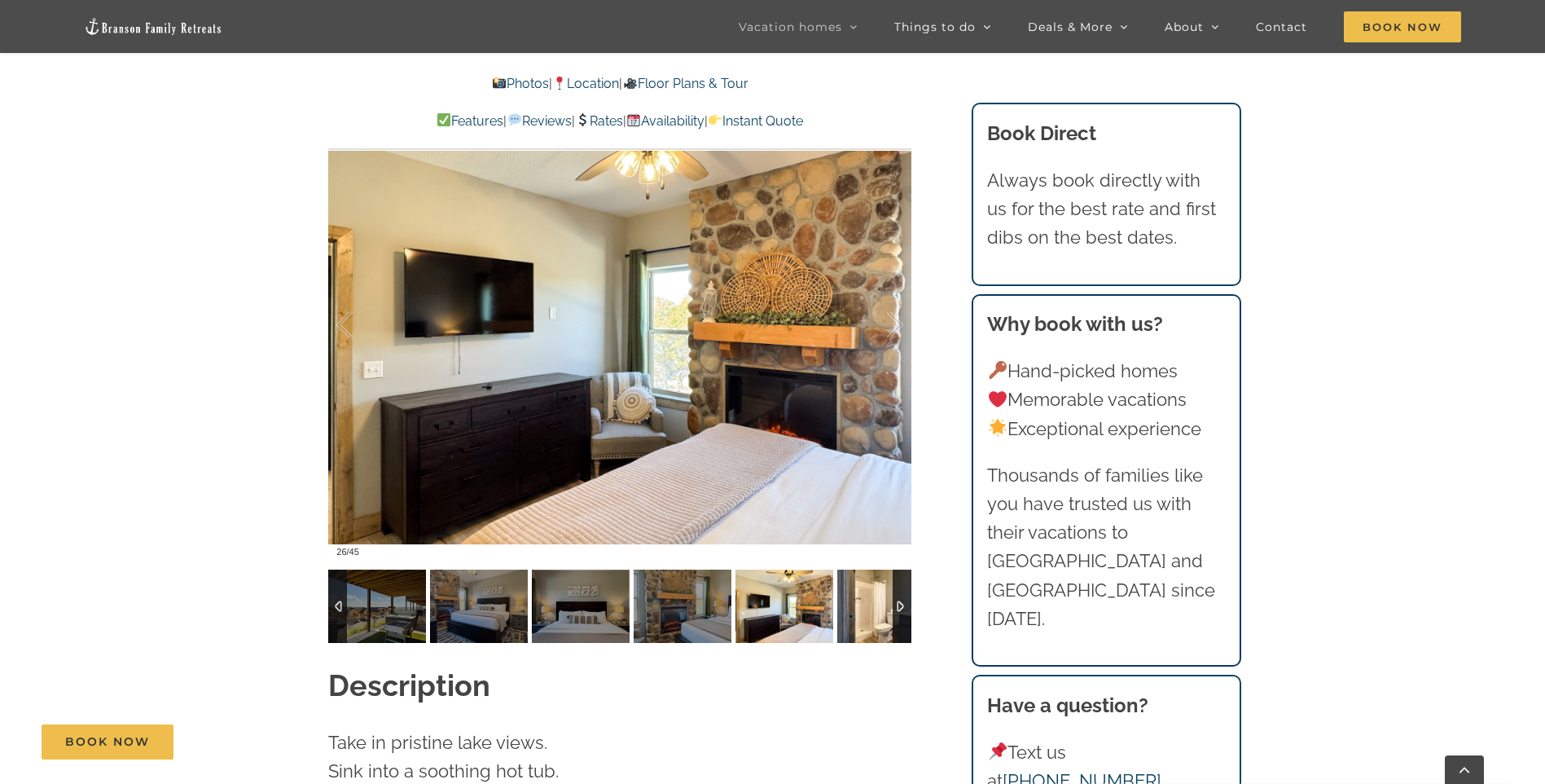
click at [865, 588] on img at bounding box center [887, 606] width 98 height 73
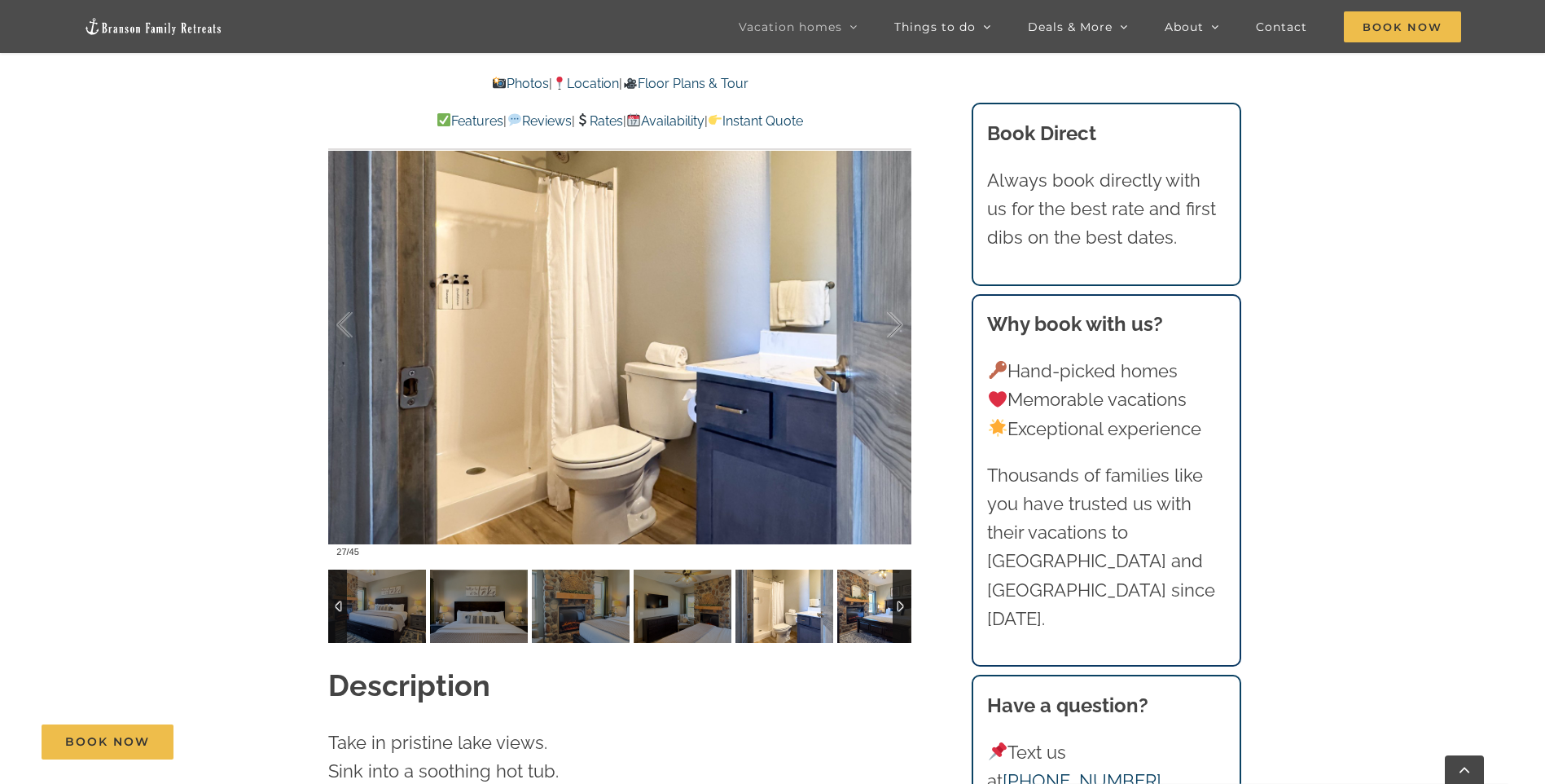
click at [865, 584] on img at bounding box center [887, 606] width 98 height 73
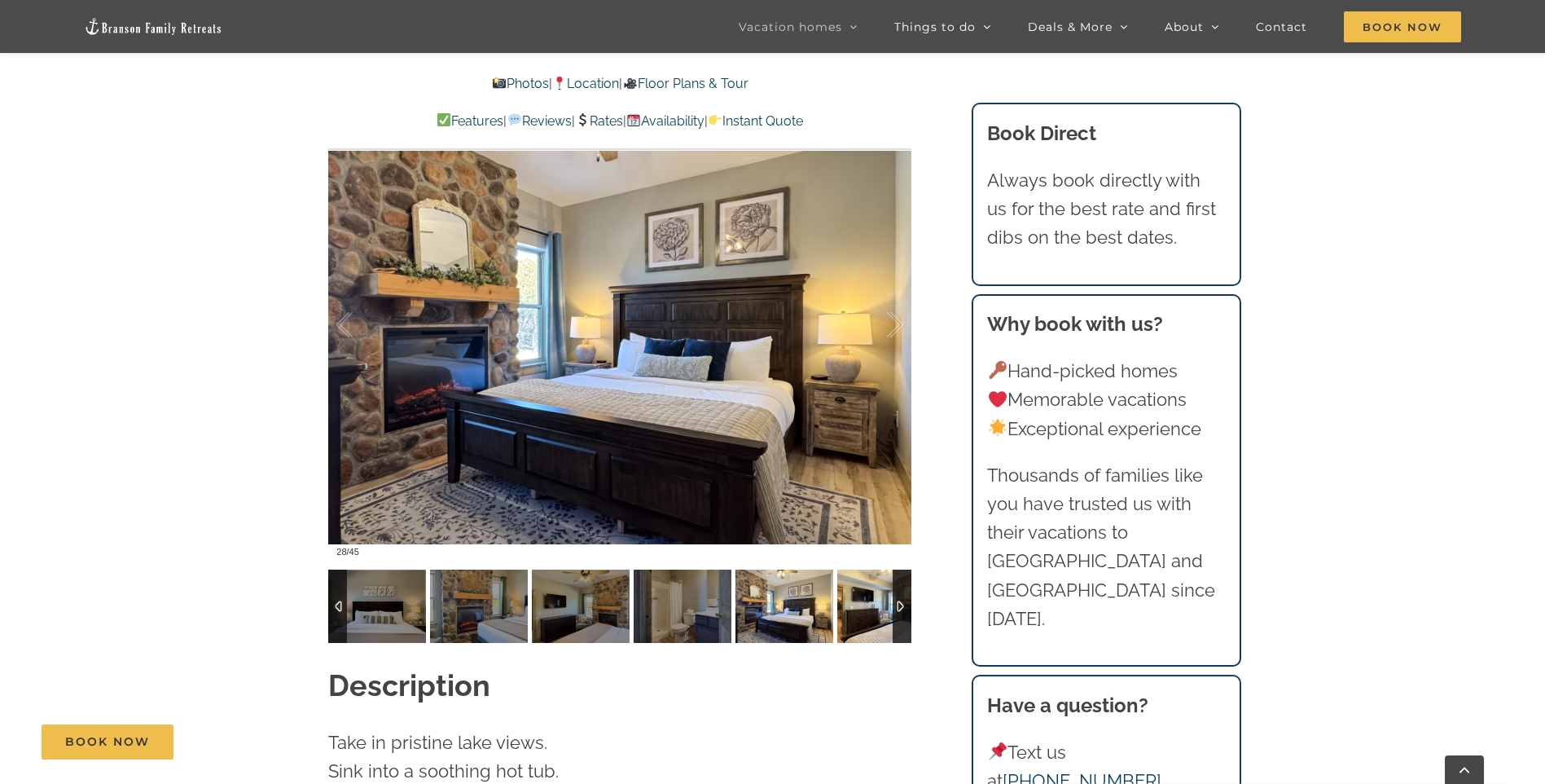
click at [865, 584] on img at bounding box center [887, 606] width 98 height 73
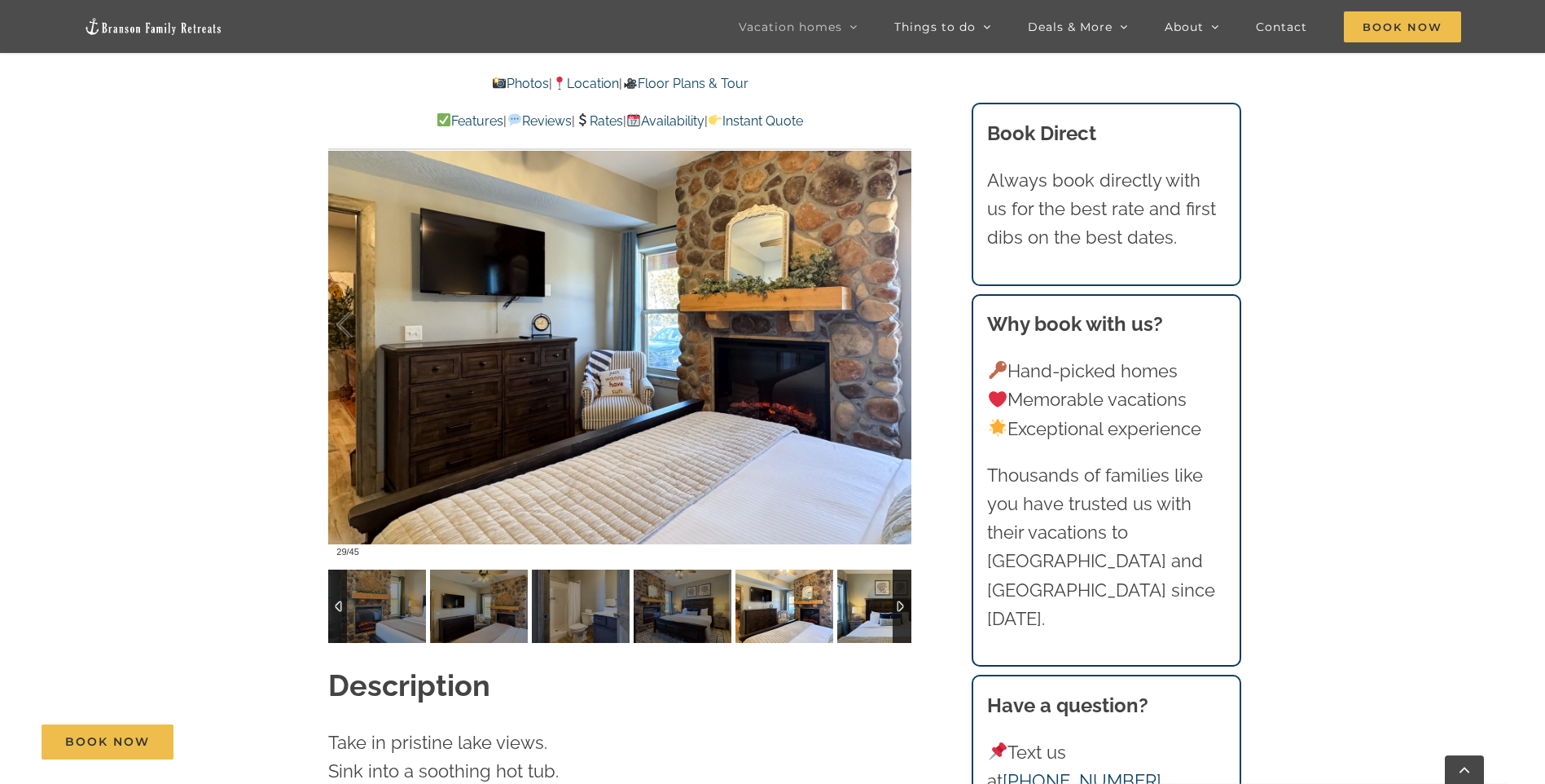
click at [865, 584] on img at bounding box center [887, 606] width 98 height 73
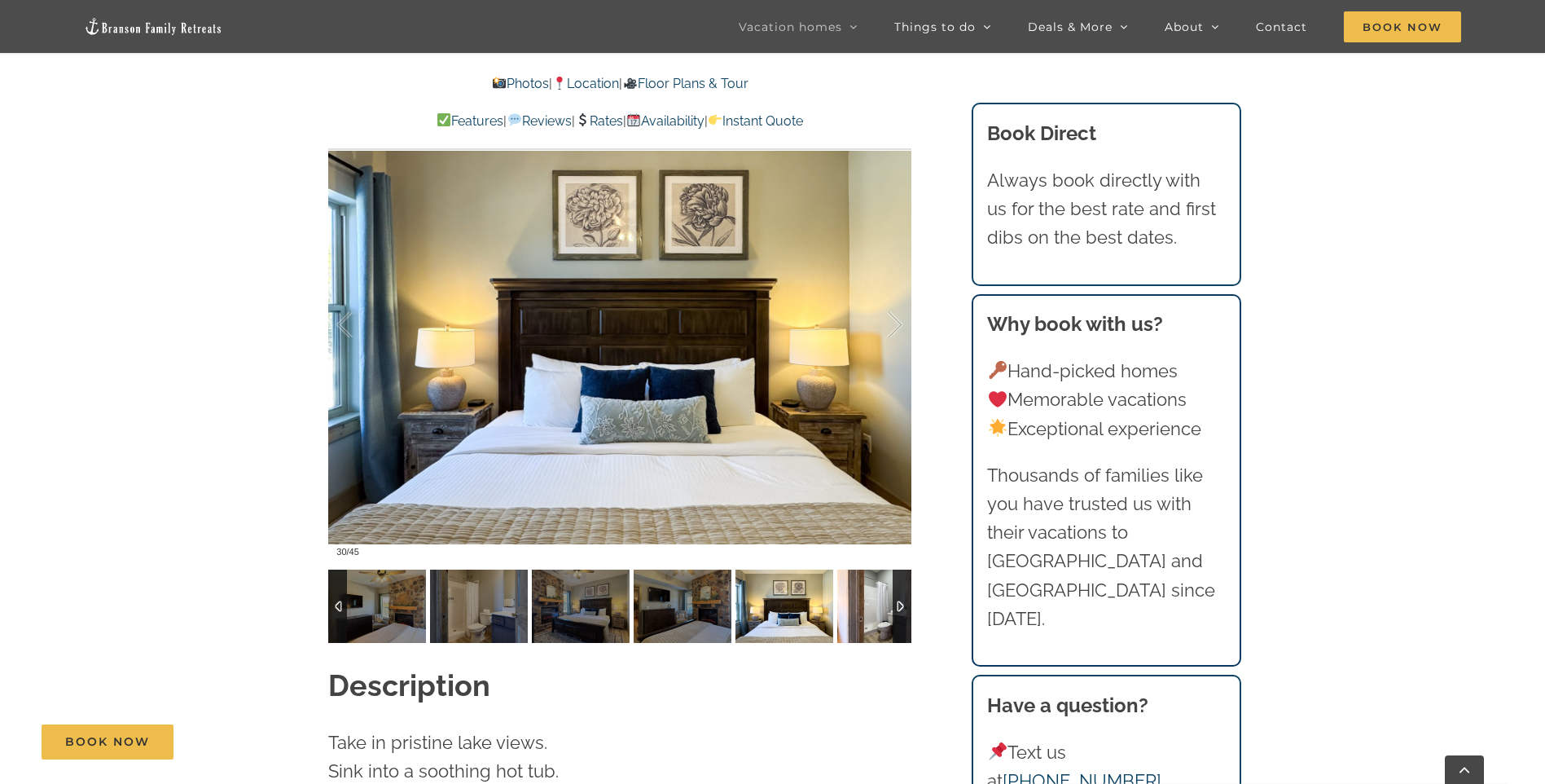
click at [865, 584] on img at bounding box center [887, 606] width 98 height 73
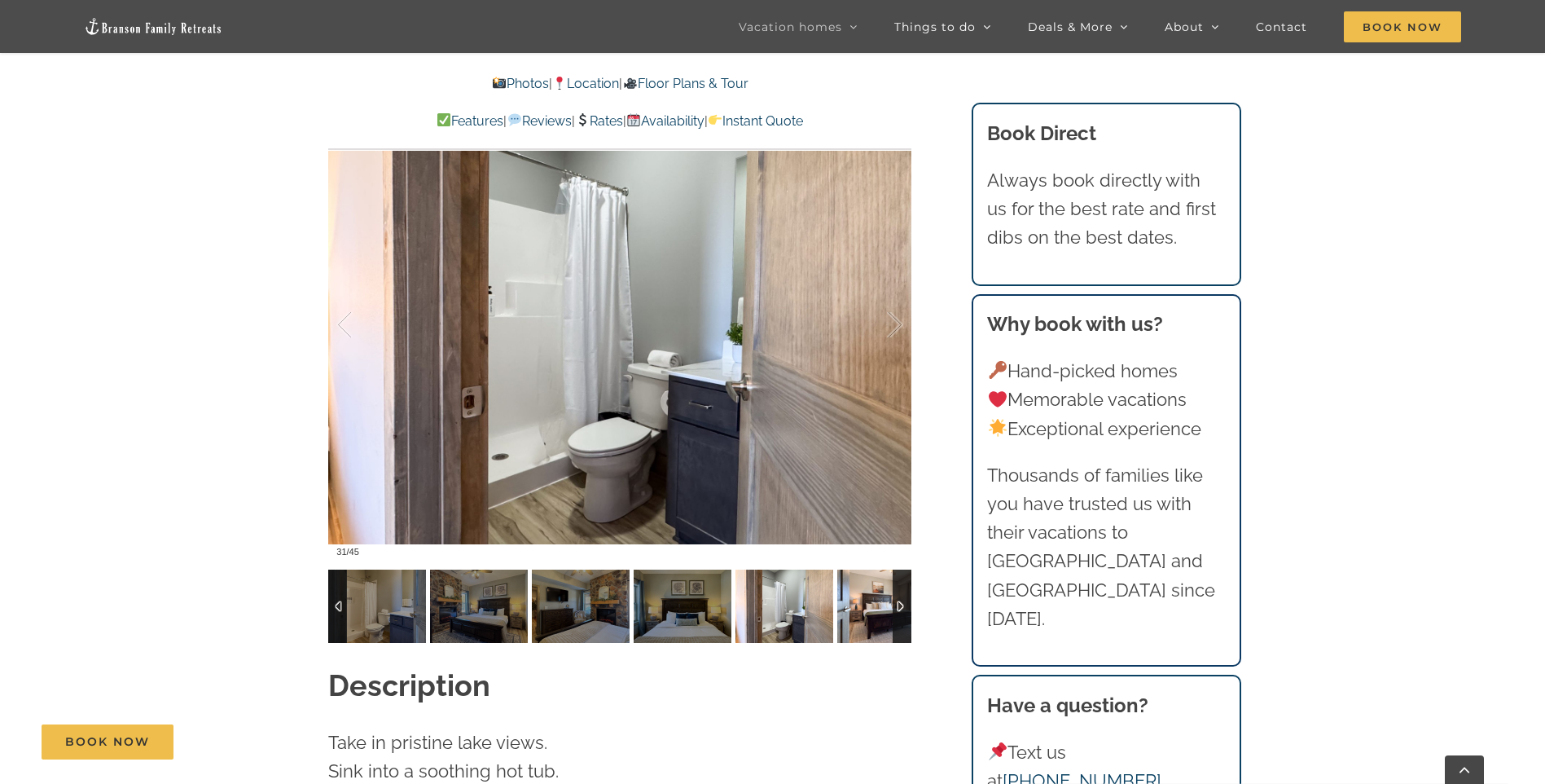
click at [865, 584] on img at bounding box center [887, 606] width 98 height 73
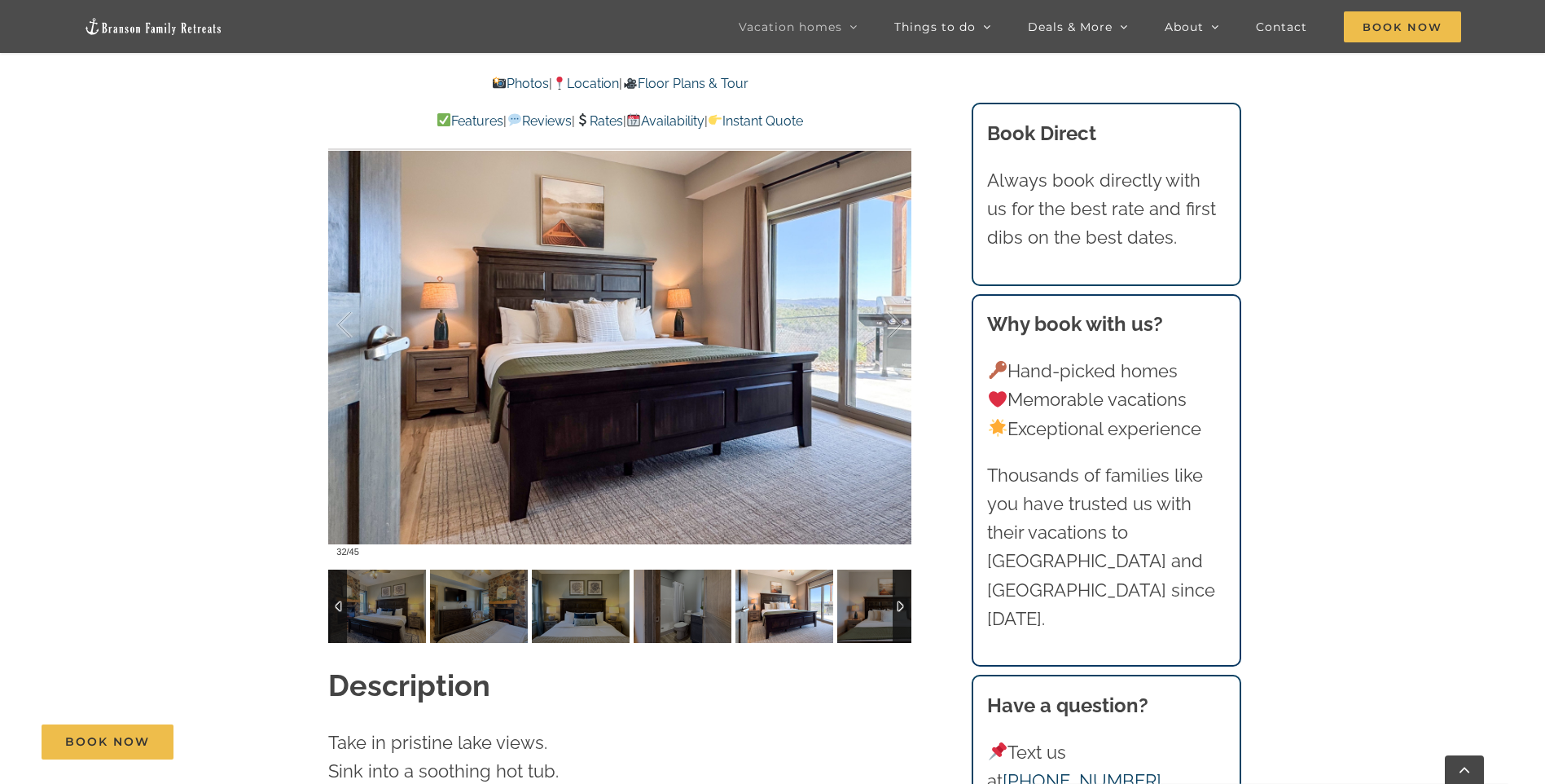
click at [865, 584] on img at bounding box center [887, 606] width 98 height 73
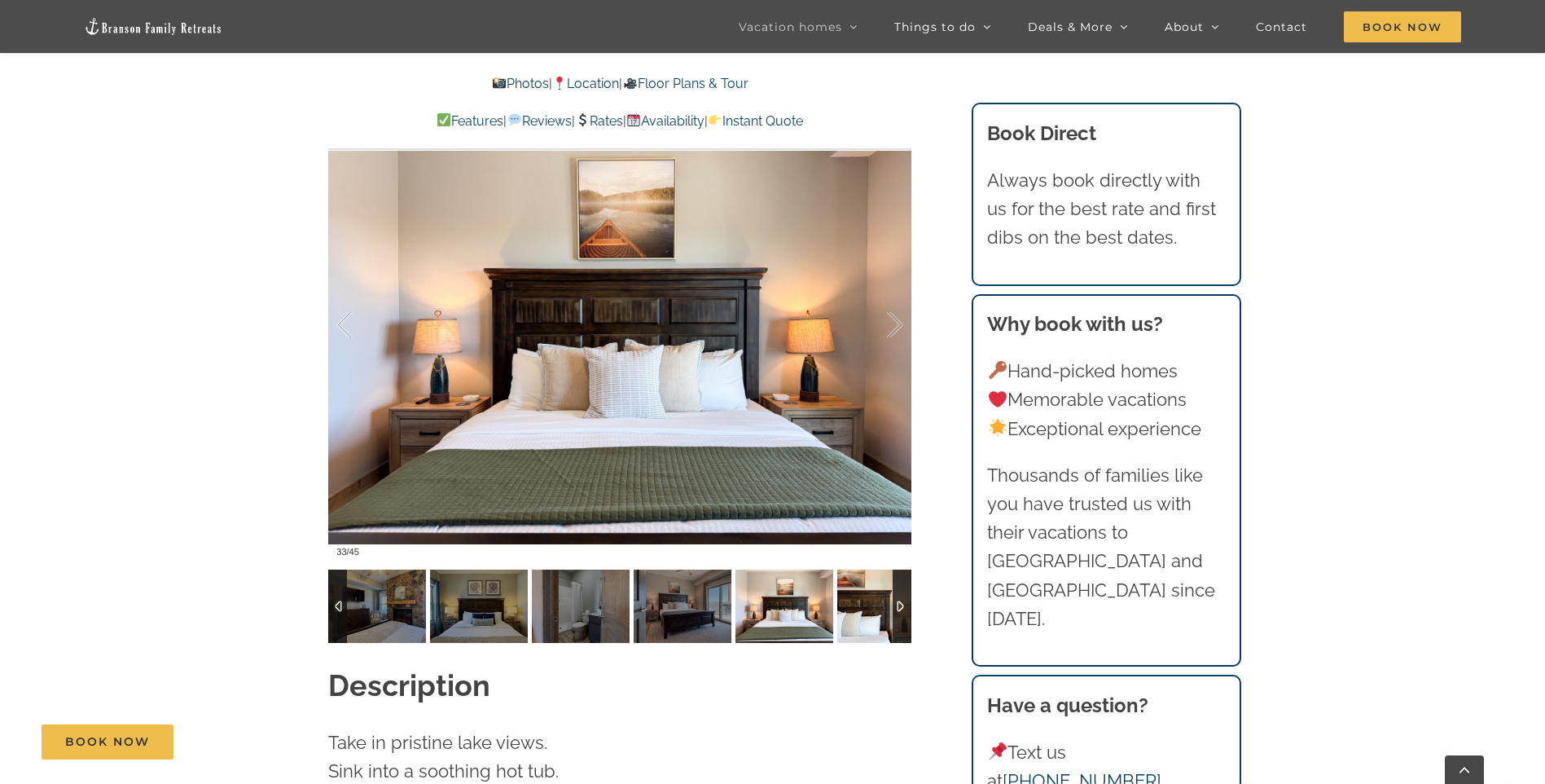
click at [865, 584] on img at bounding box center [887, 606] width 98 height 73
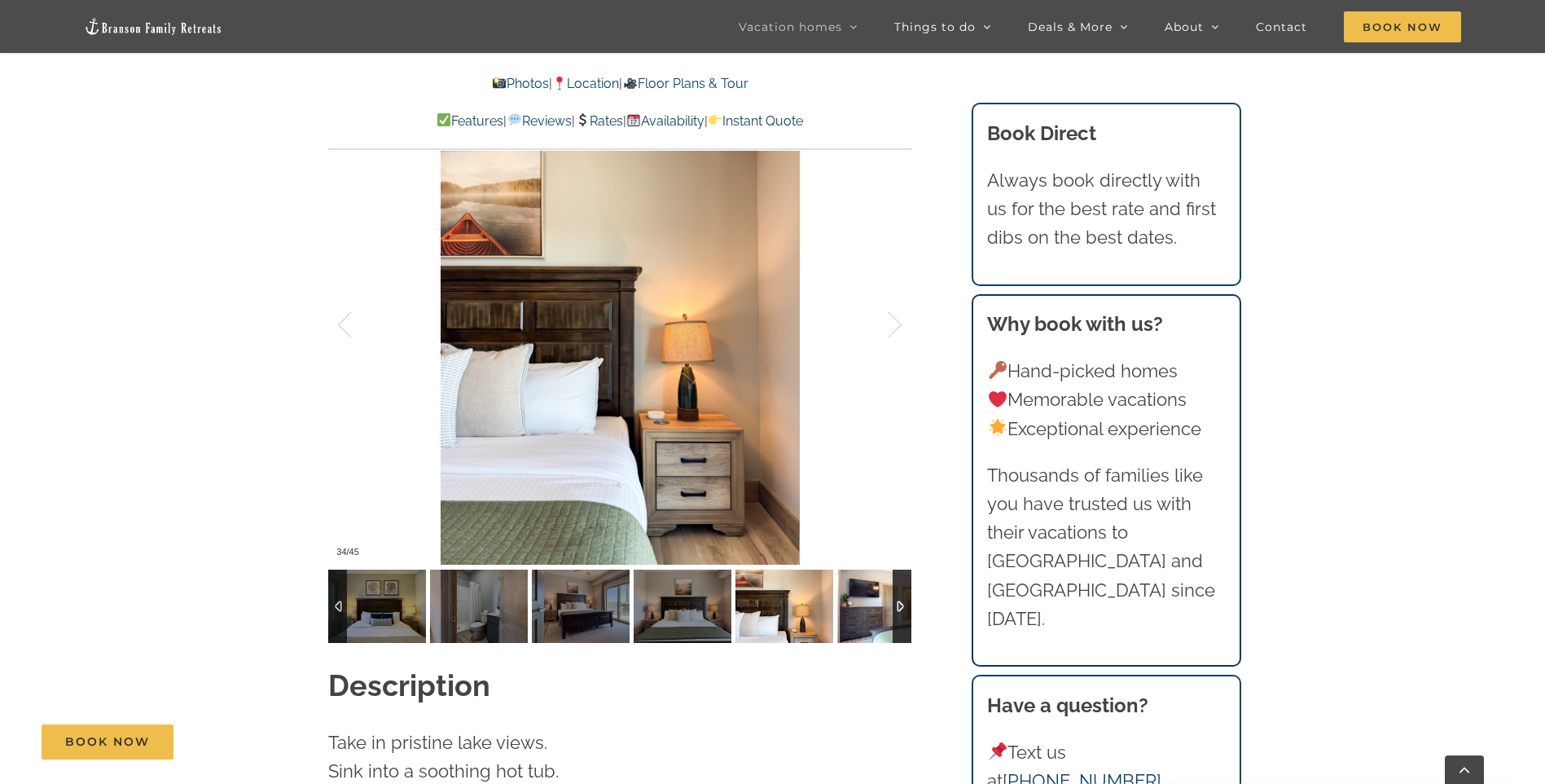
click at [865, 584] on img at bounding box center [887, 606] width 98 height 73
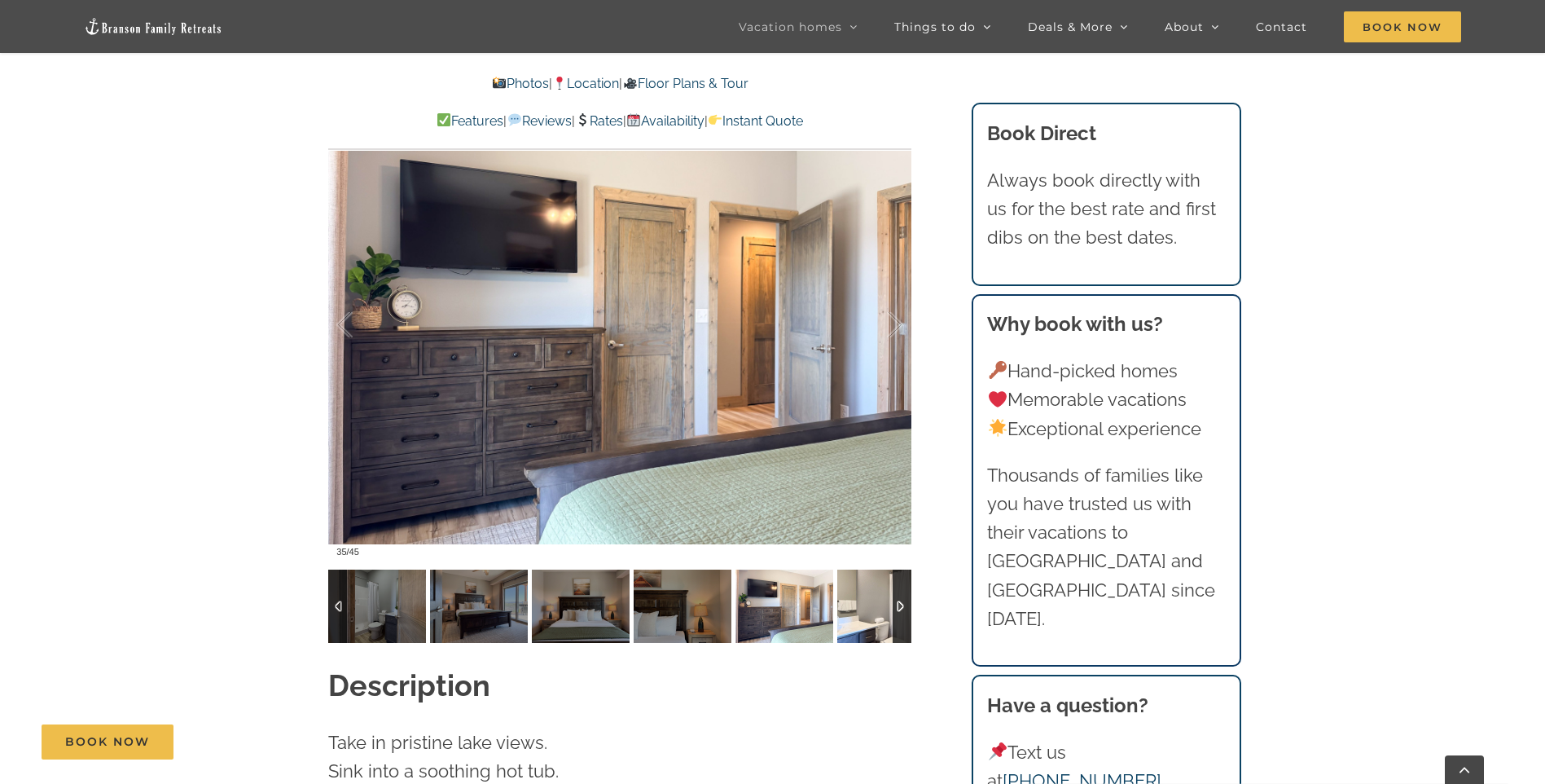
click at [865, 584] on img at bounding box center [887, 606] width 98 height 73
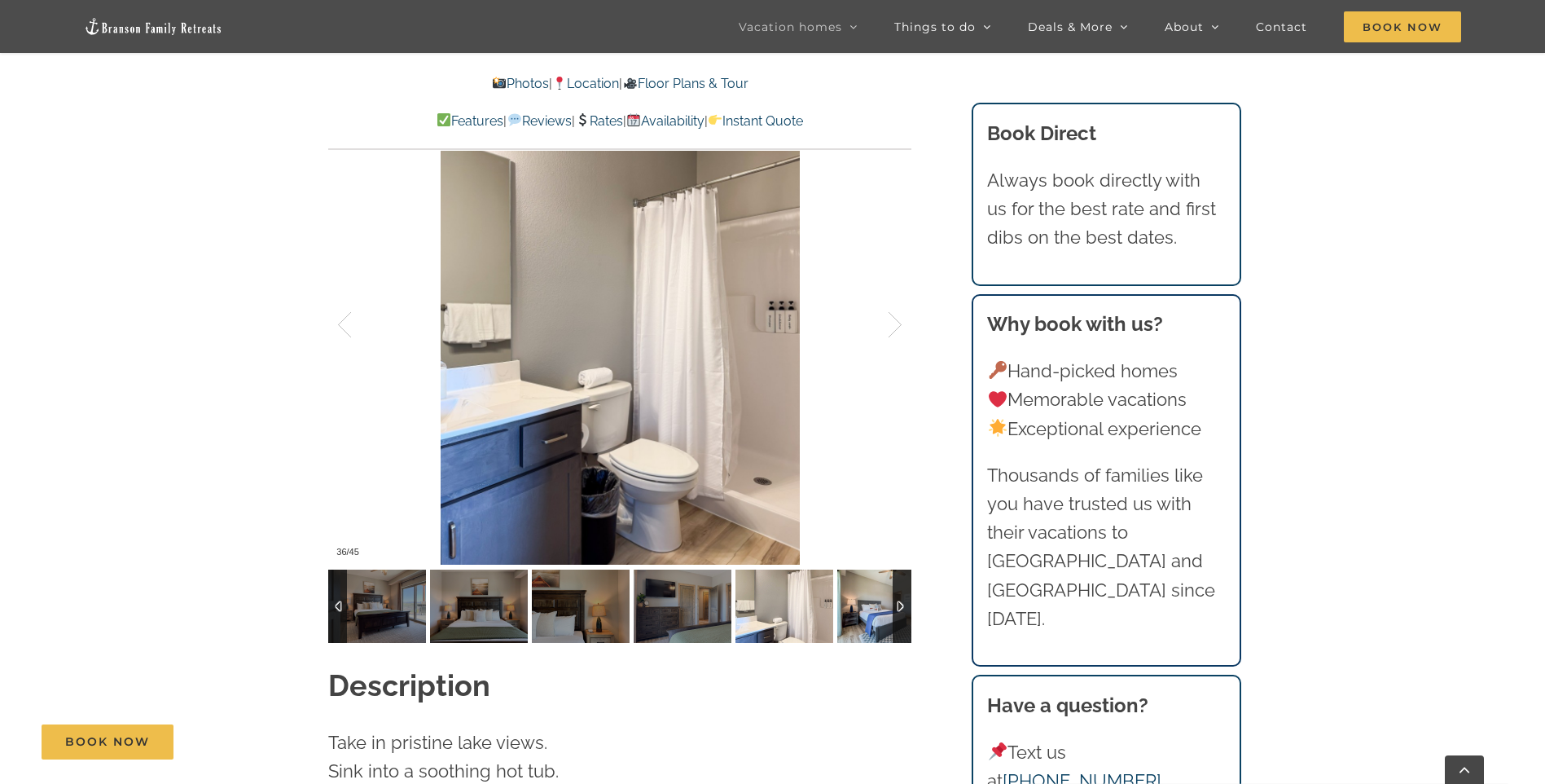
click at [865, 584] on img at bounding box center [887, 606] width 98 height 73
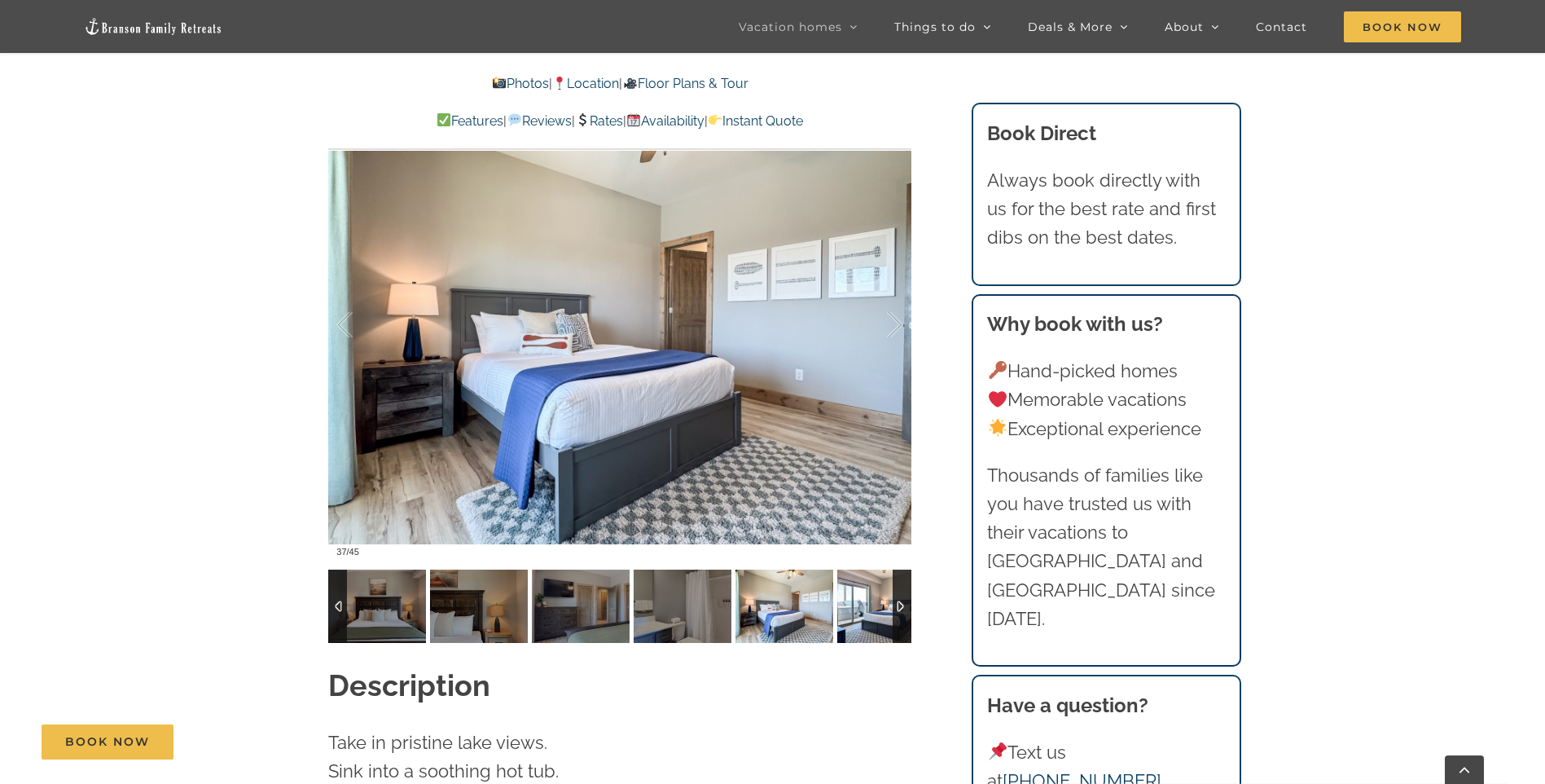
click at [865, 584] on img at bounding box center [887, 606] width 98 height 73
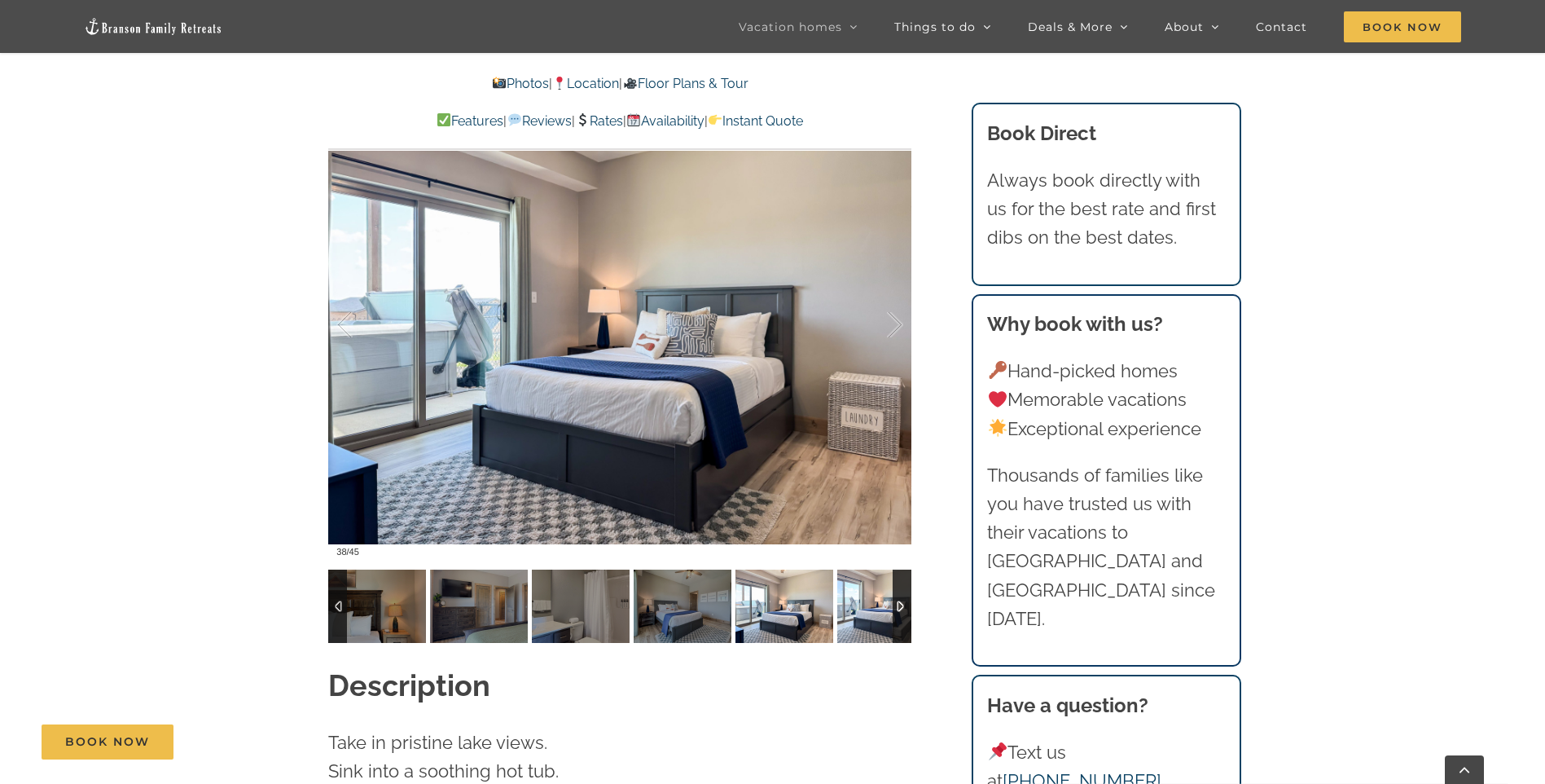
click at [865, 584] on img at bounding box center [887, 606] width 98 height 73
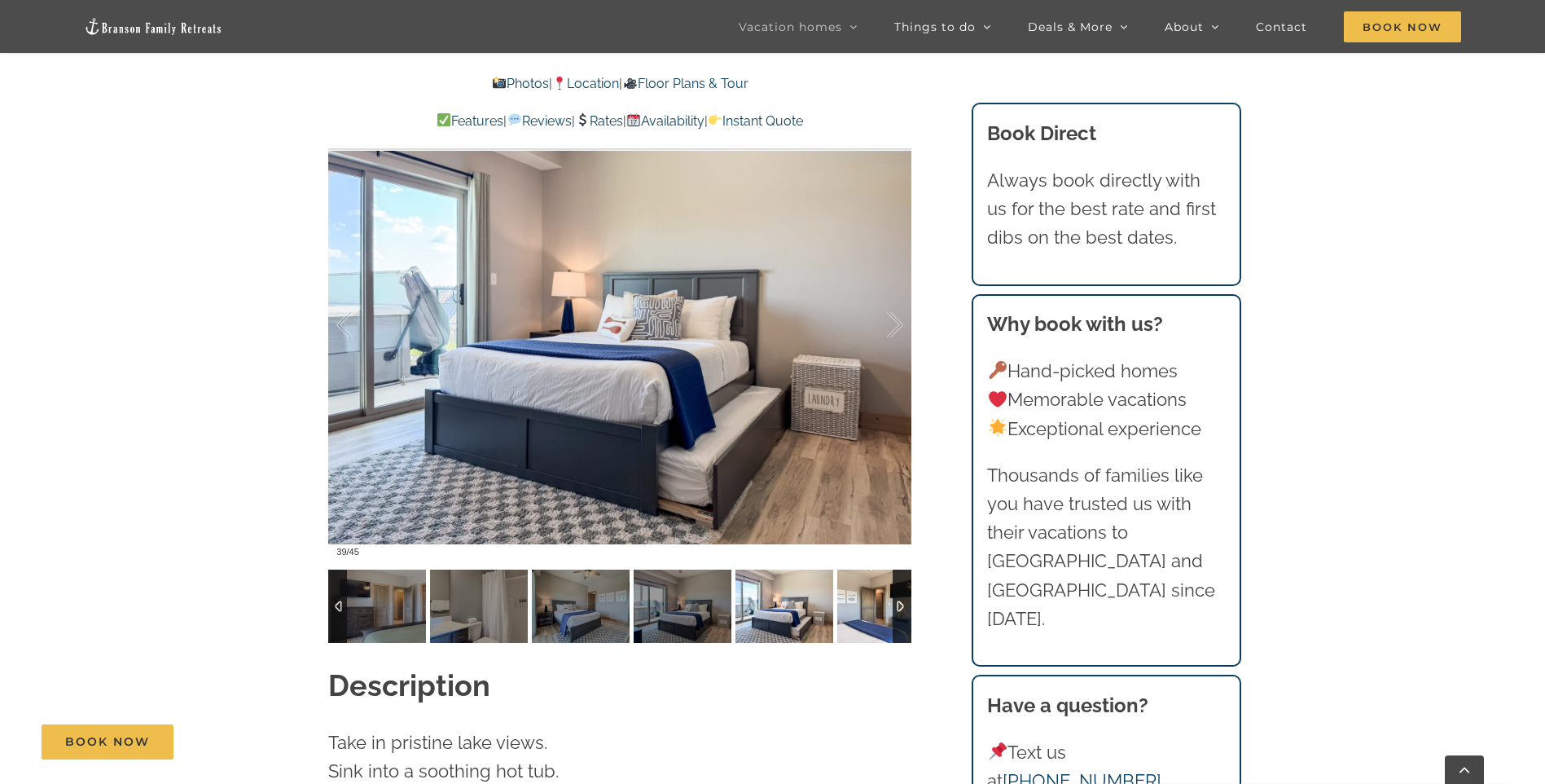
click at [865, 584] on img at bounding box center [887, 606] width 98 height 73
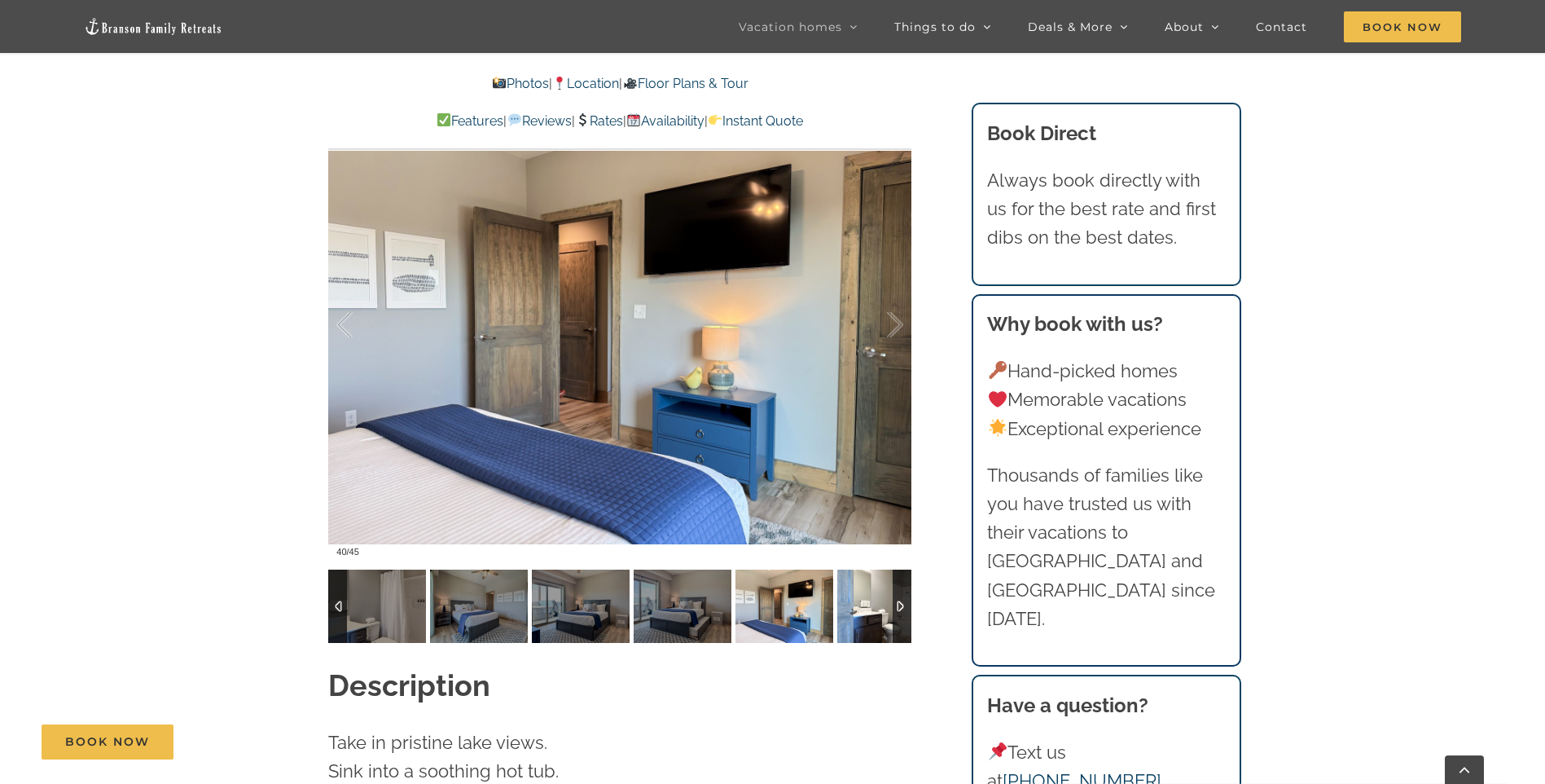
click at [865, 584] on img at bounding box center [887, 606] width 98 height 73
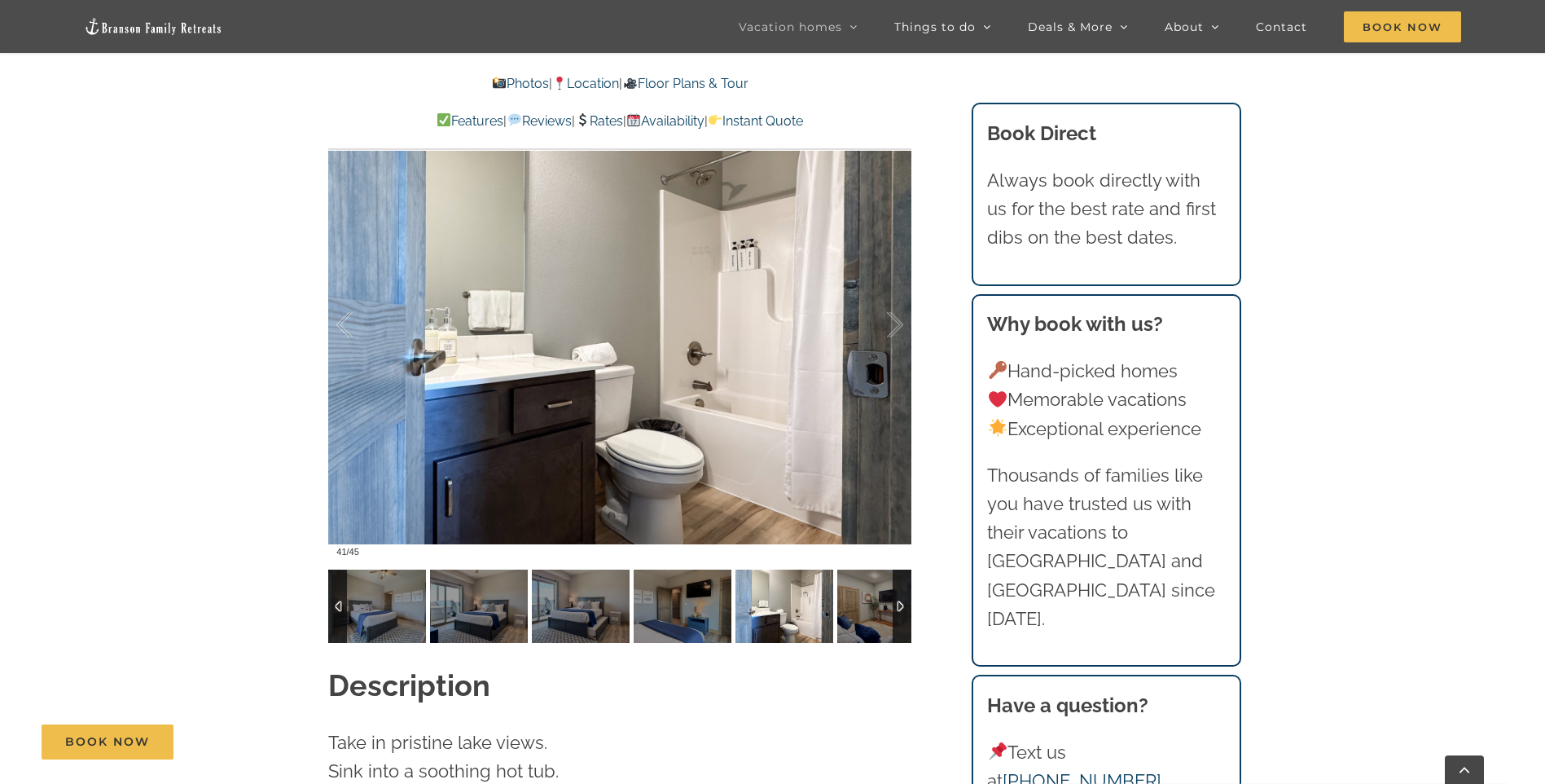
click at [865, 584] on img at bounding box center [887, 606] width 98 height 73
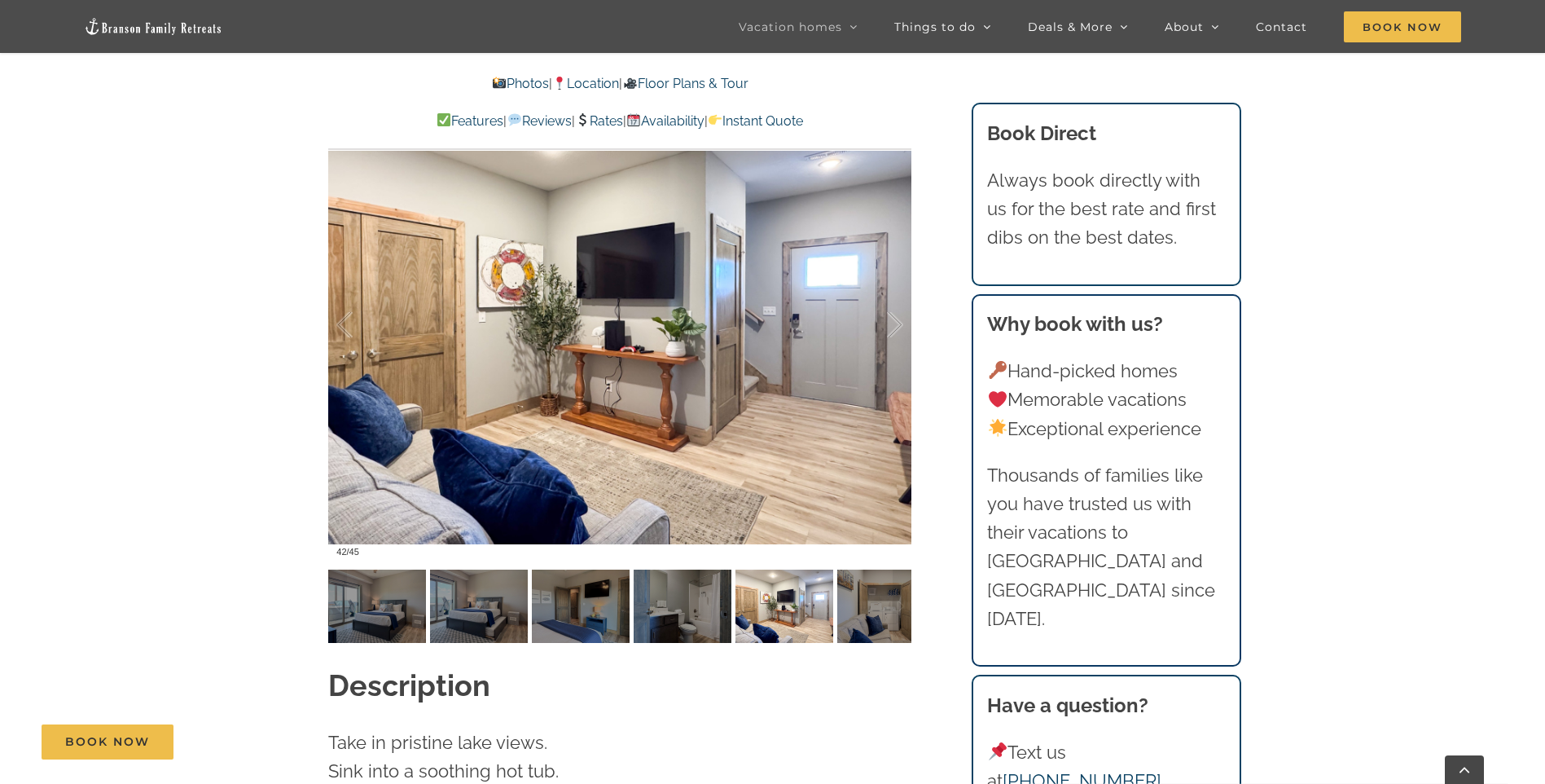
click at [865, 584] on img at bounding box center [887, 606] width 98 height 73
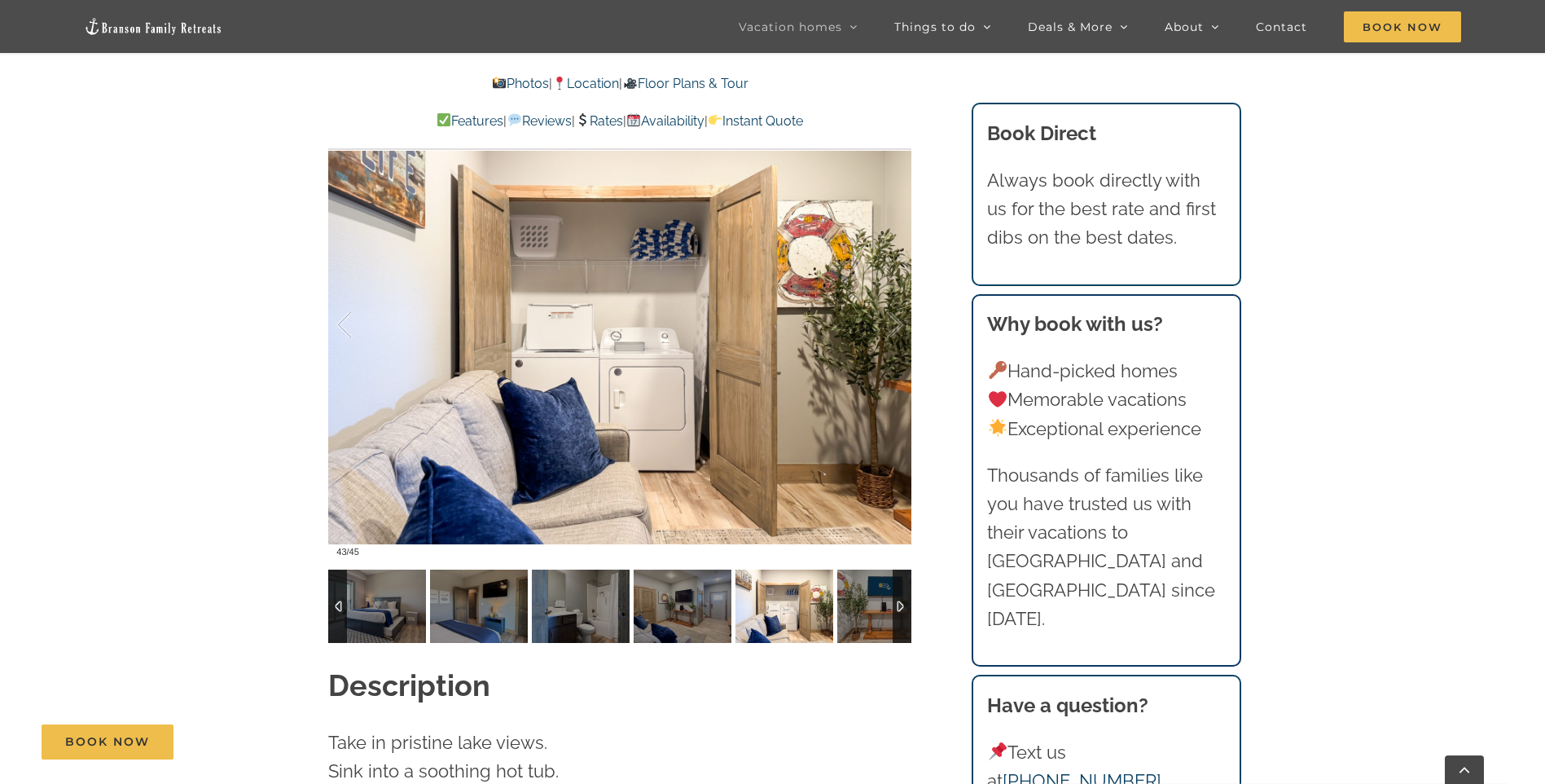
click at [865, 584] on img at bounding box center [887, 606] width 98 height 73
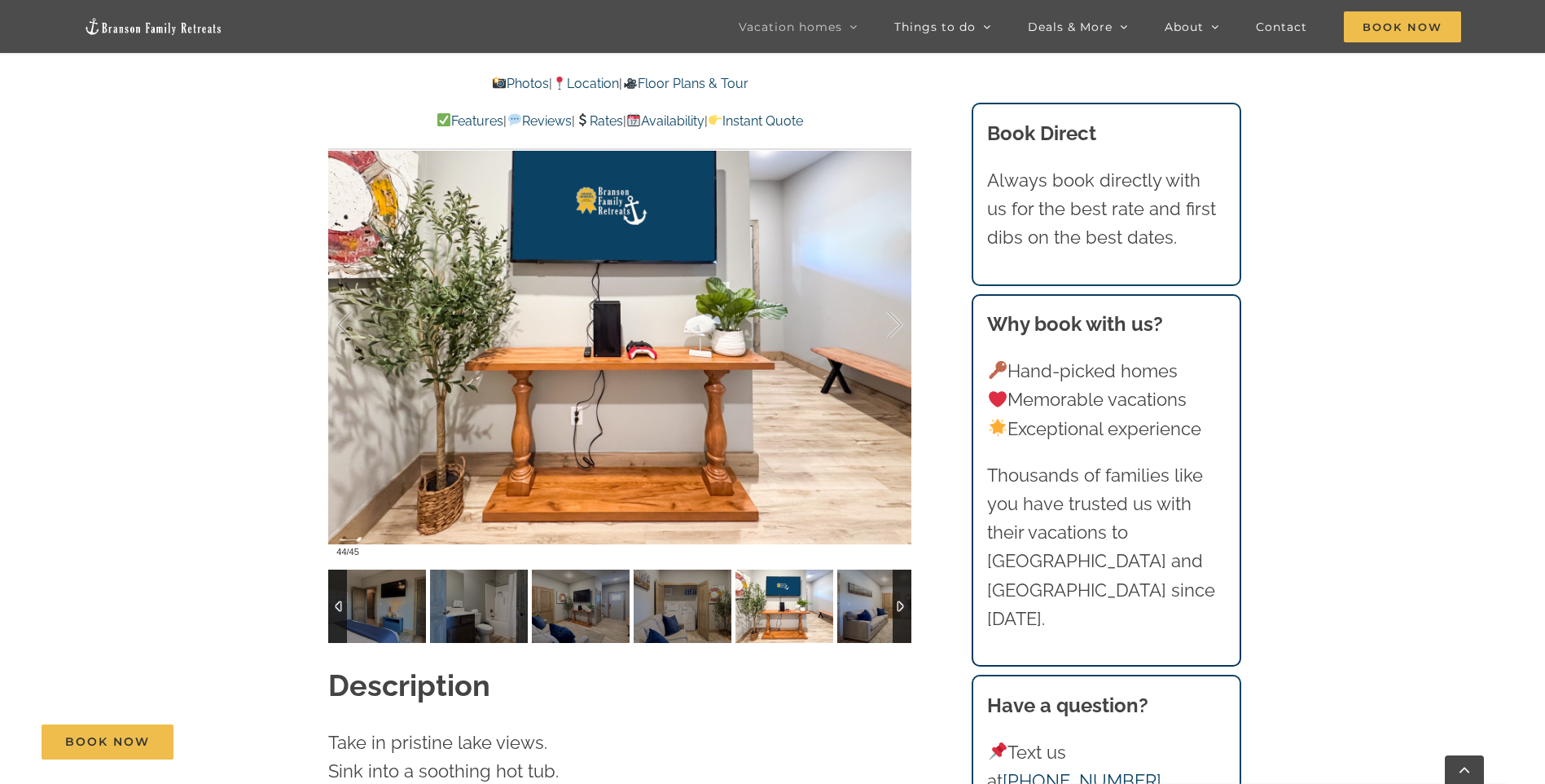
click at [865, 584] on img at bounding box center [887, 606] width 98 height 73
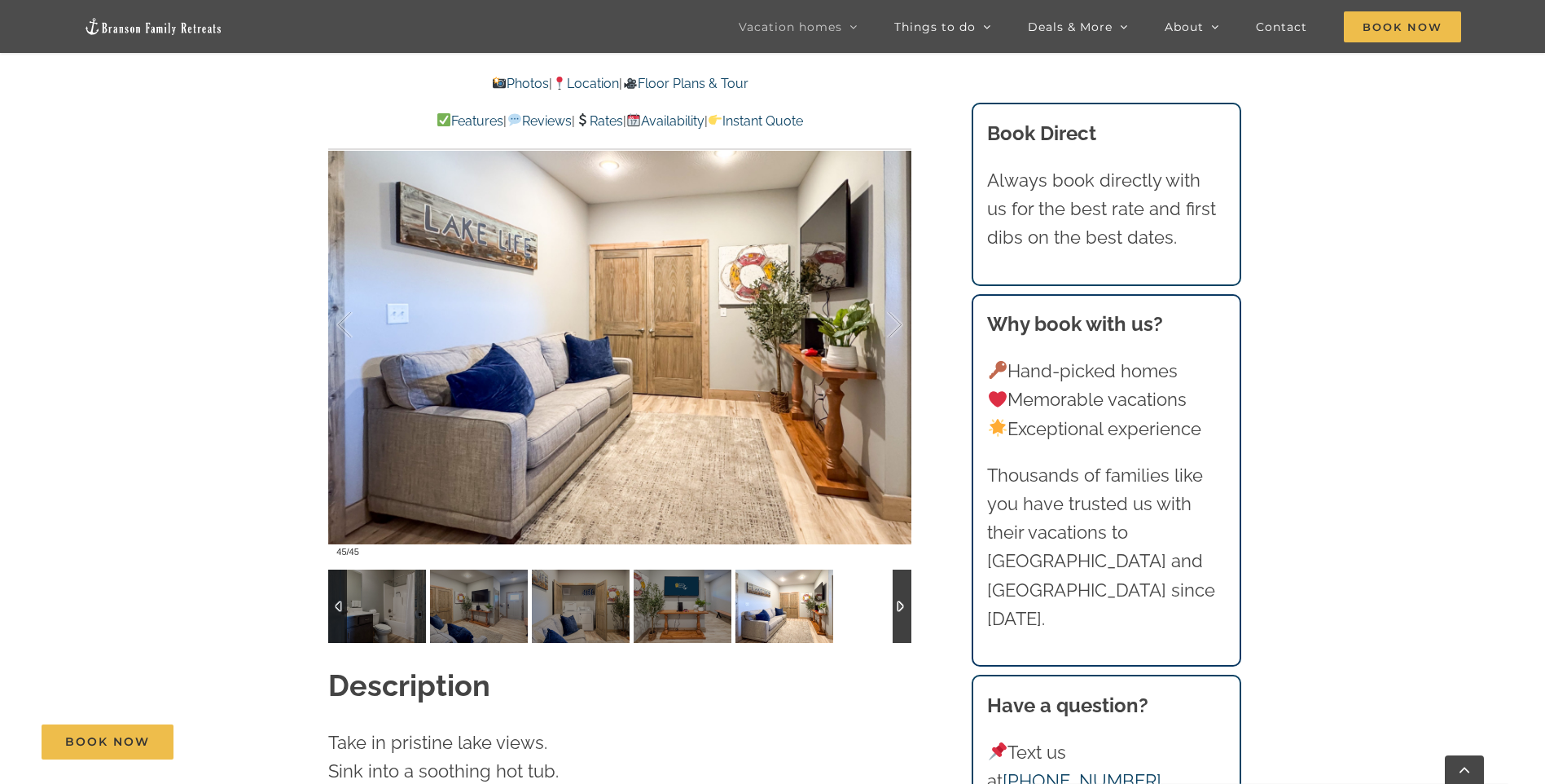
click at [865, 584] on div at bounding box center [620, 606] width 584 height 73
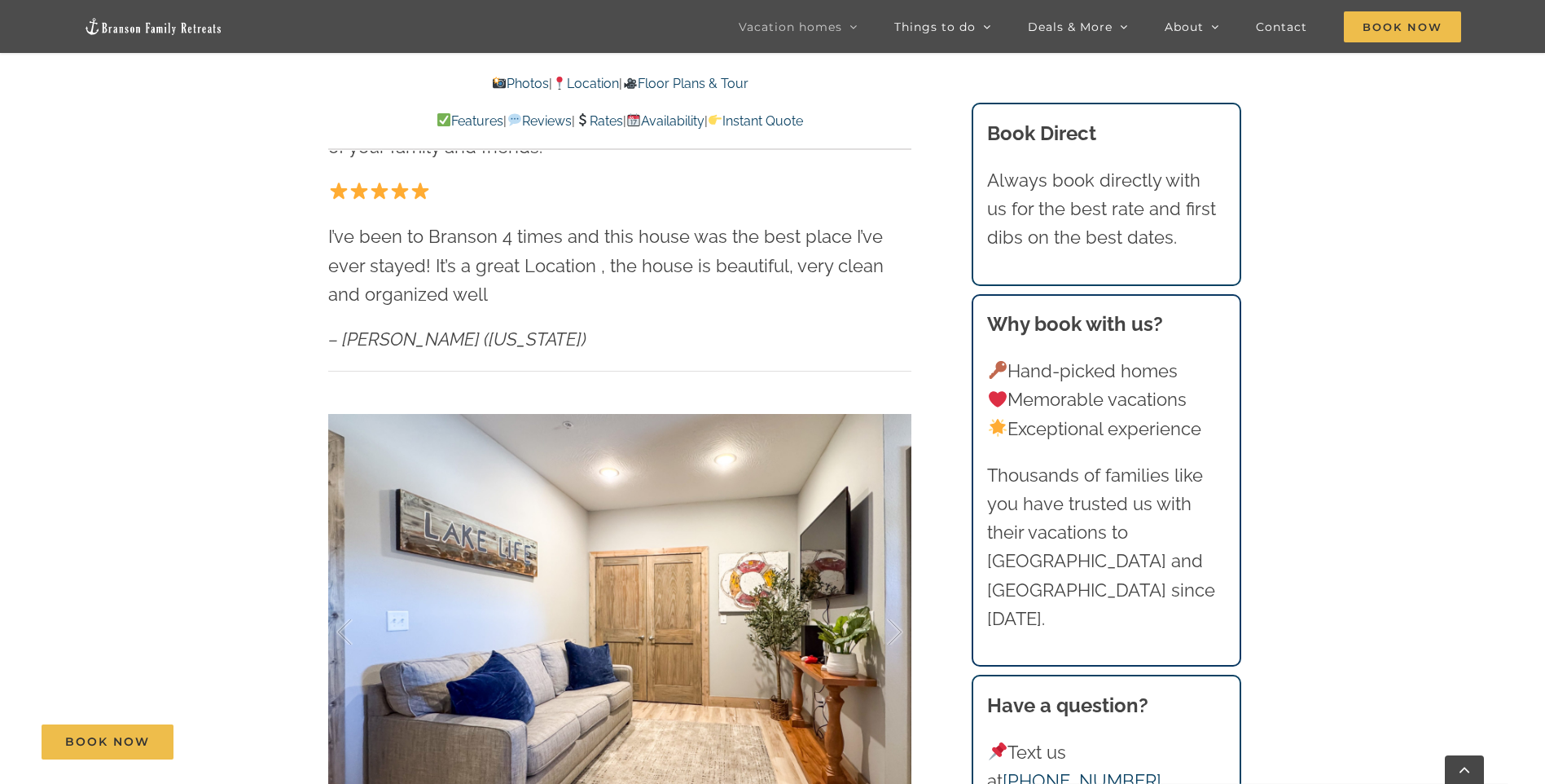
scroll to position [815, 0]
